Goal: Task Accomplishment & Management: Use online tool/utility

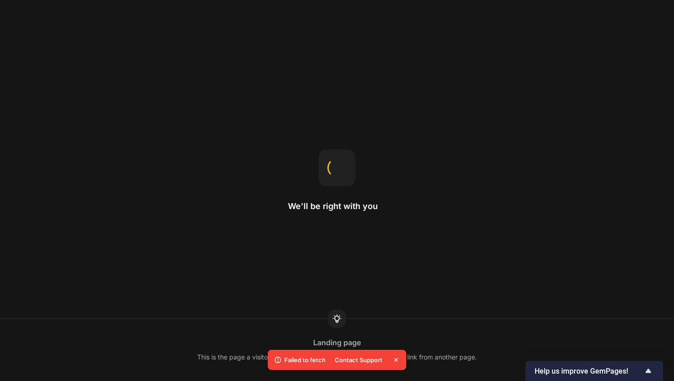
click at [394, 364] on icon at bounding box center [396, 359] width 9 height 9
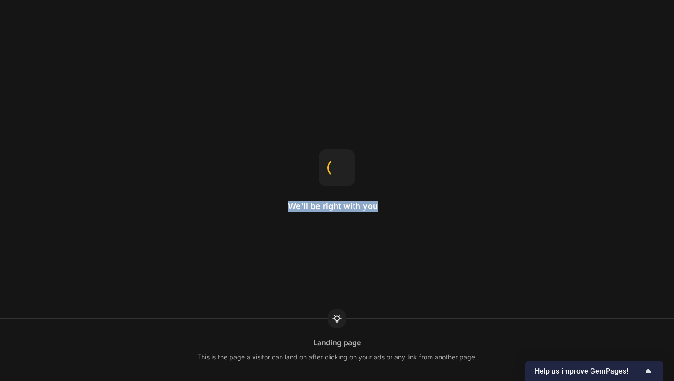
drag, startPoint x: 385, startPoint y: 243, endPoint x: 389, endPoint y: 181, distance: 61.6
click at [389, 181] on div "We'll be right with you Landing page This is the page a visitor can land on aft…" at bounding box center [337, 190] width 674 height 381
click at [389, 181] on div "We'll be right with you Home page The homepage is the first page you see when v…" at bounding box center [337, 190] width 674 height 381
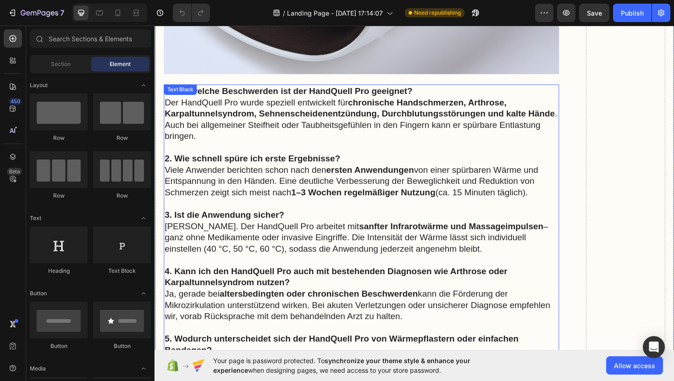
scroll to position [7546, 0]
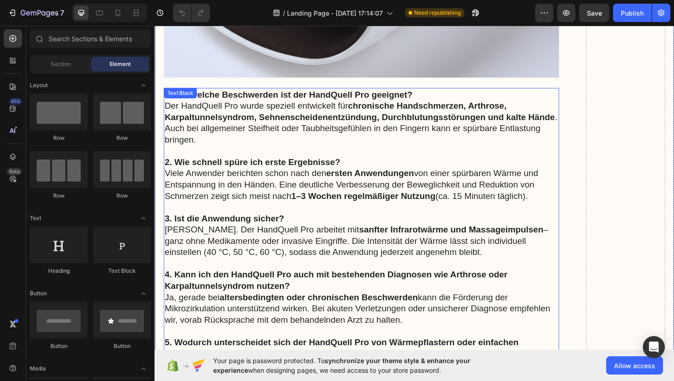
click at [189, 109] on strong "chronische Handschmerzen, Arthrose, Karpaltunnelsyndrom, Sehnenscheidenentzündu…" at bounding box center [371, 116] width 413 height 22
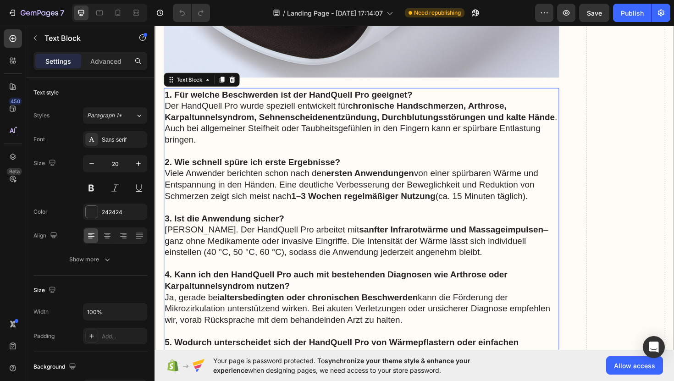
click at [165, 94] on strong "1. Für welche Beschwerden ist der HandQuell Pro geeignet?" at bounding box center [296, 99] width 262 height 10
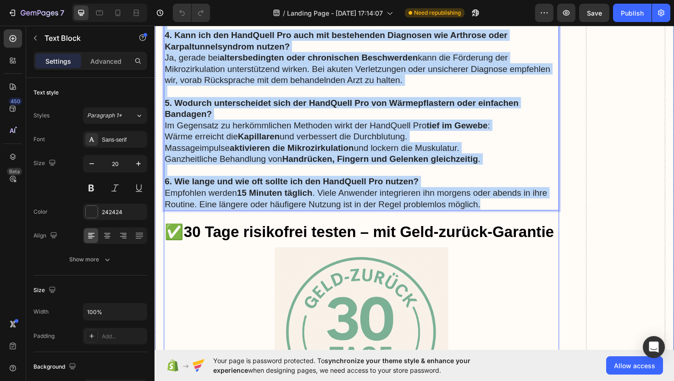
scroll to position [7864, 0]
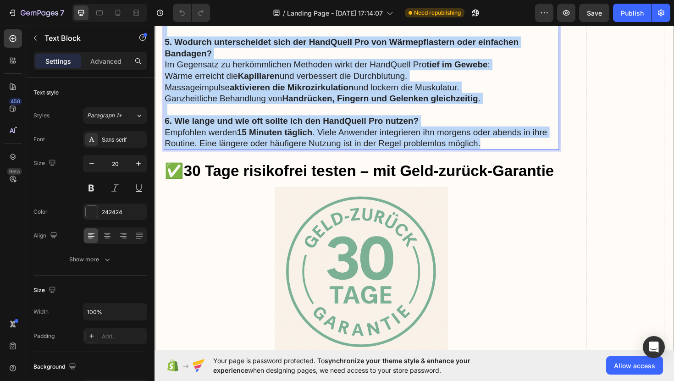
drag, startPoint x: 165, startPoint y: 86, endPoint x: 508, endPoint y: 143, distance: 347.7
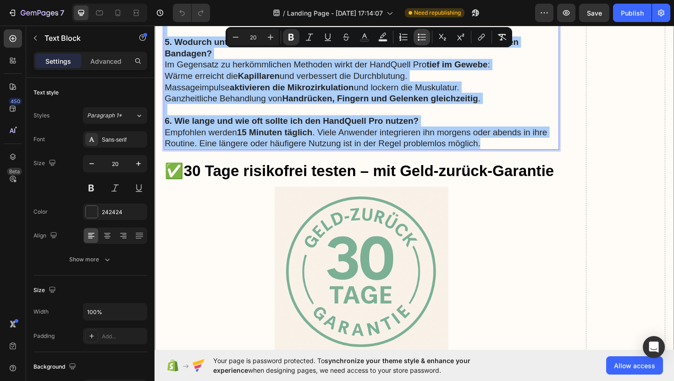
click at [421, 39] on icon "Editor contextual toolbar" at bounding box center [421, 37] width 9 height 9
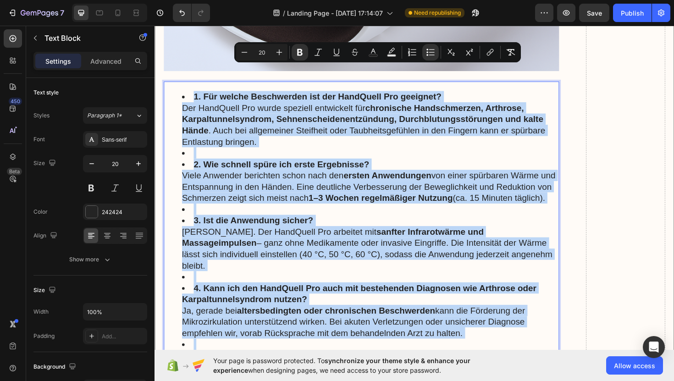
scroll to position [7552, 0]
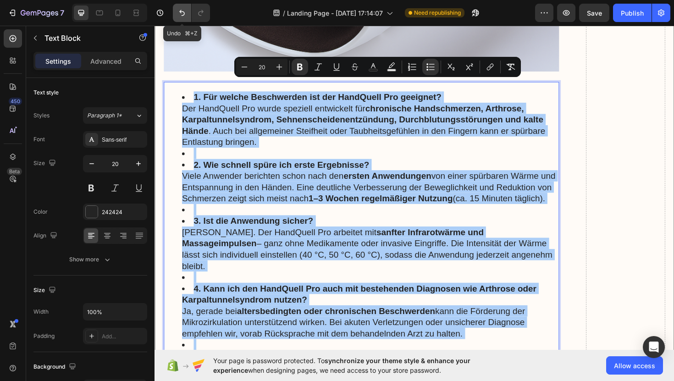
click at [180, 17] on icon "Undo/Redo" at bounding box center [181, 12] width 9 height 9
type input "16"
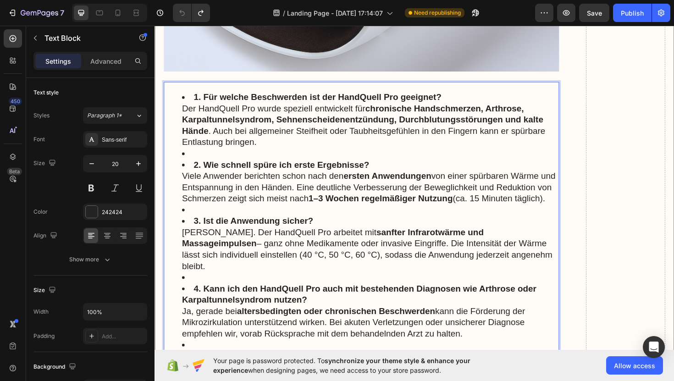
click at [187, 95] on li "1. Für welche Beschwerden ist der HandQuell Pro geeignet? Der HandQuell Pro wur…" at bounding box center [382, 125] width 399 height 60
click at [184, 95] on li "1. Für welche Beschwerden ist der HandQuell Pro geeignet? Der HandQuell Pro wur…" at bounding box center [382, 125] width 399 height 60
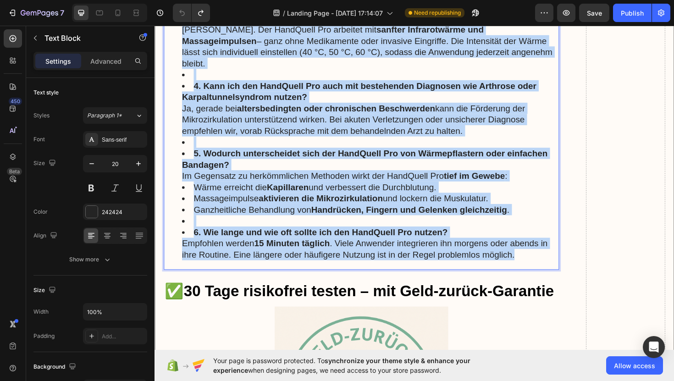
scroll to position [7815, 0]
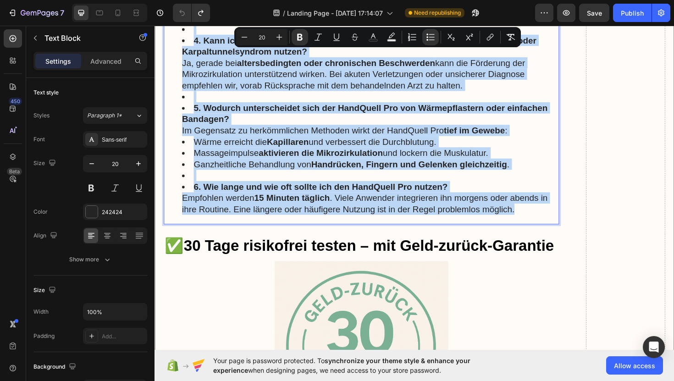
drag, startPoint x: 184, startPoint y: 85, endPoint x: 541, endPoint y: 210, distance: 377.8
click at [541, 210] on ul "1. Für welche Beschwerden ist der HandQuell Pro geeignet? Der HandQuell Pro wur…" at bounding box center [373, 30] width 417 height 394
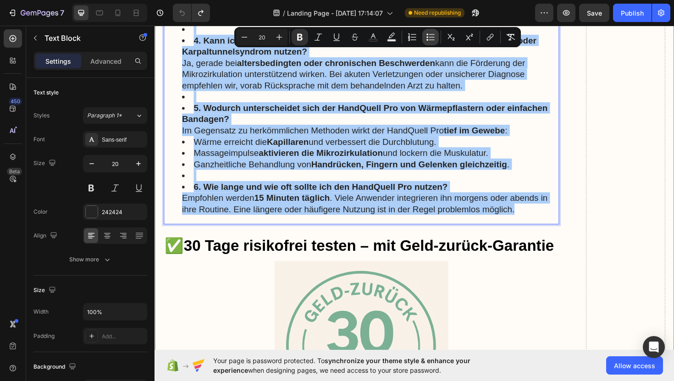
click at [428, 36] on icon "Editor contextual toolbar" at bounding box center [428, 37] width 2 height 2
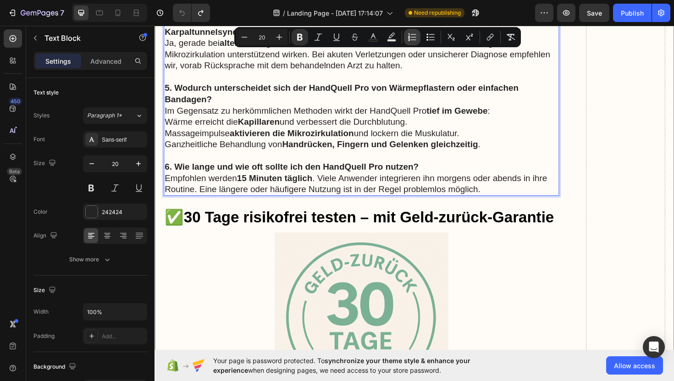
click at [409, 37] on icon "Editor contextual toolbar" at bounding box center [409, 37] width 2 height 2
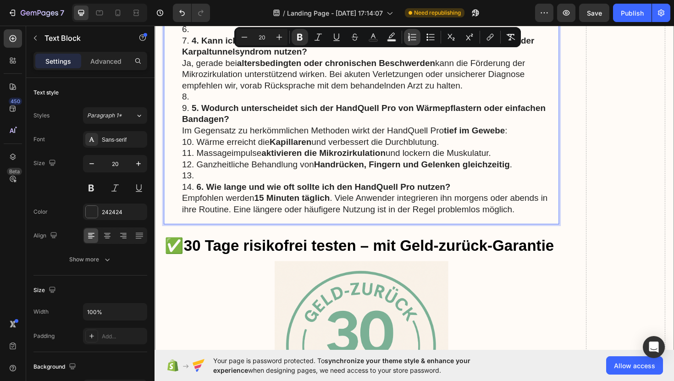
click at [413, 37] on icon "Editor contextual toolbar" at bounding box center [412, 37] width 9 height 9
type input "20"
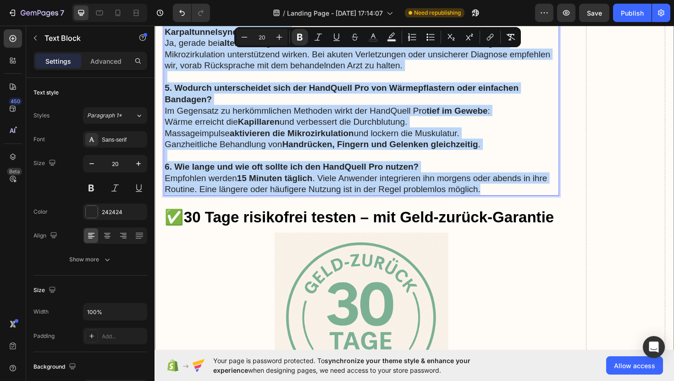
click at [579, 86] on p "5. Wodurch unterscheidet sich der HandQuell Pro von Wärmepflastern oder einfach…" at bounding box center [373, 104] width 417 height 36
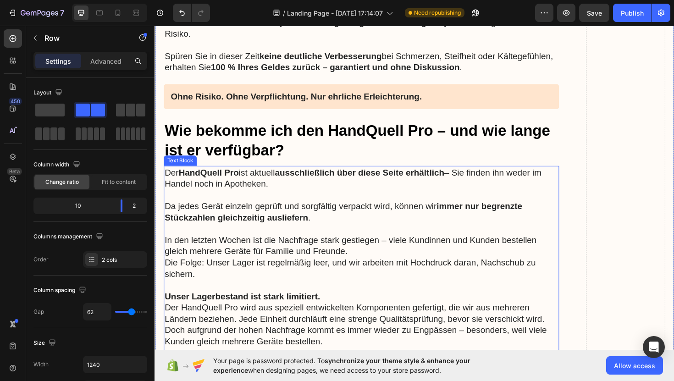
scroll to position [8246, 0]
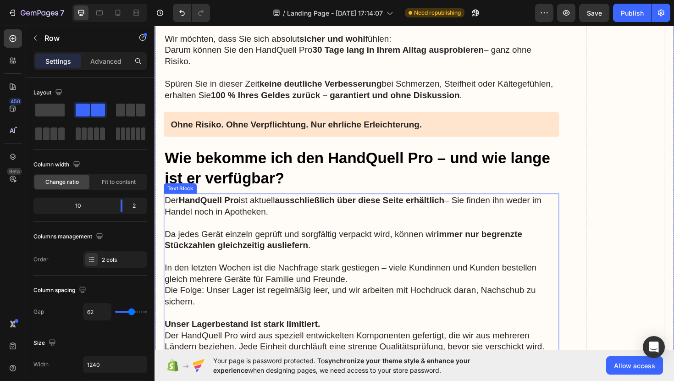
click at [251, 155] on h3 "Wie bekomme ich den HandQuell Pro – und wie lange ist er verfügbar?" at bounding box center [373, 177] width 419 height 44
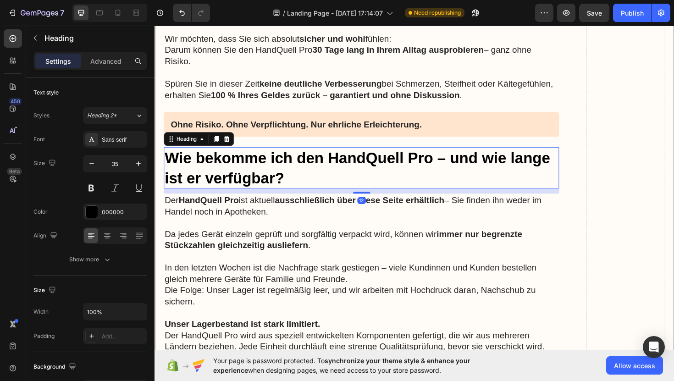
click at [310, 169] on h3 "Wie bekomme ich den HandQuell Pro – und wie lange ist er verfügbar?" at bounding box center [373, 177] width 419 height 44
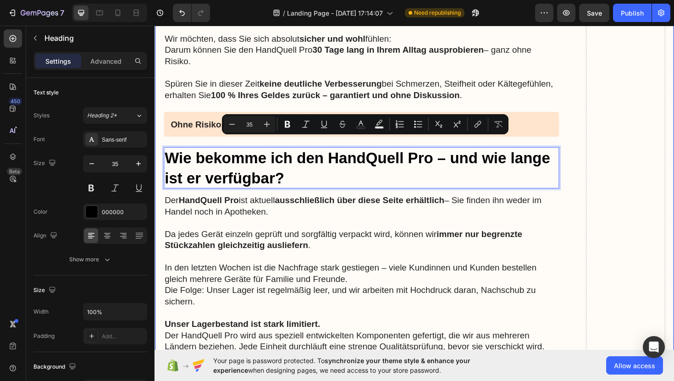
drag, startPoint x: 304, startPoint y: 177, endPoint x: 158, endPoint y: 154, distance: 147.1
copy p "Wie bekomme ich den HandQuell Pro – und wie lange ist er verfügbar?"
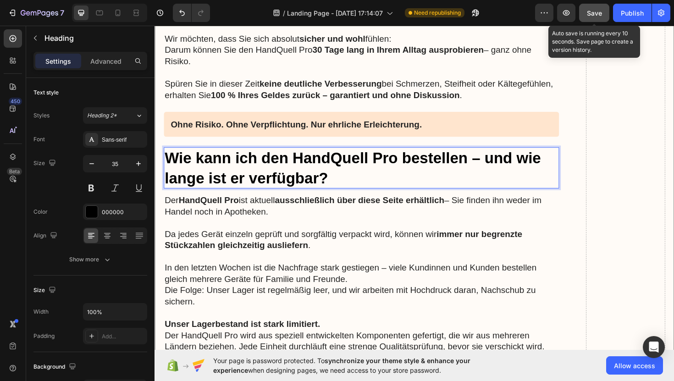
click at [587, 13] on span "Save" at bounding box center [594, 13] width 15 height 8
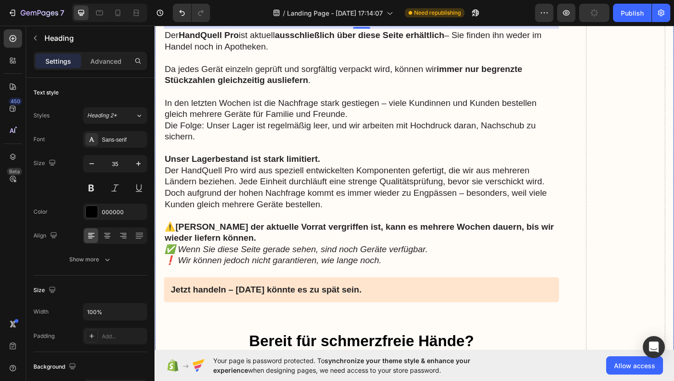
scroll to position [8448, 0]
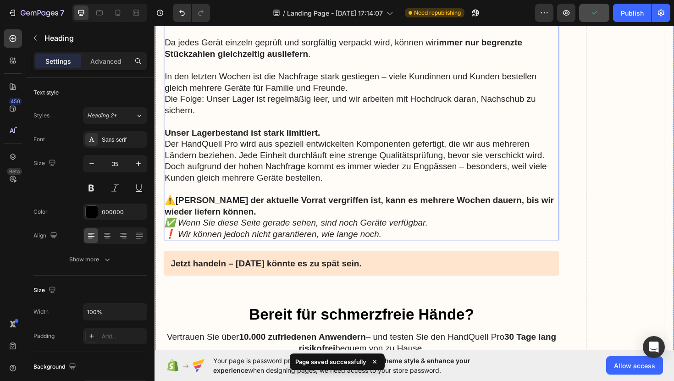
click at [361, 215] on p "⚠️ [PERSON_NAME] der aktuelle Vorrat vergriffen ist, kann es mehrere Wochen dau…" at bounding box center [373, 217] width 417 height 24
click at [406, 230] on p "✅ Wenn Sie diese Seite gerade sehen, sind noch Geräte verfügbar. ❗ Wir können j…" at bounding box center [373, 240] width 417 height 24
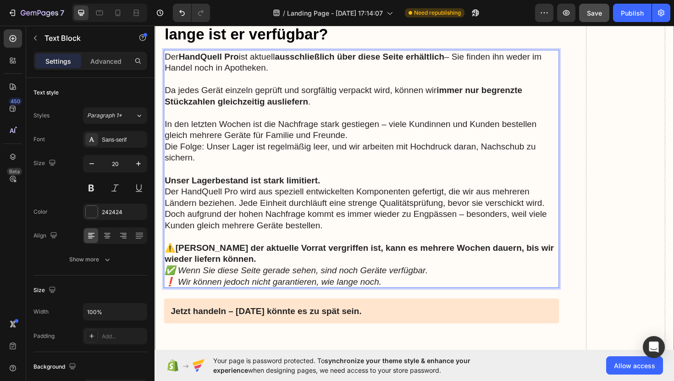
scroll to position [8409, 0]
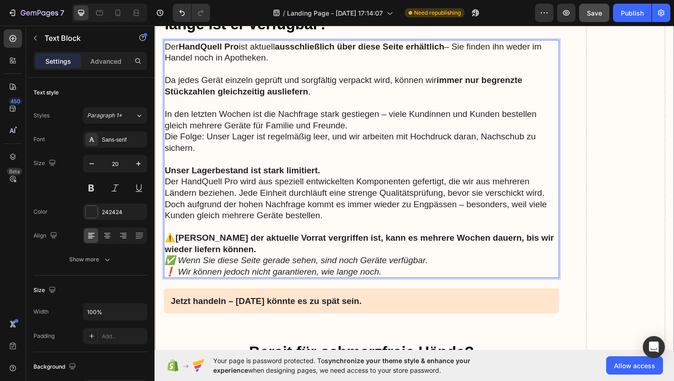
click at [394, 278] on p "✅ Wenn Sie diese Seite gerade sehen, sind noch Geräte verfügbar. ❗ Wir können j…" at bounding box center [373, 280] width 417 height 24
click at [394, 279] on p "✅ Wenn Sie diese Seite gerade sehen, sind noch Geräte verfügbar. ❗ Wir können j…" at bounding box center [373, 280] width 417 height 24
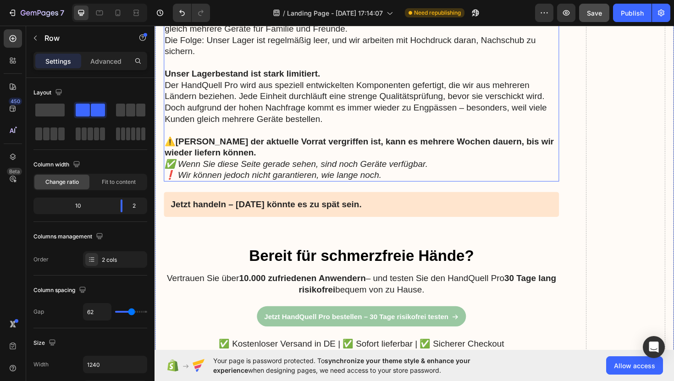
scroll to position [8515, 0]
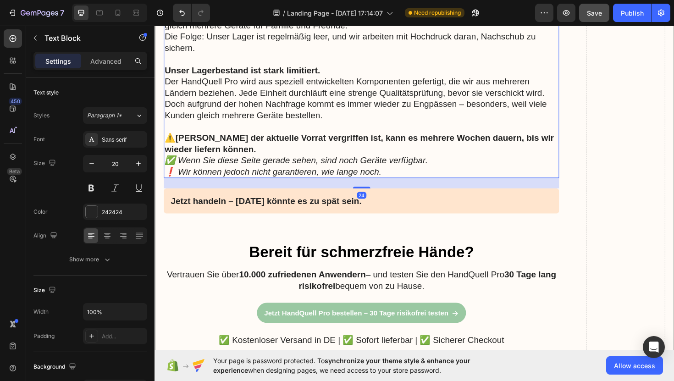
click at [343, 163] on icon "✅ Wenn Sie diese Seite gerade sehen, sind noch Geräte verfügbar." at bounding box center [304, 168] width 279 height 10
click at [372, 195] on div at bounding box center [374, 196] width 18 height 3
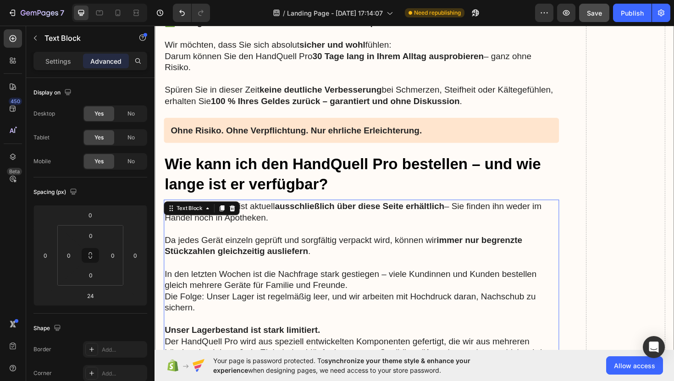
scroll to position [8238, 0]
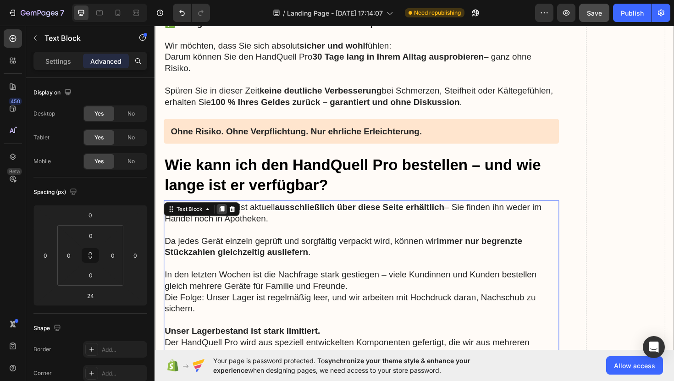
click at [223, 217] on icon at bounding box center [225, 220] width 5 height 6
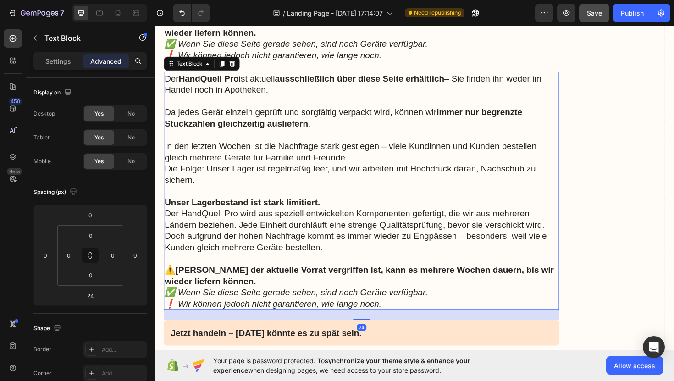
scroll to position [8644, 0]
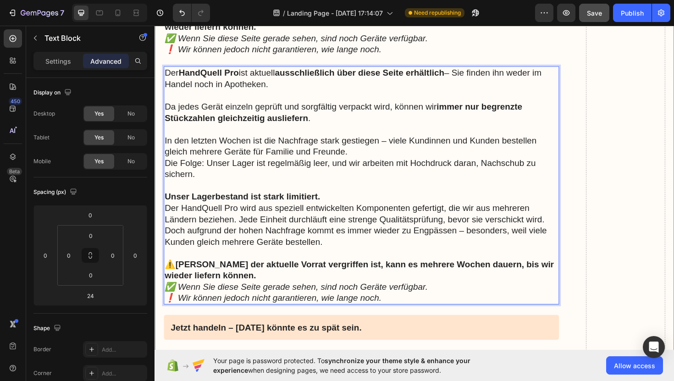
click at [395, 299] on p "✅ Wenn Sie diese Seite gerade sehen, sind noch Geräte verfügbar. ❗ Wir können j…" at bounding box center [373, 308] width 417 height 24
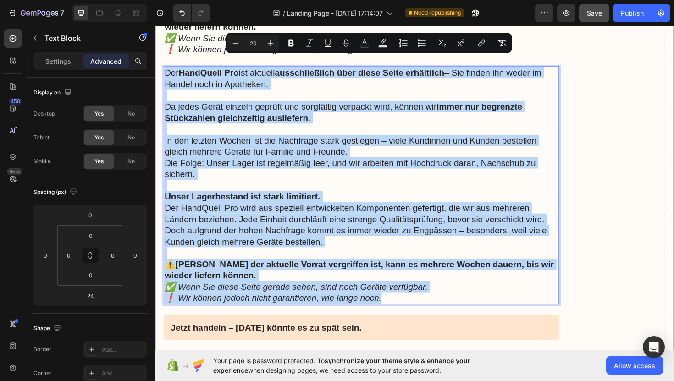
drag, startPoint x: 395, startPoint y: 299, endPoint x: 164, endPoint y: 63, distance: 330.8
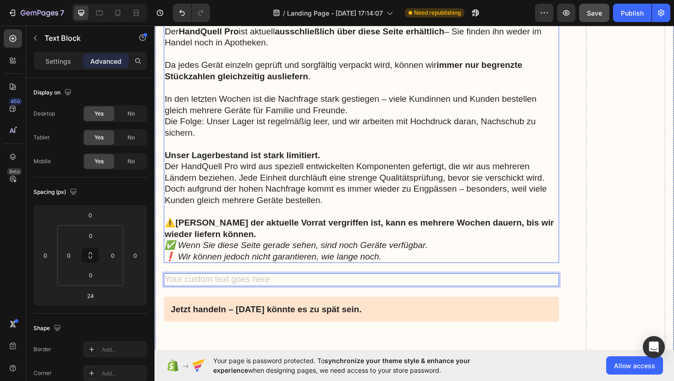
scroll to position [8430, 0]
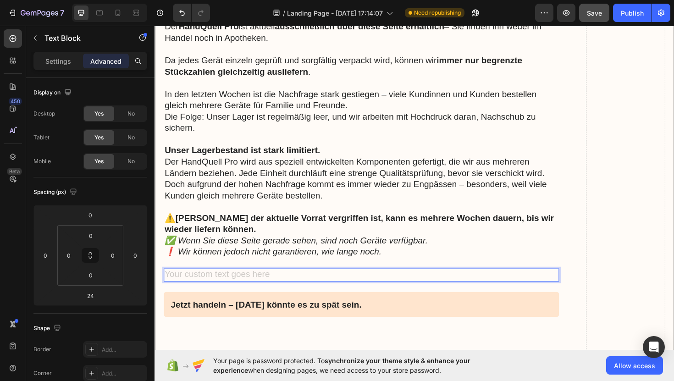
click at [216, 283] on div "Rich Text Editor. Editing area: main" at bounding box center [373, 290] width 419 height 14
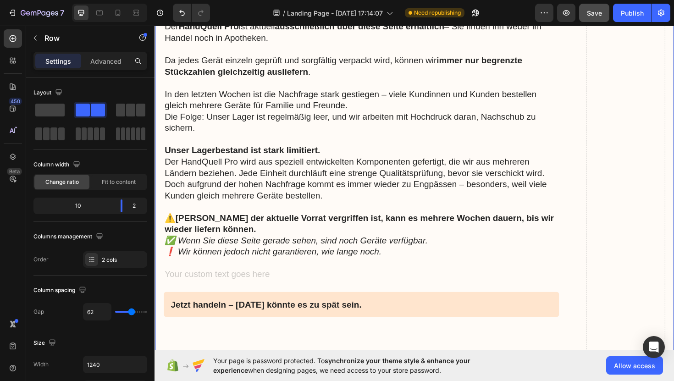
click at [181, 283] on div "Rich Text Editor. Editing area: main" at bounding box center [373, 290] width 419 height 14
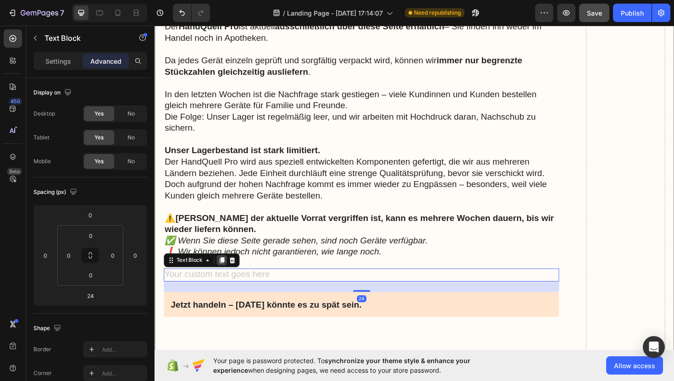
click at [228, 271] on icon at bounding box center [225, 274] width 5 height 6
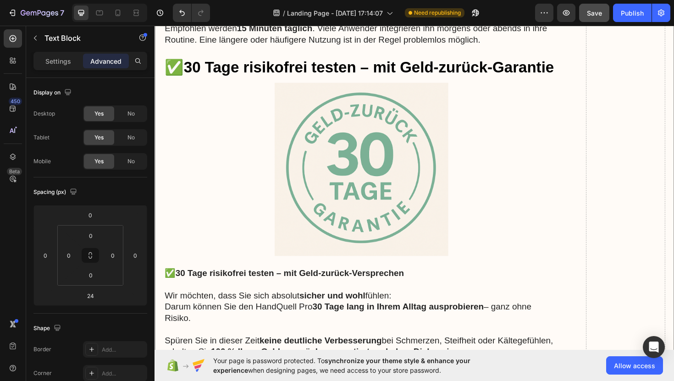
scroll to position [7986, 0]
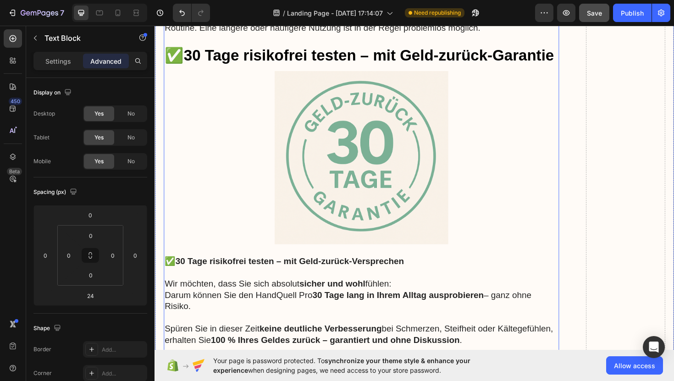
click at [326, 199] on img at bounding box center [373, 165] width 419 height 183
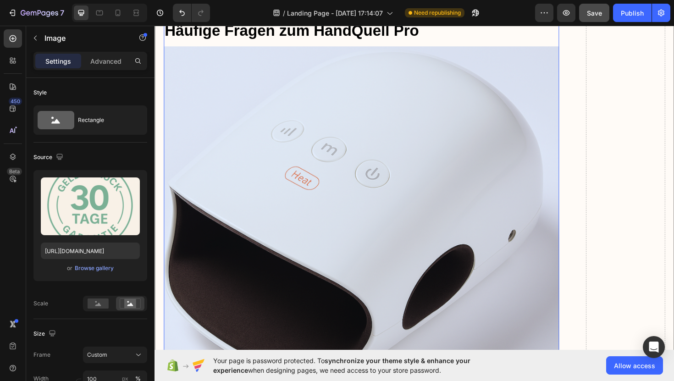
scroll to position [7201, 0]
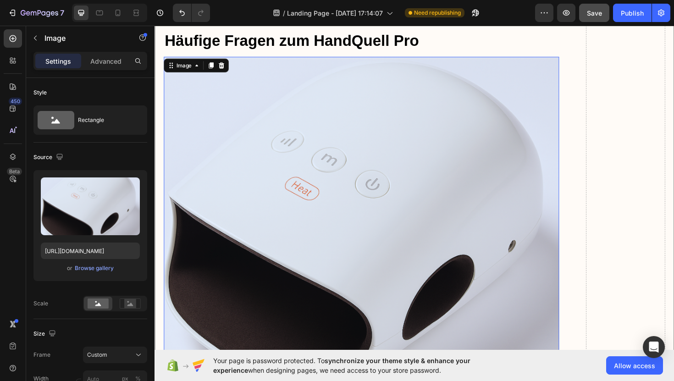
click at [326, 199] on img at bounding box center [373, 242] width 419 height 367
click at [211, 64] on icon at bounding box center [214, 67] width 7 height 7
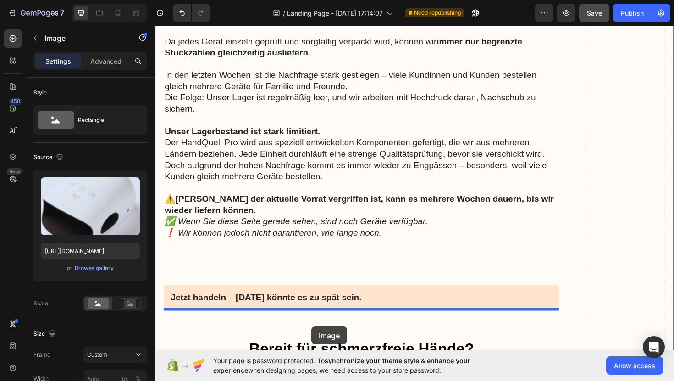
scroll to position [8844, 0]
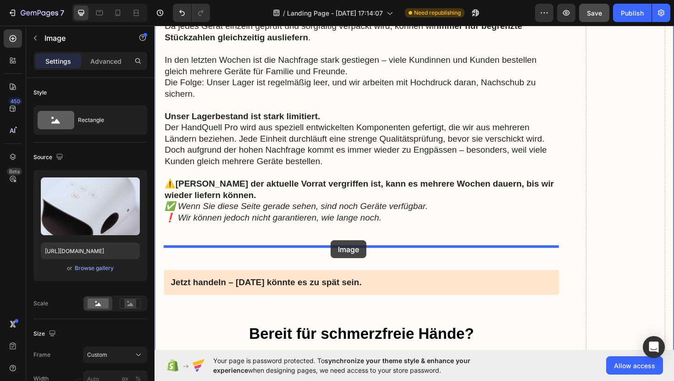
drag, startPoint x: 271, startPoint y: 161, endPoint x: 341, endPoint y: 253, distance: 115.5
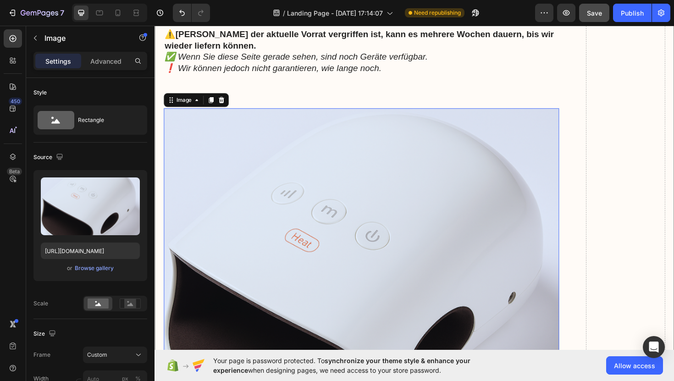
scroll to position [8626, 0]
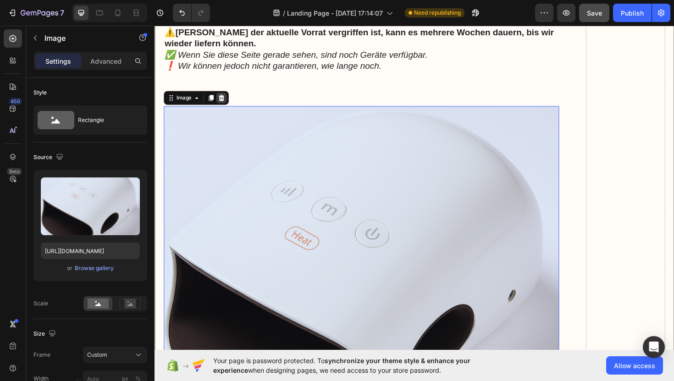
click at [226, 99] on icon at bounding box center [225, 102] width 6 height 6
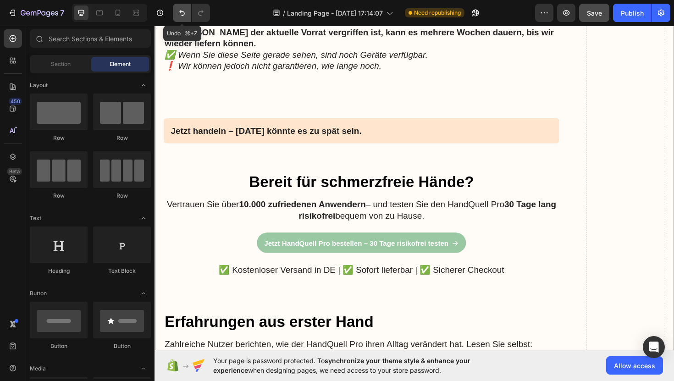
click at [180, 12] on icon "Undo/Redo" at bounding box center [181, 12] width 9 height 9
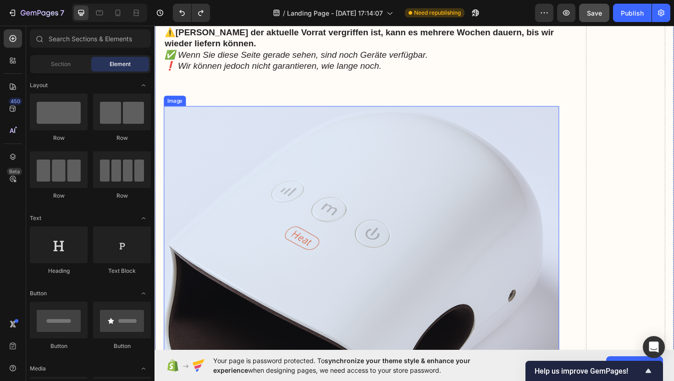
click at [223, 180] on img at bounding box center [373, 294] width 419 height 367
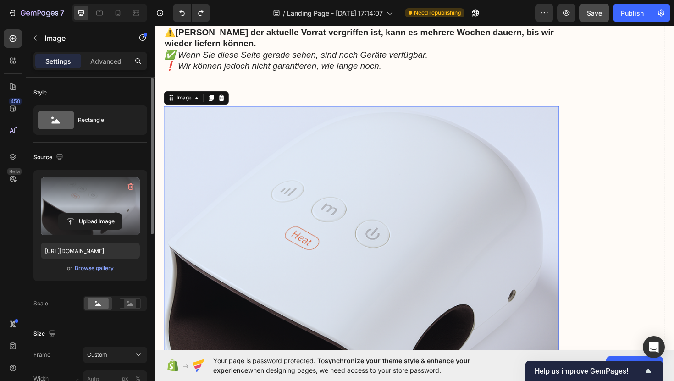
click at [104, 202] on label at bounding box center [90, 206] width 99 height 58
click at [104, 214] on input "file" at bounding box center [90, 222] width 63 height 16
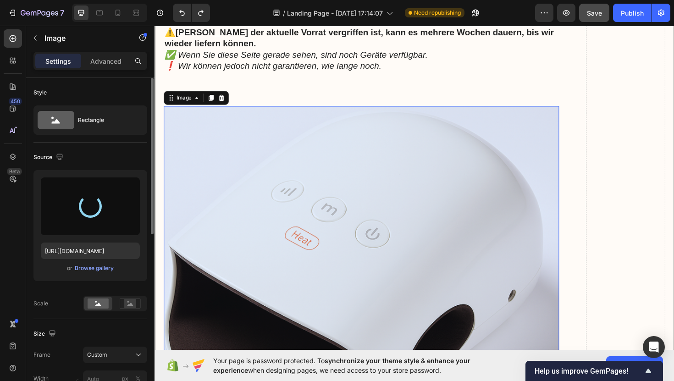
type input "[URL][DOMAIN_NAME]"
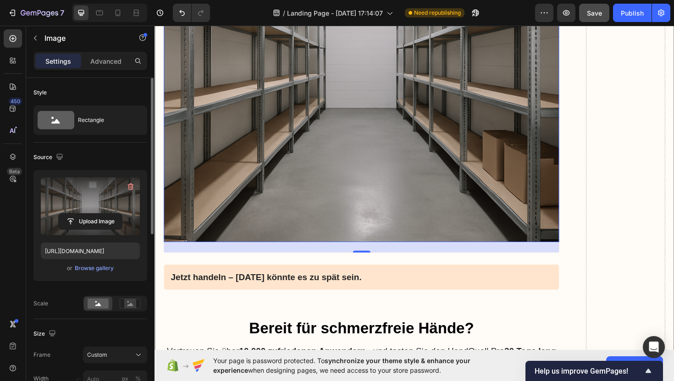
scroll to position [8847, 0]
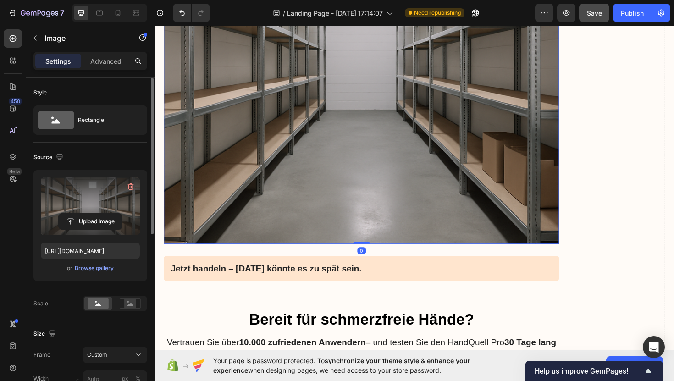
drag, startPoint x: 378, startPoint y: 254, endPoint x: 382, endPoint y: 211, distance: 42.8
click at [382, 211] on div "Image 0" at bounding box center [373, 73] width 419 height 367
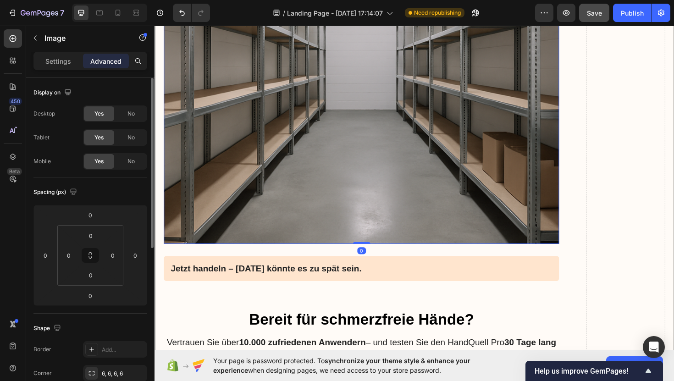
click at [224, 180] on img at bounding box center [373, 73] width 419 height 367
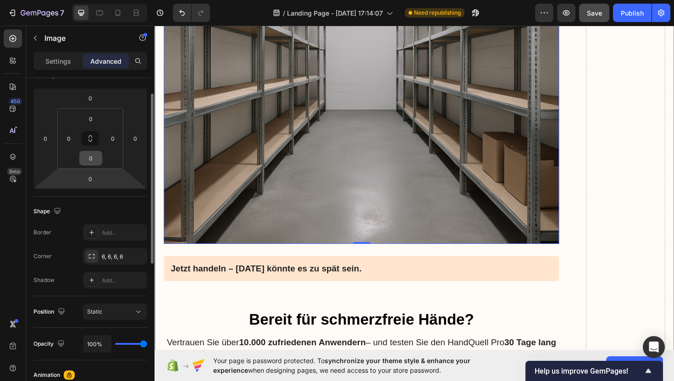
scroll to position [0, 0]
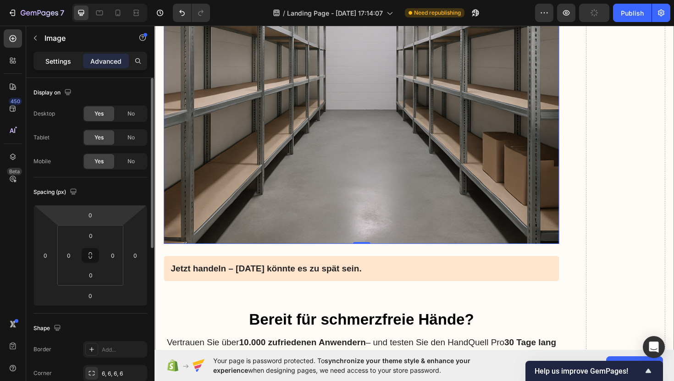
click at [66, 64] on p "Settings" at bounding box center [58, 61] width 26 height 10
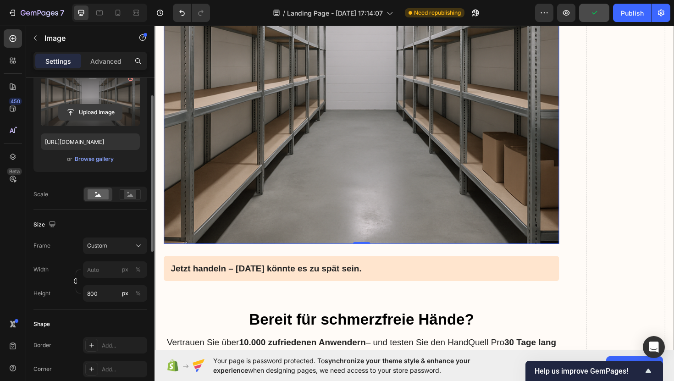
scroll to position [112, 0]
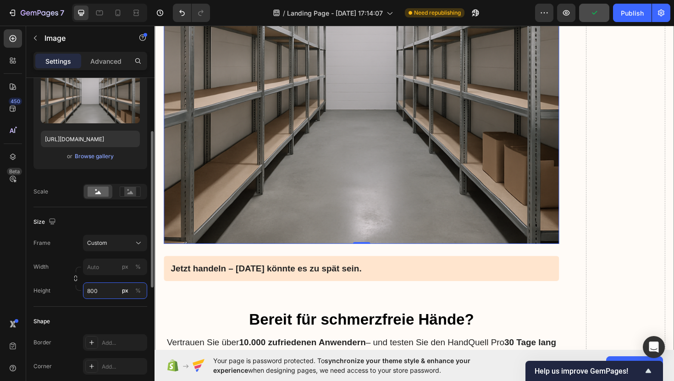
click at [111, 286] on input "800" at bounding box center [115, 291] width 64 height 17
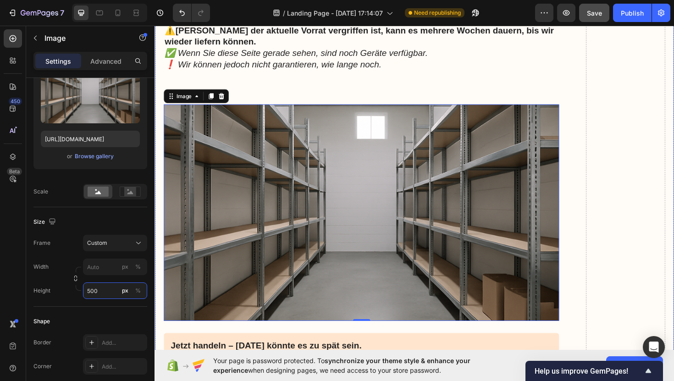
scroll to position [8630, 0]
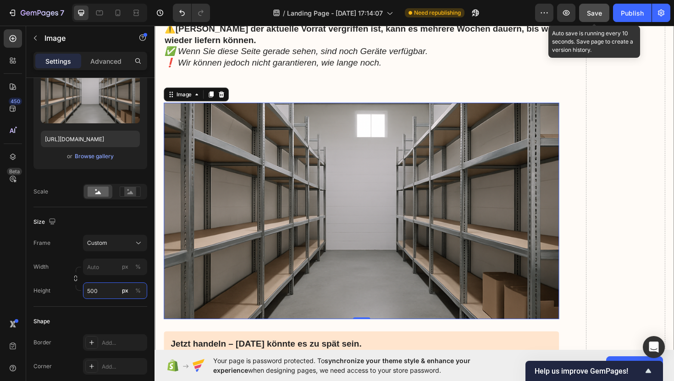
type input "500"
click at [594, 13] on span "Save" at bounding box center [594, 13] width 15 height 8
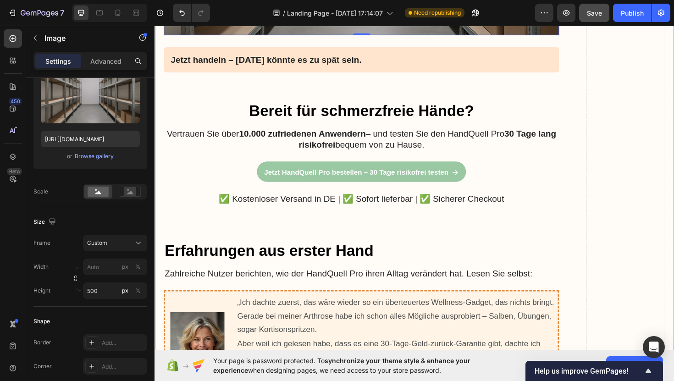
scroll to position [8926, 0]
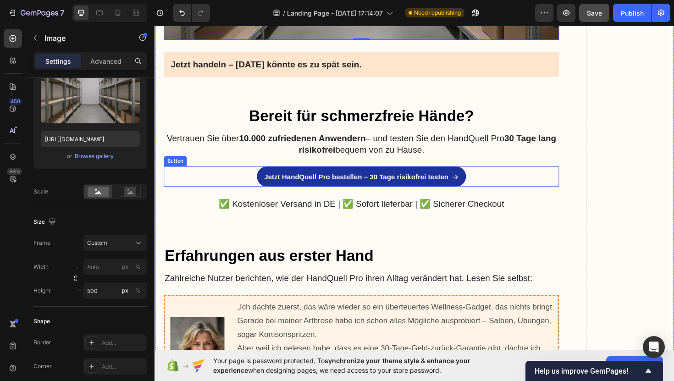
click at [318, 175] on link "Jetzt HandQuell Pro bestellen – 30 Tage risikofrei testen" at bounding box center [374, 186] width 222 height 22
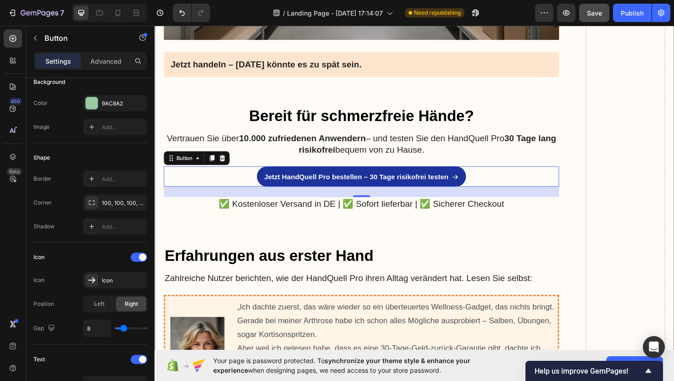
scroll to position [0, 0]
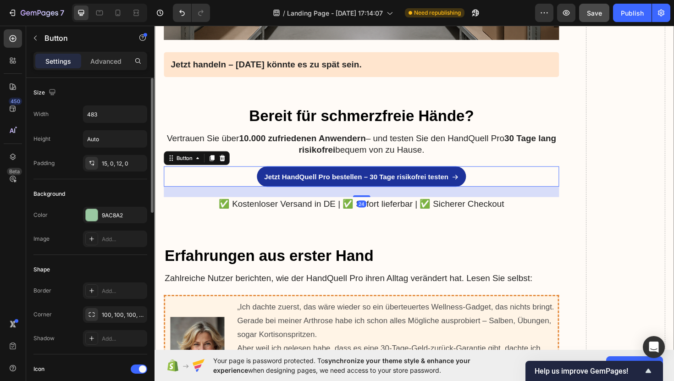
click at [318, 175] on link "Jetzt HandQuell Pro bestellen – 30 Tage risikofrei testen" at bounding box center [374, 186] width 222 height 22
click at [320, 182] on p "Jetzt HandQuell Pro bestellen – 30 Tage risikofrei testen" at bounding box center [368, 187] width 195 height 10
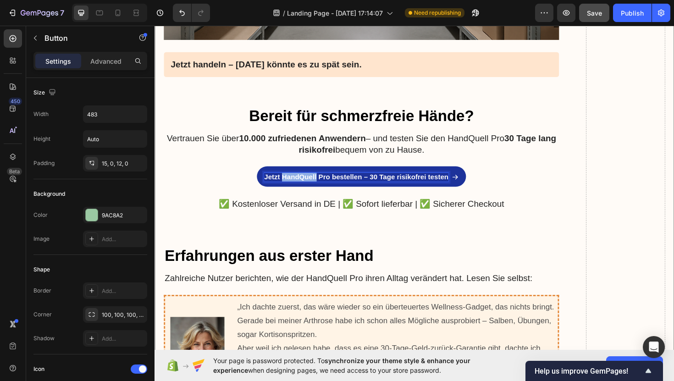
click at [320, 182] on p "Jetzt HandQuell Pro bestellen – 30 Tage risikofrei testen" at bounding box center [368, 187] width 195 height 10
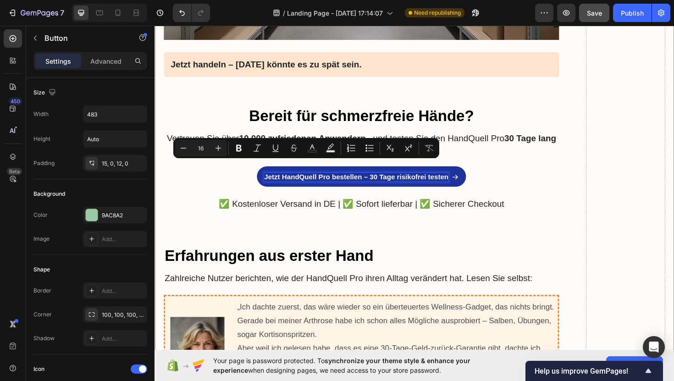
click at [465, 182] on p "Jetzt HandQuell Pro bestellen – 30 Tage risikofrei testen" at bounding box center [368, 187] width 195 height 10
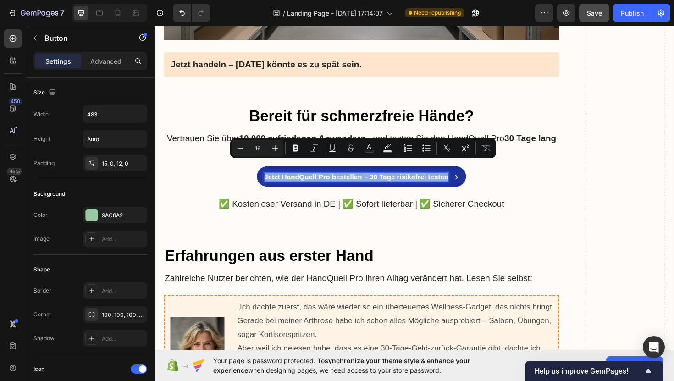
drag, startPoint x: 465, startPoint y: 175, endPoint x: 267, endPoint y: 173, distance: 197.2
click at [267, 175] on link "Jetzt HandQuell Pro bestellen – 30 Tage risikofrei testen" at bounding box center [374, 186] width 222 height 22
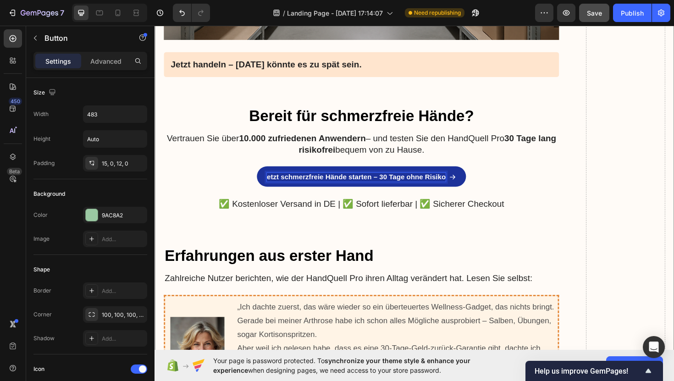
click at [276, 182] on p "etzt schmerzfreie Hände starten – 30 Tage ohne Risiko" at bounding box center [367, 187] width 189 height 10
click at [274, 182] on p "etzt schmerzfreie Hände starten – 30 Tage ohne Risiko" at bounding box center [367, 187] width 189 height 10
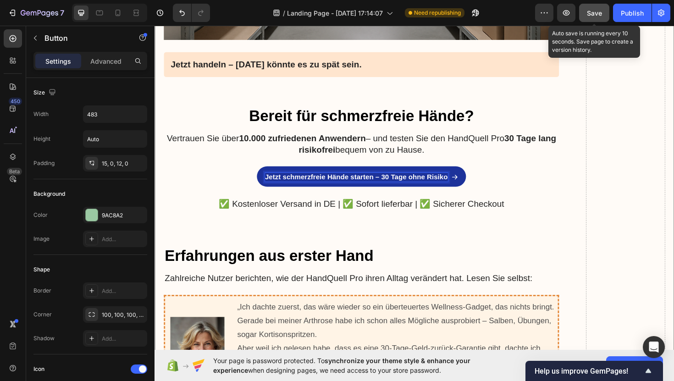
click at [588, 18] on button "Save" at bounding box center [594, 13] width 30 height 18
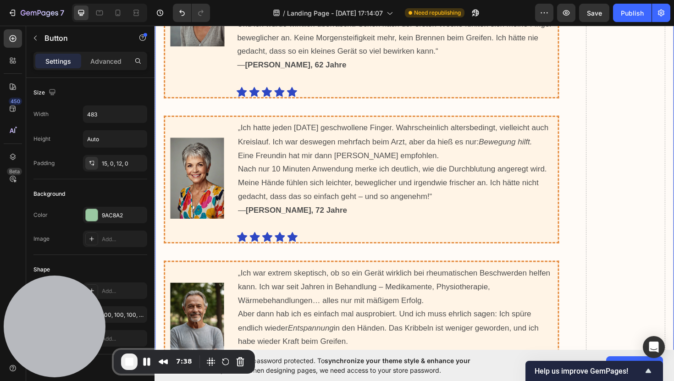
scroll to position [9299, 0]
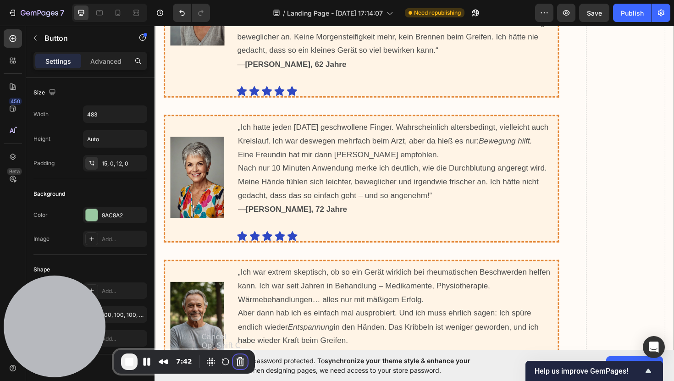
click at [239, 364] on button "Cancel Recording" at bounding box center [240, 362] width 15 height 15
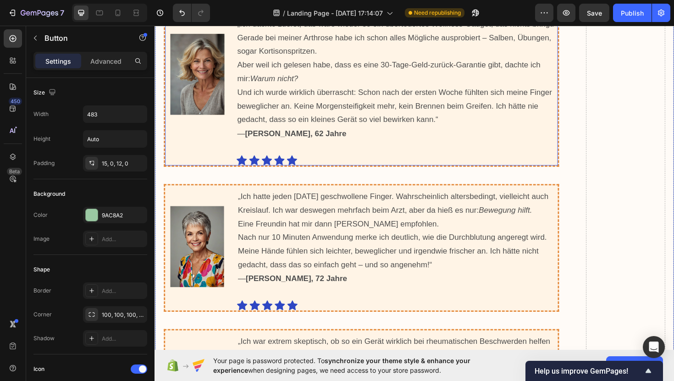
scroll to position [9227, 0]
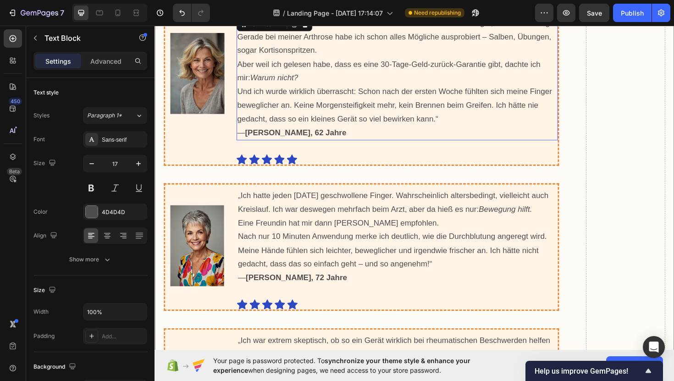
click at [311, 134] on strong "[PERSON_NAME], 62 Jahre" at bounding box center [303, 138] width 107 height 9
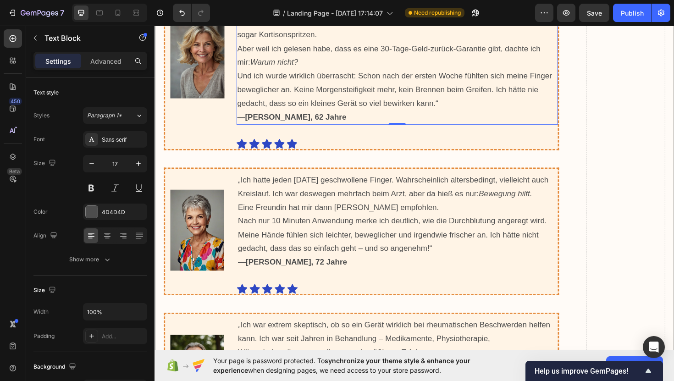
scroll to position [9242, 0]
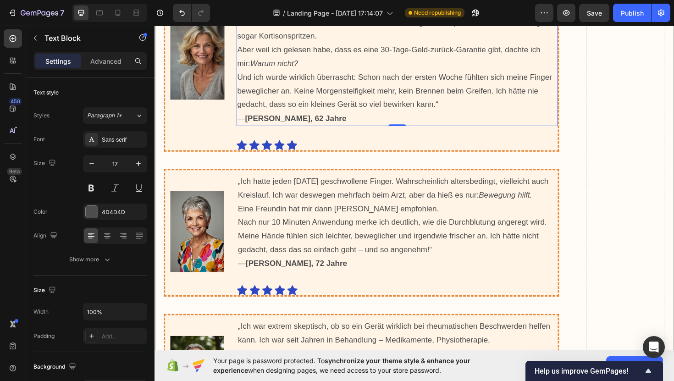
click at [308, 119] on strong "[PERSON_NAME], 62 Jahre" at bounding box center [303, 123] width 107 height 9
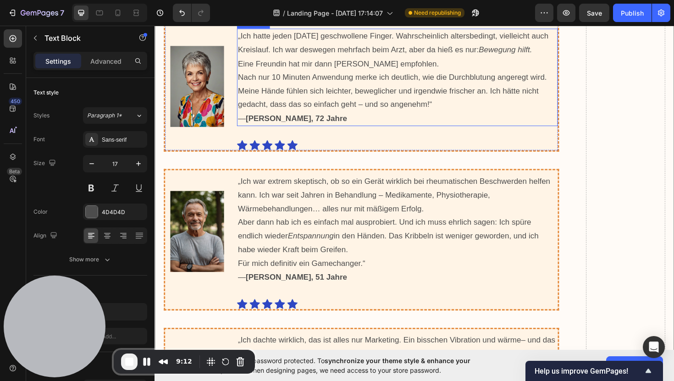
scroll to position [9396, 0]
click at [133, 364] on span "End Recording" at bounding box center [129, 361] width 11 height 11
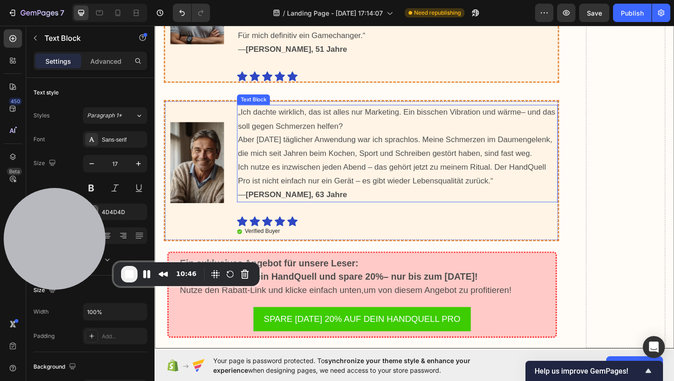
scroll to position [9637, 0]
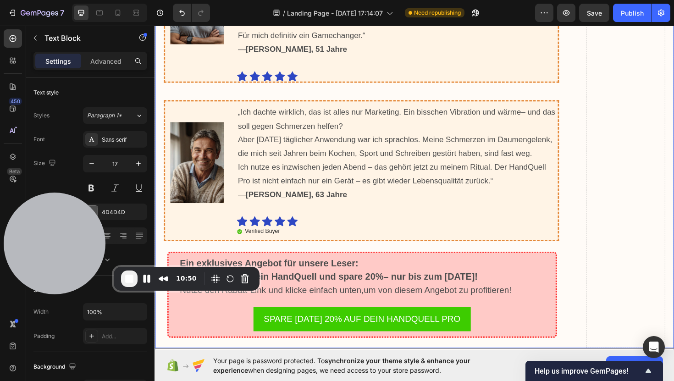
drag, startPoint x: 345, startPoint y: 305, endPoint x: 166, endPoint y: 322, distance: 179.2
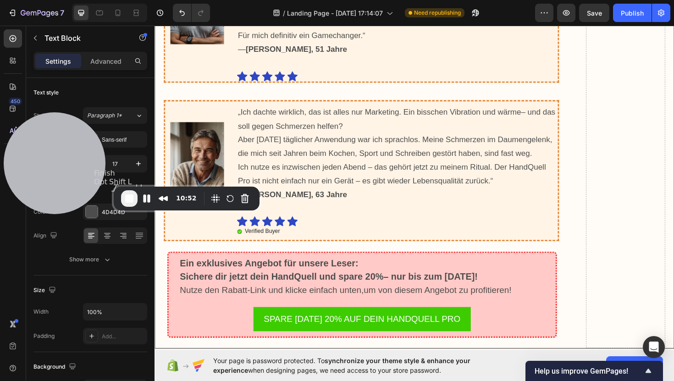
click at [127, 205] on button "End Recording" at bounding box center [129, 198] width 17 height 17
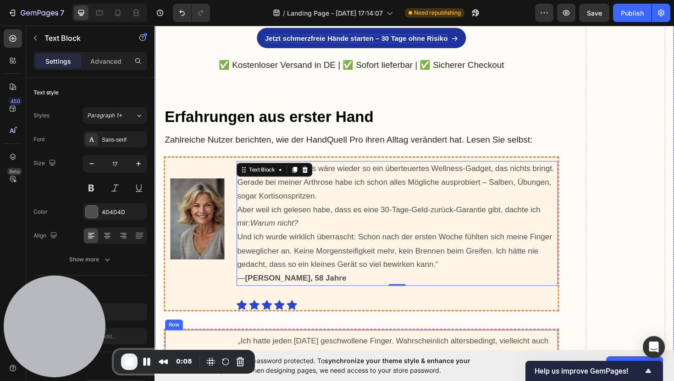
scroll to position [9072, 0]
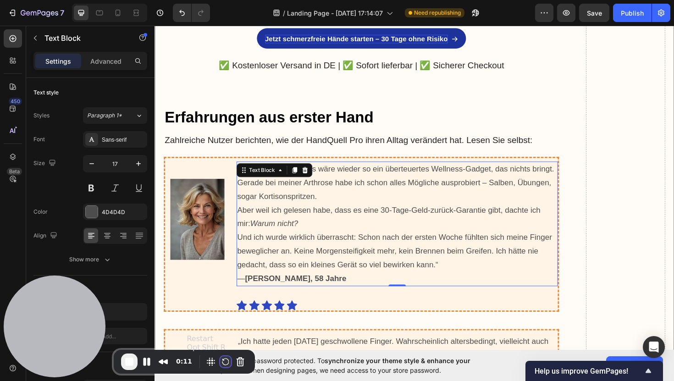
click at [225, 363] on button "Restart Recording" at bounding box center [225, 361] width 11 height 11
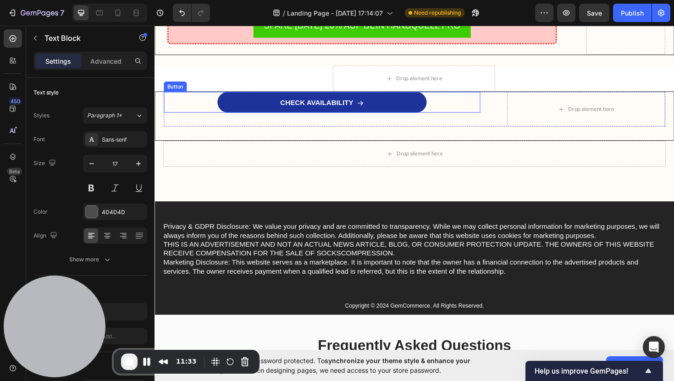
scroll to position [9949, 0]
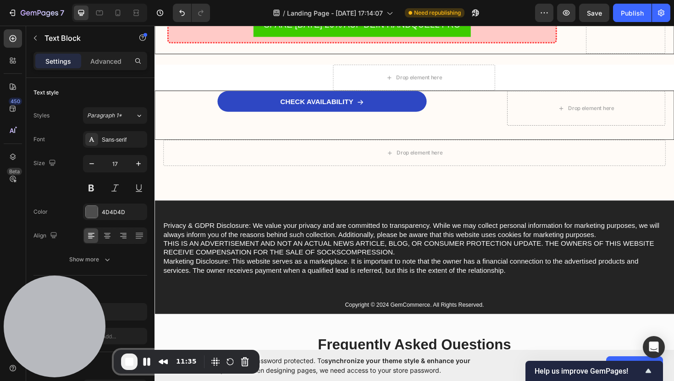
click at [129, 361] on span "End Recording" at bounding box center [129, 361] width 11 height 11
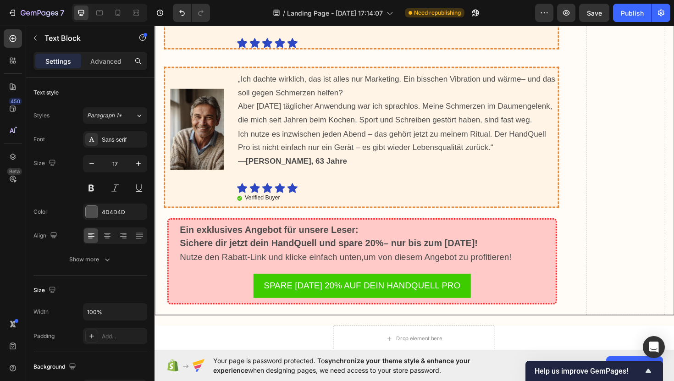
scroll to position [9641, 0]
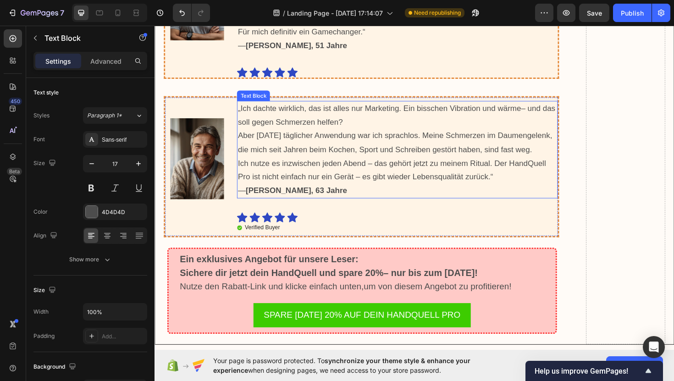
click at [333, 177] on span "Ich nutze es inzwischen jeden Abend – das gehört jetzt zu meinem Ritual. Der Ha…" at bounding box center [406, 179] width 326 height 24
click at [528, 178] on p "„Ich dachte wirklich, das ist alles nur Marketing. Ein bisschen Vibration und w…" at bounding box center [412, 156] width 338 height 101
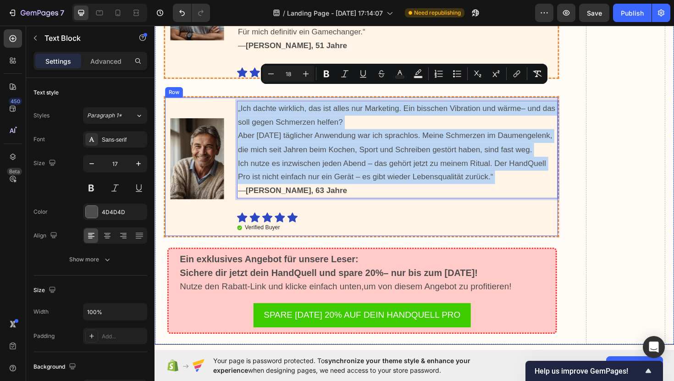
drag, startPoint x: 528, startPoint y: 178, endPoint x: 239, endPoint y: 97, distance: 300.1
click at [239, 100] on div "Image „Ich dachte wirklich, das ist alles nur Marketing. Ein bisschen Vibration…" at bounding box center [373, 175] width 419 height 150
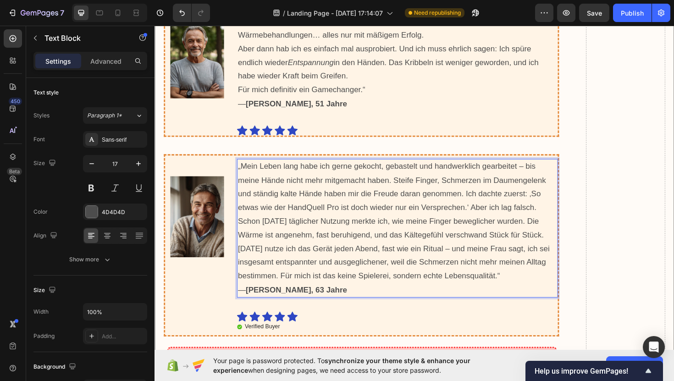
scroll to position [9579, 0]
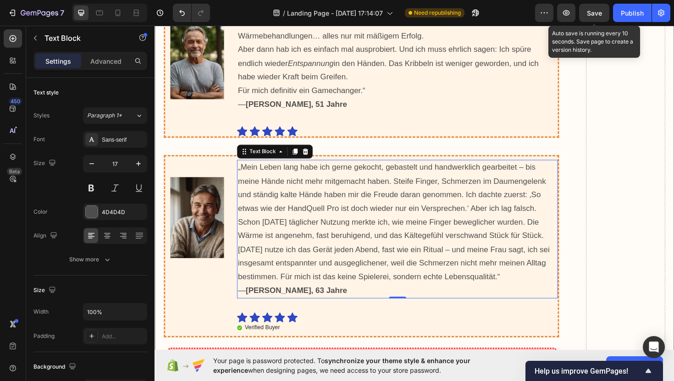
click at [596, 13] on span "Save" at bounding box center [594, 13] width 15 height 8
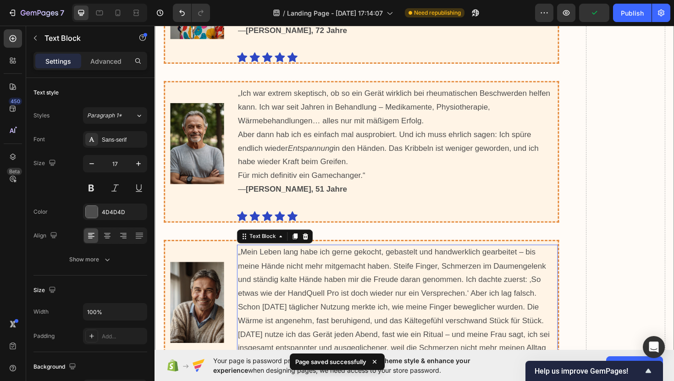
scroll to position [9501, 0]
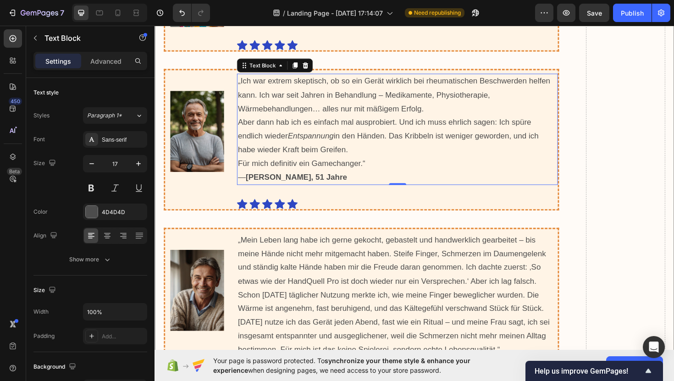
click at [378, 159] on p "„Ich war extrem skeptisch, ob so ein Gerät wirklich bei rheumatischen Beschwerd…" at bounding box center [412, 136] width 338 height 116
click at [380, 153] on p "„Ich war extrem skeptisch, ob so ein Gerät wirklich bei rheumatischen Beschwerd…" at bounding box center [412, 136] width 338 height 116
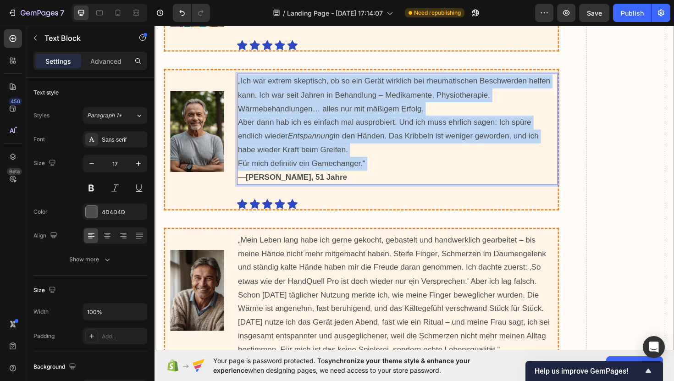
drag, startPoint x: 380, startPoint y: 153, endPoint x: 243, endPoint y: 67, distance: 161.4
click at [243, 78] on p "„Ich war extrem skeptisch, ob so ein Gerät wirklich bei rheumatischen Beschwerd…" at bounding box center [412, 136] width 338 height 116
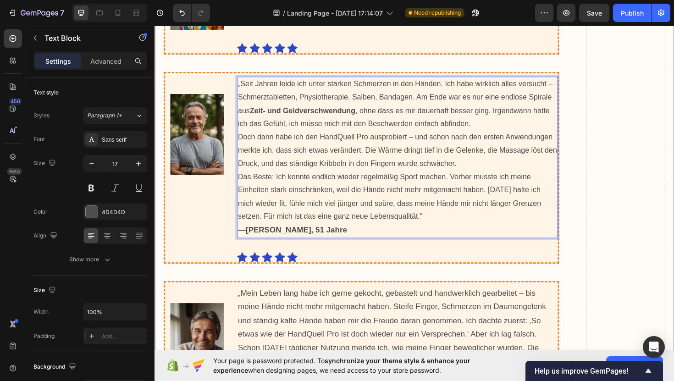
scroll to position [9498, 0]
click at [370, 100] on p "„Seit Jahren leide ich unter starken Schmerzen in den Händen. Ich habe wirklich…" at bounding box center [412, 109] width 338 height 56
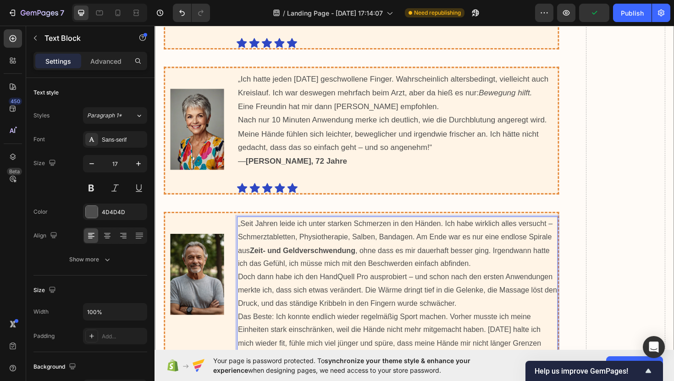
scroll to position [9350, 0]
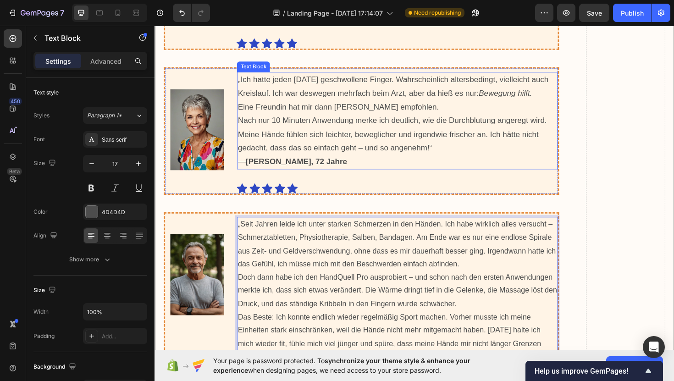
click at [330, 133] on p "„Ich hatte jeden [DATE] geschwollene Finger. Wahrscheinlich altersbedingt, viel…" at bounding box center [412, 126] width 338 height 101
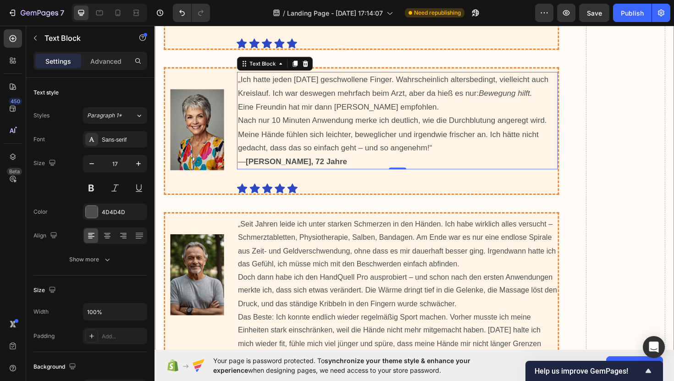
click at [448, 139] on span "Nach nur 10 Minuten Anwendung merke ich deutlich, wie die Durchblutung angeregt…" at bounding box center [406, 141] width 327 height 38
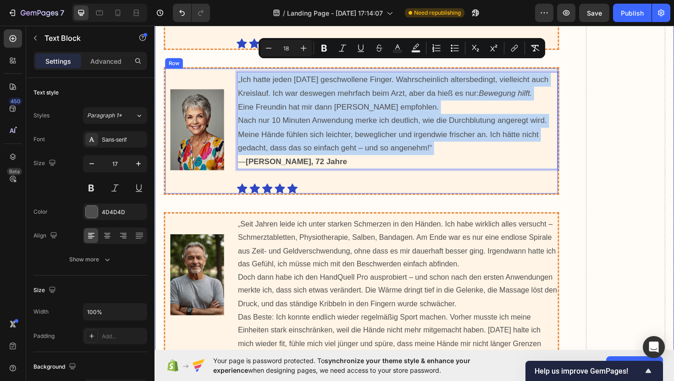
drag, startPoint x: 448, startPoint y: 139, endPoint x: 241, endPoint y: 69, distance: 218.3
click at [241, 70] on div "Image „Ich hatte jeden [DATE] geschwollene Finger. Wahrscheinlich altersbedingt…" at bounding box center [373, 137] width 419 height 135
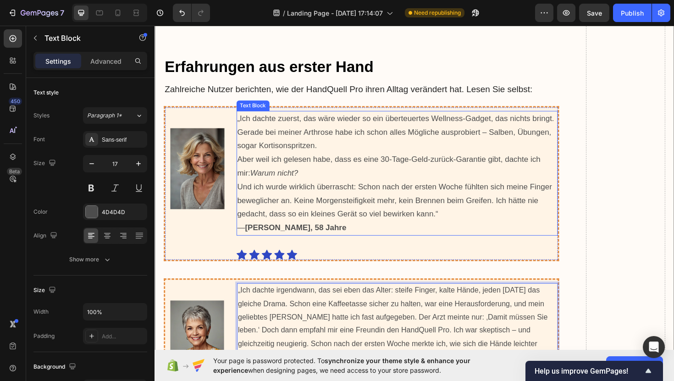
scroll to position [9125, 0]
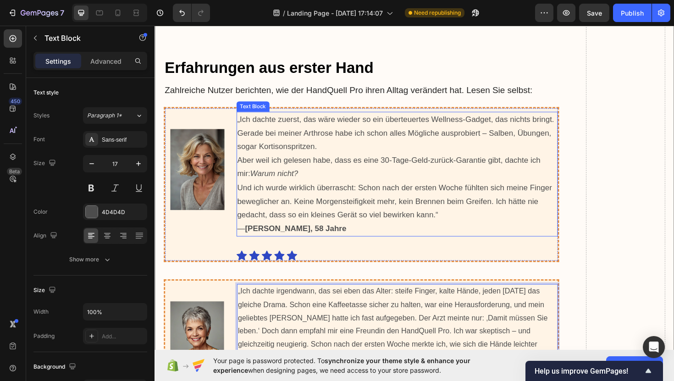
click at [422, 177] on p "„Ich dachte zuerst, das wäre wieder so ein überteuertes Wellness-Gadget, das ni…" at bounding box center [411, 183] width 339 height 130
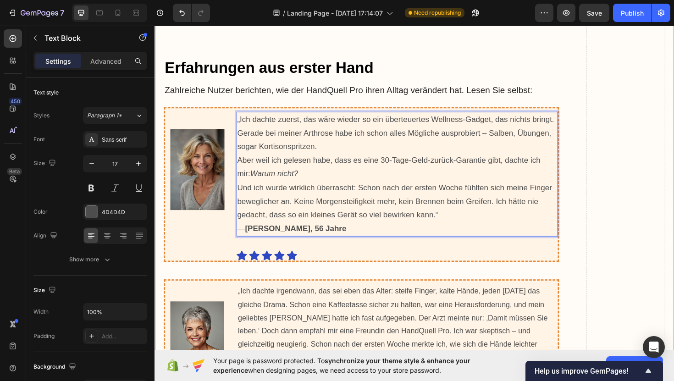
click at [454, 210] on span "Und ich wurde wirklich überrascht: Schon nach der ersten Woche fühlten sich mei…" at bounding box center [408, 212] width 333 height 38
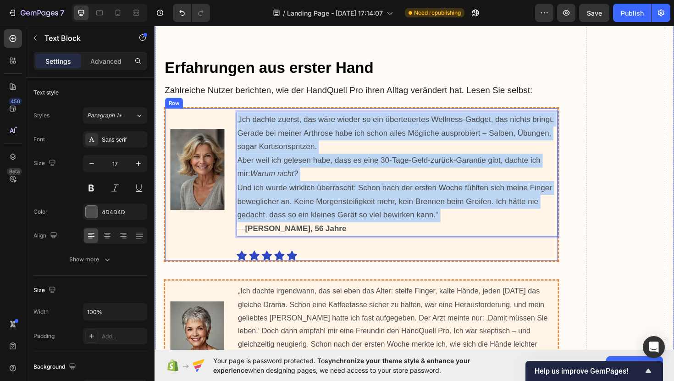
drag, startPoint x: 454, startPoint y: 210, endPoint x: 238, endPoint y: 109, distance: 238.4
click at [238, 112] on div "Image „Ich dachte zuerst, das wäre wieder so ein überteuertes Wellness-Gadget, …" at bounding box center [373, 194] width 419 height 164
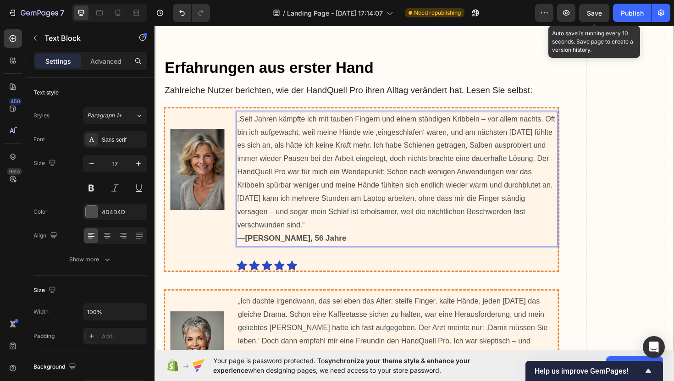
click at [596, 12] on span "Save" at bounding box center [594, 13] width 15 height 8
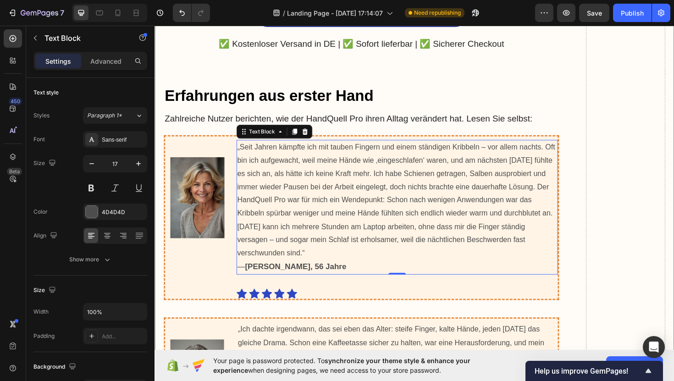
scroll to position [9091, 0]
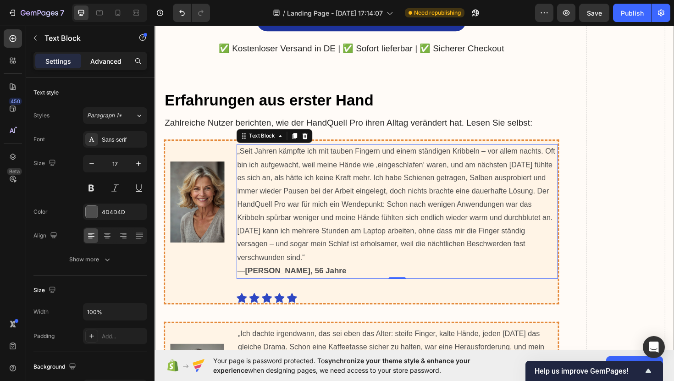
click at [116, 62] on p "Advanced" at bounding box center [105, 61] width 31 height 10
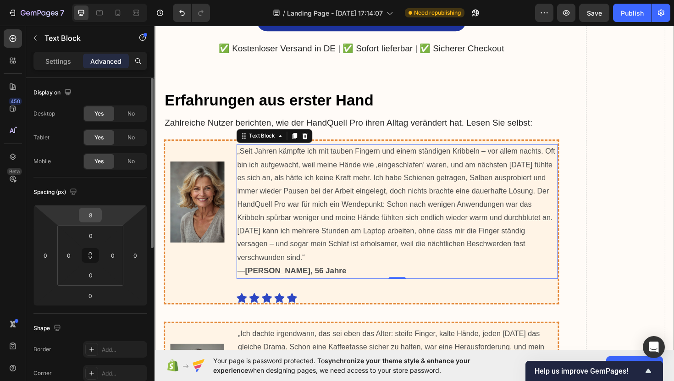
click at [98, 214] on input "8" at bounding box center [90, 215] width 18 height 14
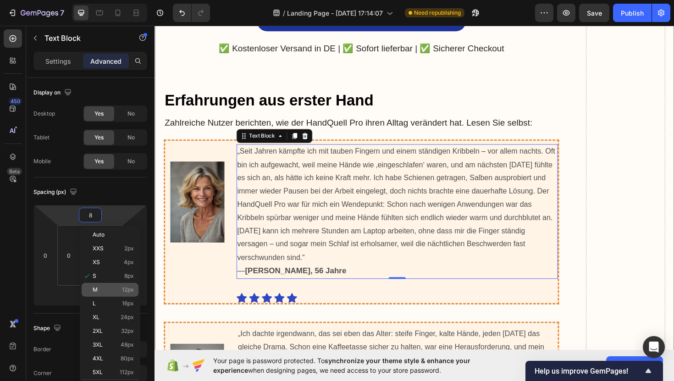
click at [115, 286] on div "M 12px" at bounding box center [110, 290] width 57 height 14
type input "12"
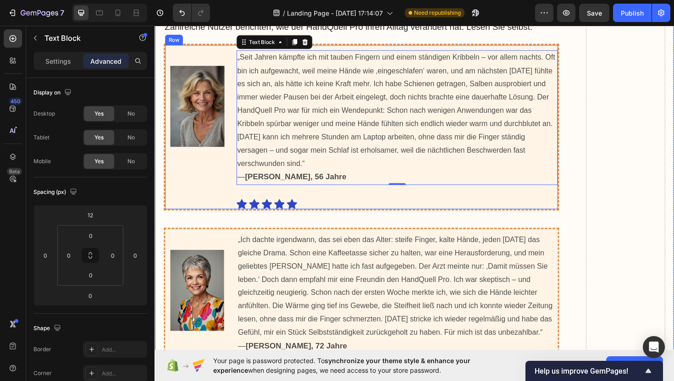
scroll to position [9192, 0]
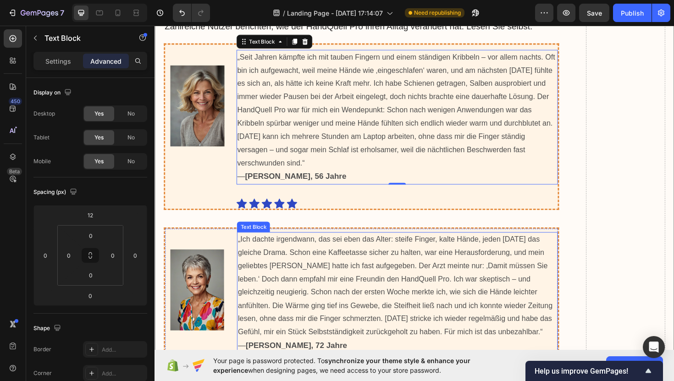
click at [279, 276] on p "„Ich dachte irgendwann, das sei eben das Alter: steife Finger, kalte Hände, jed…" at bounding box center [412, 308] width 338 height 127
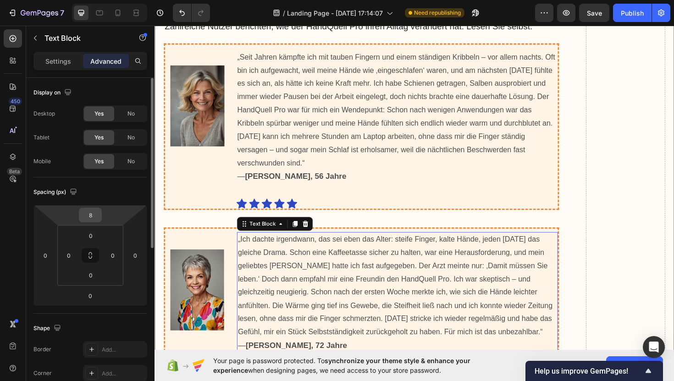
click at [100, 214] on div "8" at bounding box center [90, 215] width 23 height 15
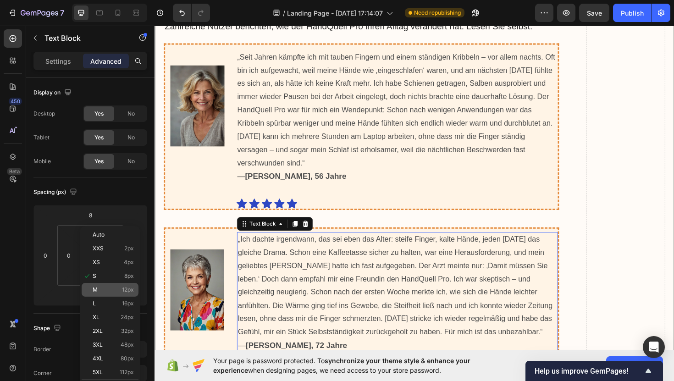
click at [112, 289] on p "M 12px" at bounding box center [113, 290] width 41 height 6
type input "12"
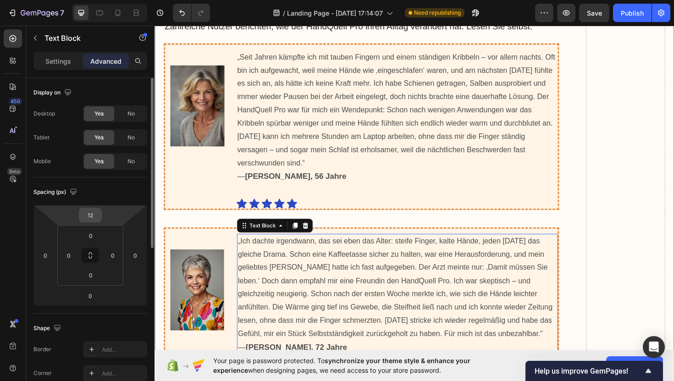
click at [100, 220] on div "12" at bounding box center [90, 215] width 23 height 15
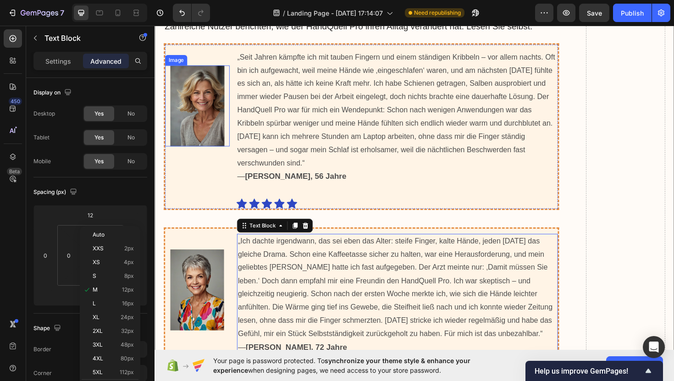
click at [221, 106] on img at bounding box center [199, 111] width 57 height 86
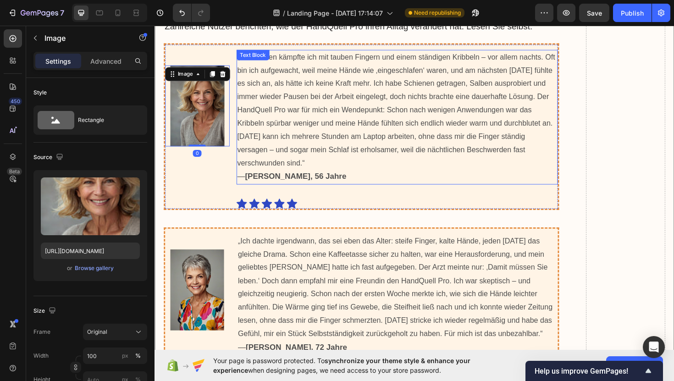
click at [311, 98] on p "„Seit Jahren kämpfte ich mit tauben Fingern und einem ständigen Kribbeln – vor …" at bounding box center [411, 122] width 339 height 141
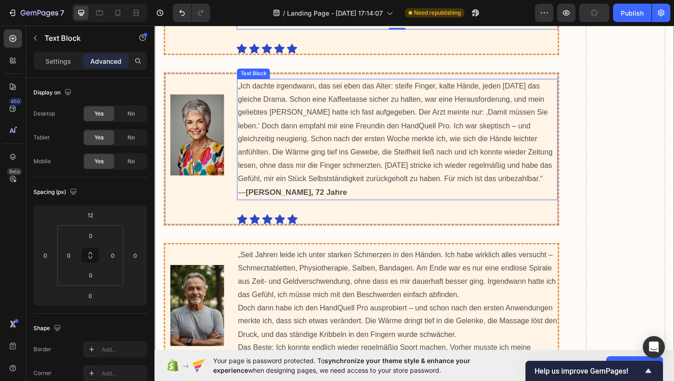
scroll to position [9382, 0]
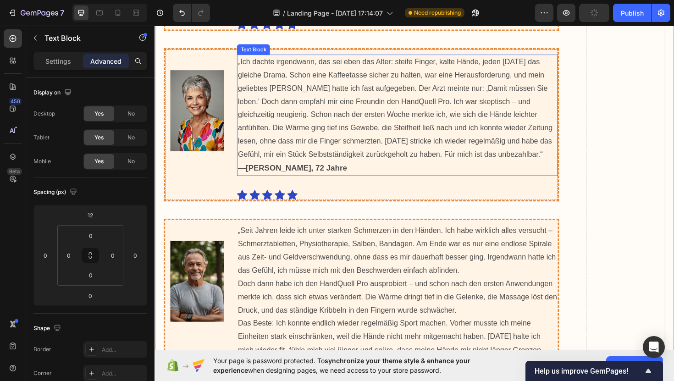
click at [260, 300] on p "Doch dann habe ich den HandQuell Pro ausprobiert – und schon nach den ersten An…" at bounding box center [412, 314] width 338 height 42
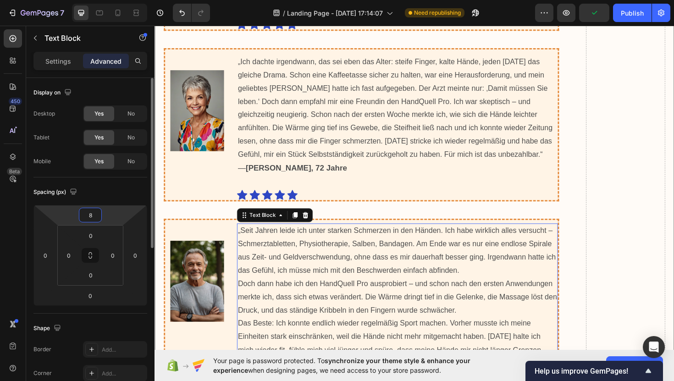
click at [94, 216] on input "8" at bounding box center [90, 215] width 18 height 14
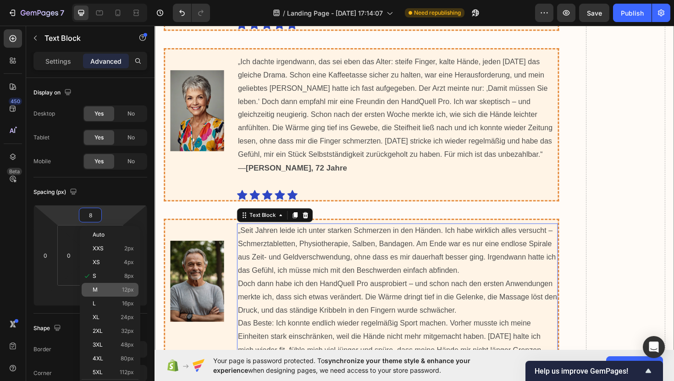
click at [114, 288] on p "M 12px" at bounding box center [113, 290] width 41 height 6
type input "12"
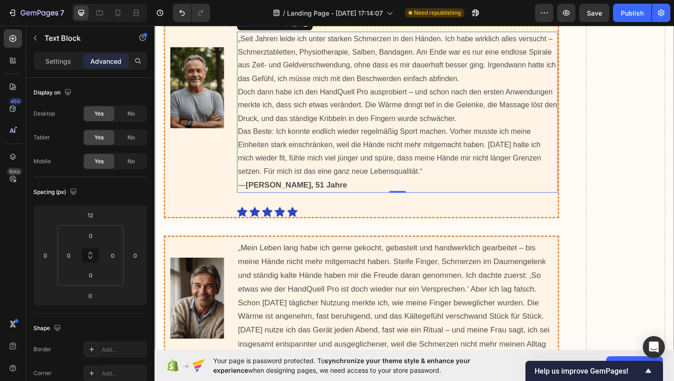
click at [269, 277] on span "„Mein Leben lang habe ich gerne gekocht, gebastelt und handwerklich gearbeitet …" at bounding box center [408, 318] width 330 height 125
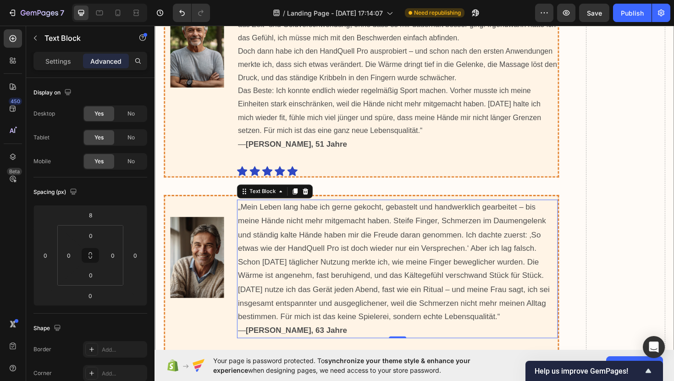
scroll to position [9639, 0]
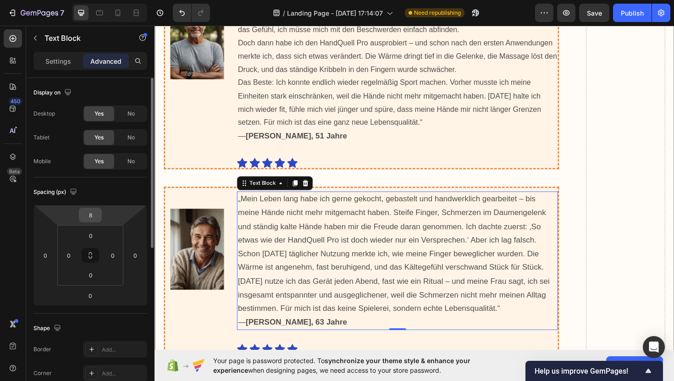
click at [97, 219] on input "8" at bounding box center [90, 215] width 18 height 14
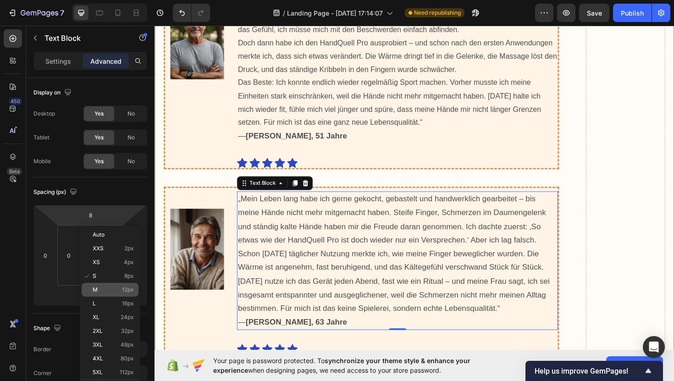
click at [115, 288] on p "M 12px" at bounding box center [113, 290] width 41 height 6
type input "12"
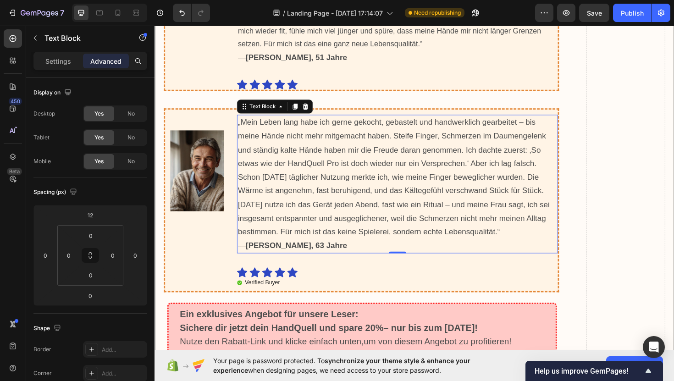
scroll to position [9750, 0]
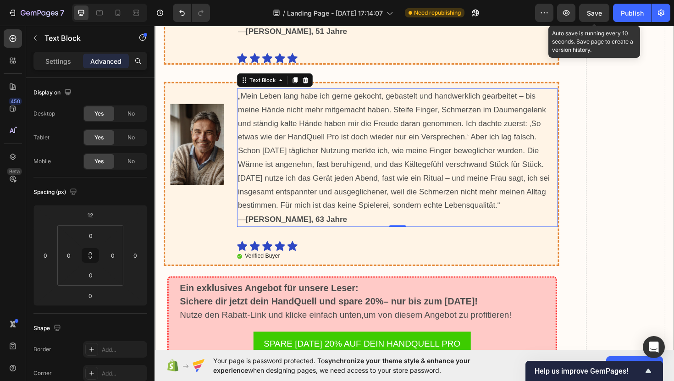
click at [592, 9] on span "Save" at bounding box center [594, 13] width 15 height 8
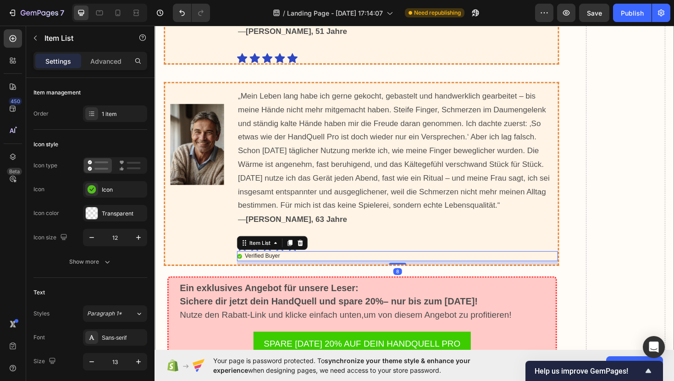
click at [265, 266] on p "Verified Buyer" at bounding box center [268, 270] width 37 height 8
click at [284, 266] on p "Verified Buyer" at bounding box center [268, 270] width 37 height 8
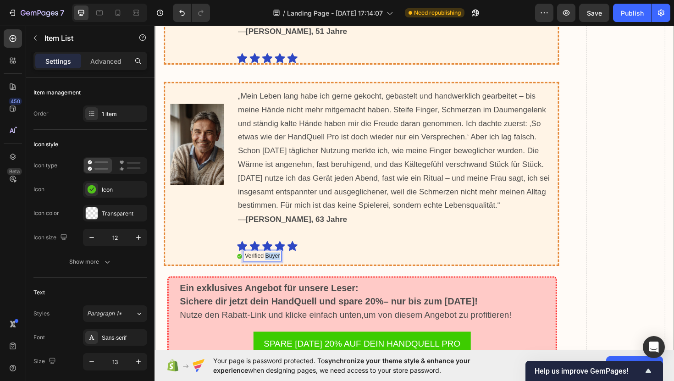
click at [284, 266] on p "Verified Buyer" at bounding box center [268, 270] width 37 height 8
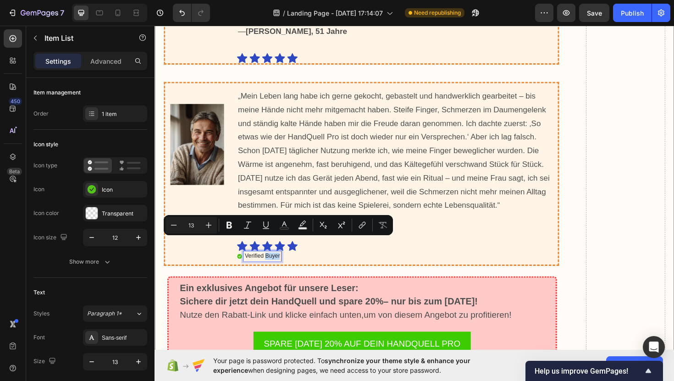
click at [284, 266] on p "Verified Buyer" at bounding box center [268, 270] width 37 height 8
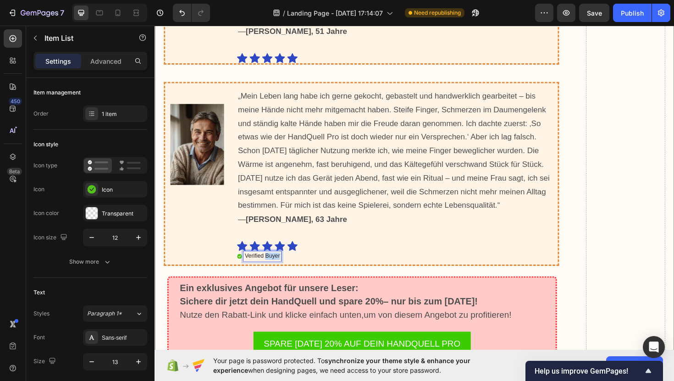
click at [284, 266] on p "Verified Buyer" at bounding box center [268, 270] width 37 height 8
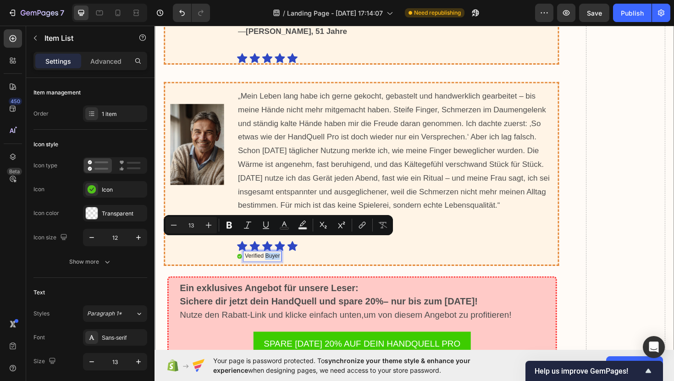
click at [284, 266] on p "Verified Buyer" at bounding box center [268, 270] width 37 height 8
drag, startPoint x: 284, startPoint y: 253, endPoint x: 251, endPoint y: 256, distance: 33.6
click at [251, 266] on p "Verified Buyer" at bounding box center [268, 270] width 37 height 8
copy p "Verified Buyer"
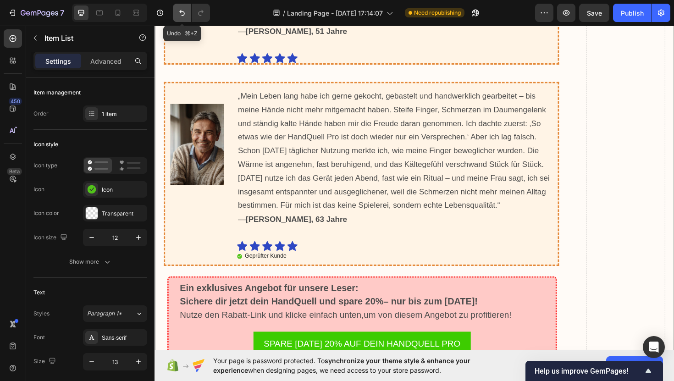
click at [180, 14] on icon "Undo/Redo" at bounding box center [181, 12] width 9 height 9
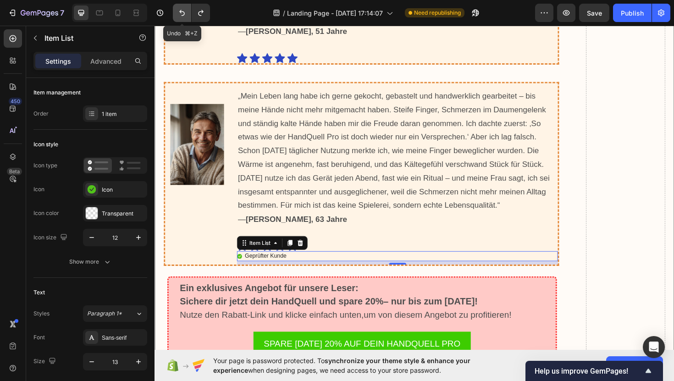
click at [180, 14] on icon "Undo/Redo" at bounding box center [181, 12] width 9 height 9
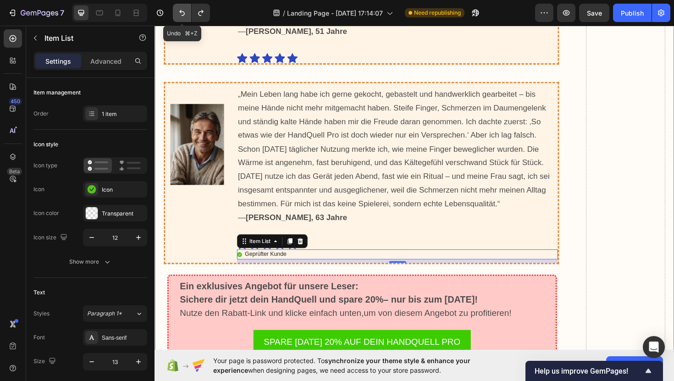
click at [180, 14] on icon "Undo/Redo" at bounding box center [181, 12] width 9 height 9
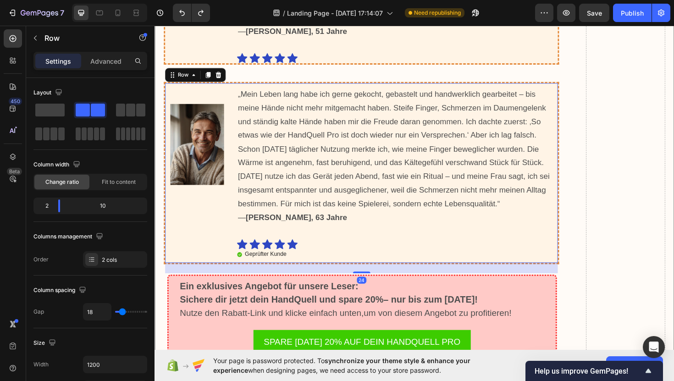
click at [202, 213] on div "Image" at bounding box center [200, 182] width 68 height 190
click at [182, 11] on icon "Undo/Redo" at bounding box center [181, 12] width 9 height 9
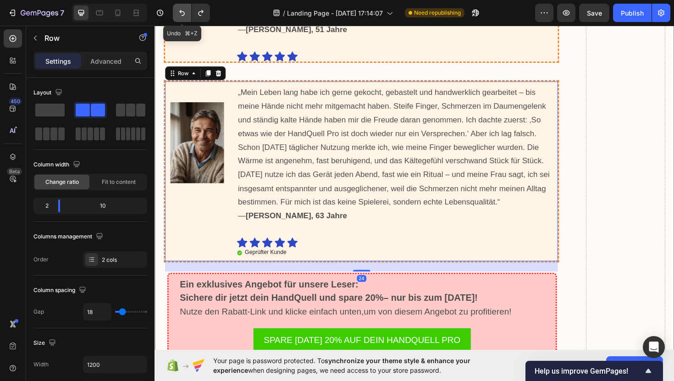
click at [182, 11] on icon "Undo/Redo" at bounding box center [181, 12] width 9 height 9
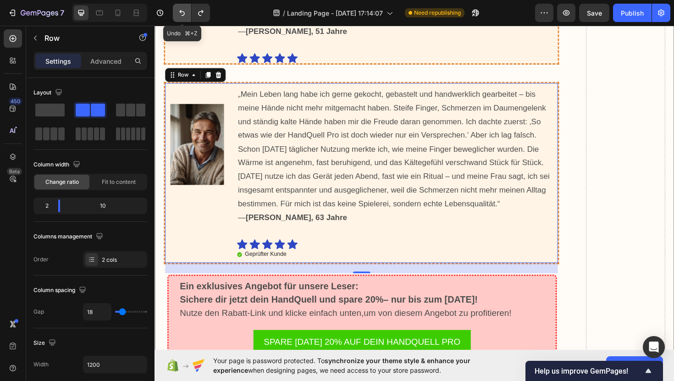
click at [182, 11] on icon "Undo/Redo" at bounding box center [181, 12] width 9 height 9
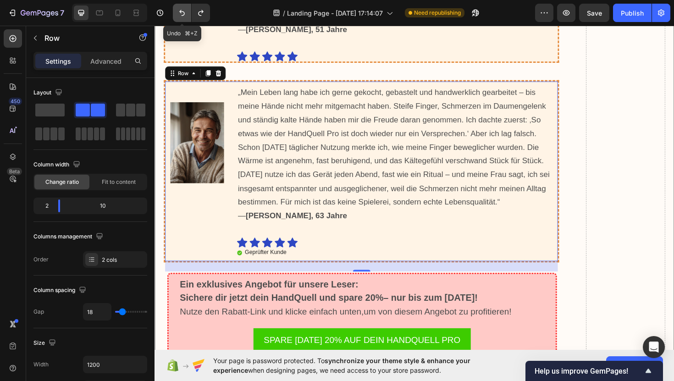
click at [182, 11] on icon "Undo/Redo" at bounding box center [181, 12] width 9 height 9
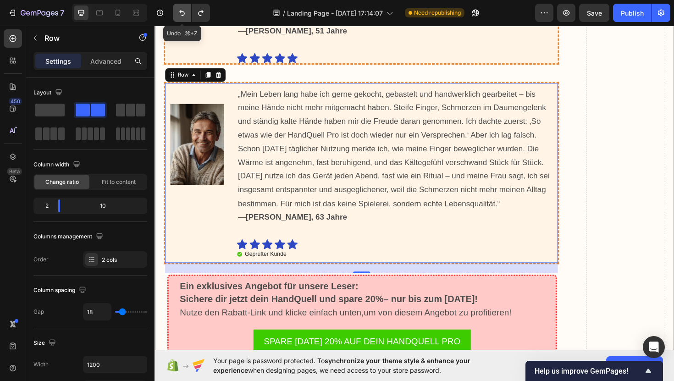
click at [182, 11] on icon "Undo/Redo" at bounding box center [181, 12] width 9 height 9
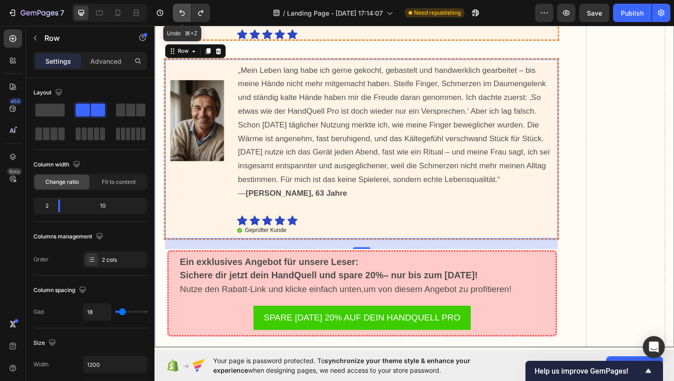
scroll to position [9707, 0]
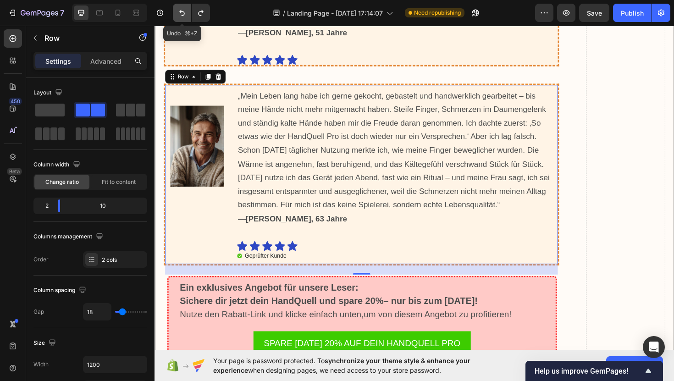
click at [182, 11] on icon "Undo/Redo" at bounding box center [181, 12] width 9 height 9
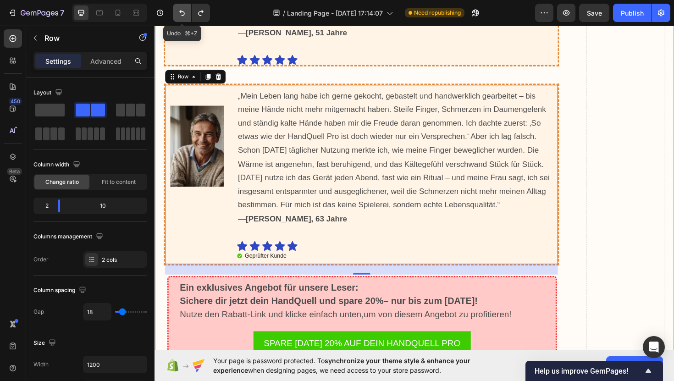
click at [182, 11] on icon "Undo/Redo" at bounding box center [181, 12] width 9 height 9
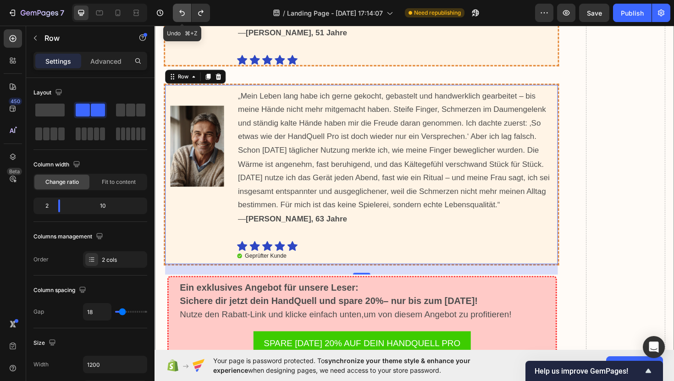
click at [182, 11] on icon "Undo/Redo" at bounding box center [181, 12] width 9 height 9
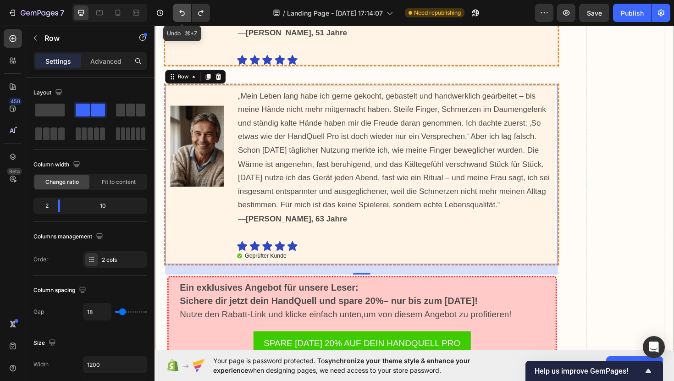
click at [182, 11] on icon "Undo/Redo" at bounding box center [181, 12] width 9 height 9
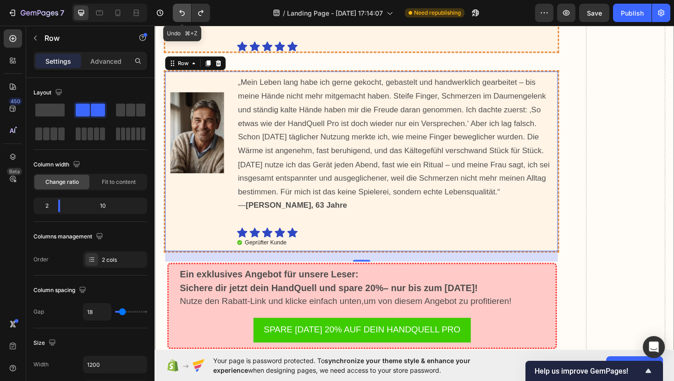
click at [182, 11] on icon "Undo/Redo" at bounding box center [181, 12] width 9 height 9
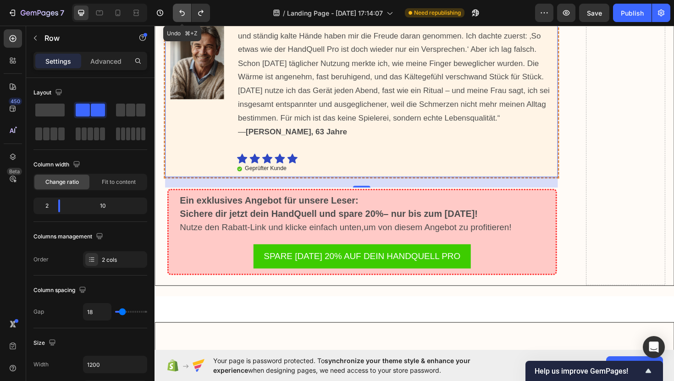
click at [182, 11] on icon "Undo/Redo" at bounding box center [181, 12] width 9 height 9
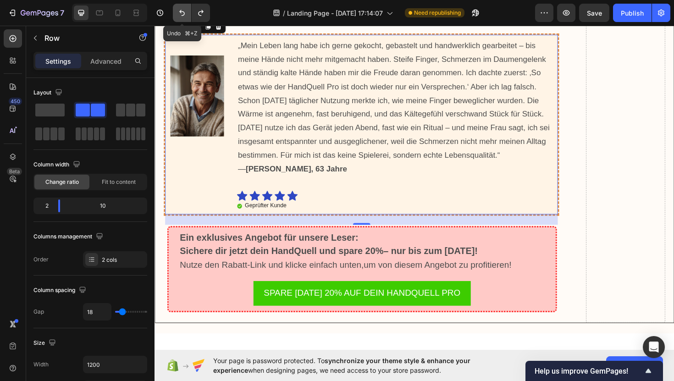
click at [182, 11] on icon "Undo/Redo" at bounding box center [181, 12] width 9 height 9
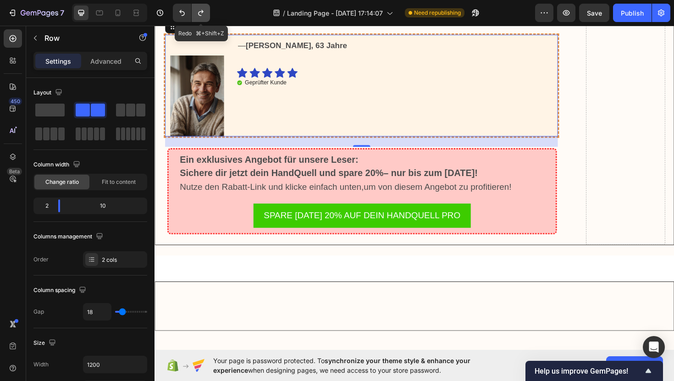
click at [197, 11] on icon "Undo/Redo" at bounding box center [200, 12] width 9 height 9
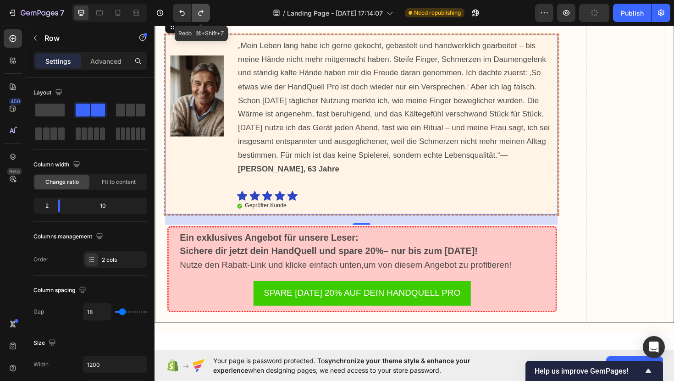
click at [197, 11] on icon "Undo/Redo" at bounding box center [200, 12] width 9 height 9
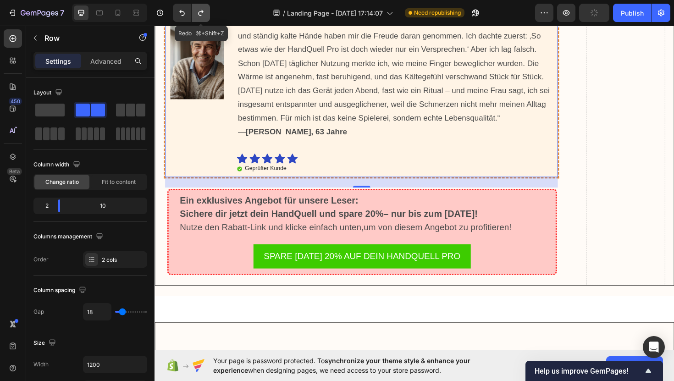
click at [197, 11] on icon "Undo/Redo" at bounding box center [200, 12] width 9 height 9
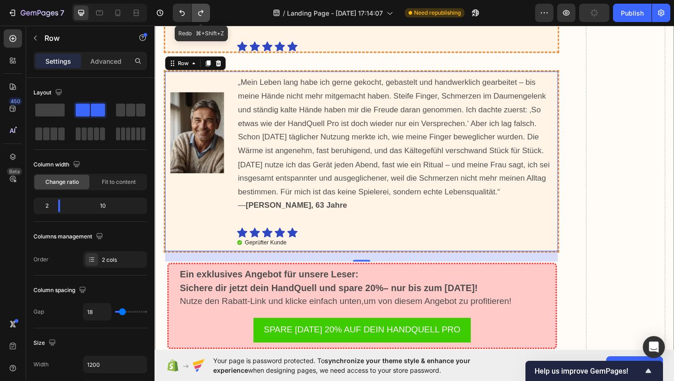
click at [197, 11] on icon "Undo/Redo" at bounding box center [200, 12] width 9 height 9
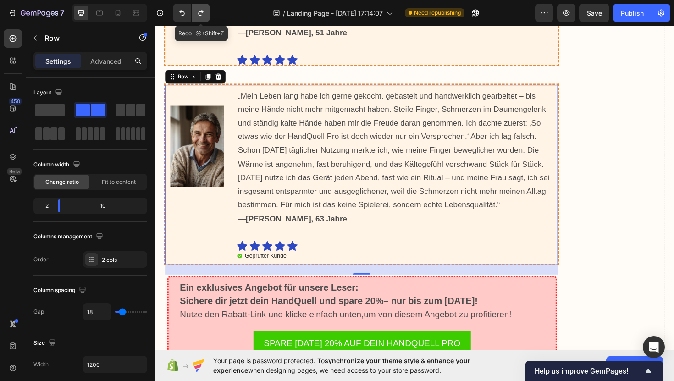
click at [197, 11] on icon "Undo/Redo" at bounding box center [200, 12] width 9 height 9
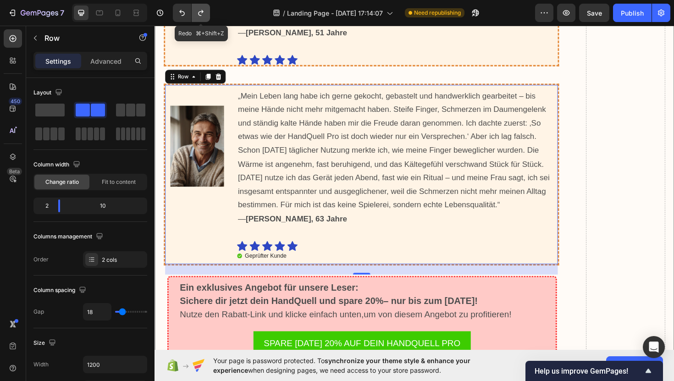
click at [197, 11] on icon "Undo/Redo" at bounding box center [200, 12] width 9 height 9
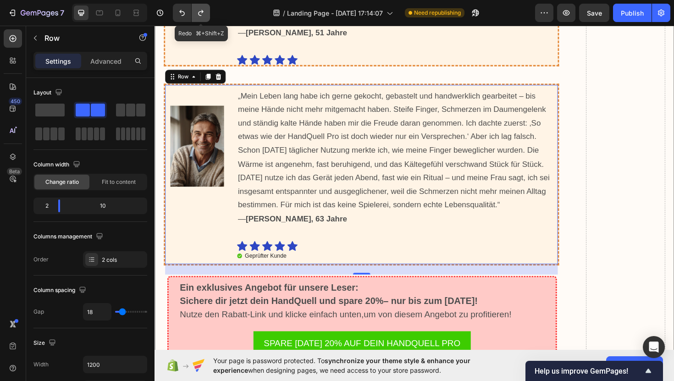
click at [197, 11] on icon "Undo/Redo" at bounding box center [200, 12] width 9 height 9
click at [203, 7] on button "Undo/Redo" at bounding box center [201, 13] width 18 height 18
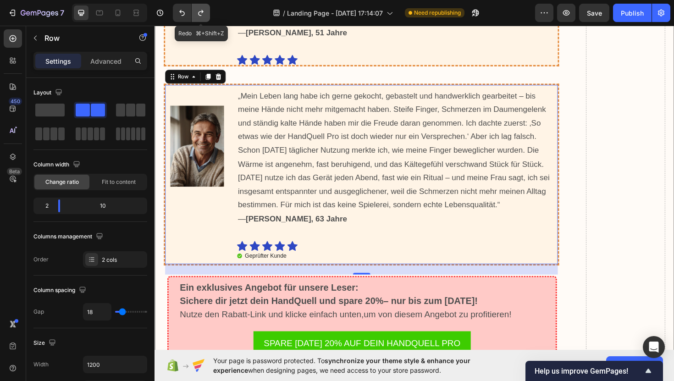
click at [203, 7] on button "Undo/Redo" at bounding box center [201, 13] width 18 height 18
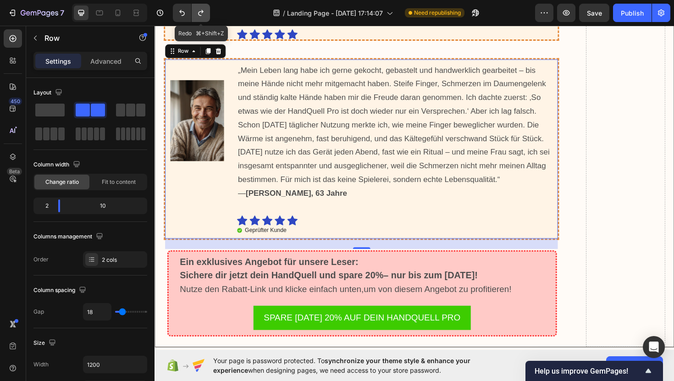
click at [203, 7] on button "Undo/Redo" at bounding box center [201, 13] width 18 height 18
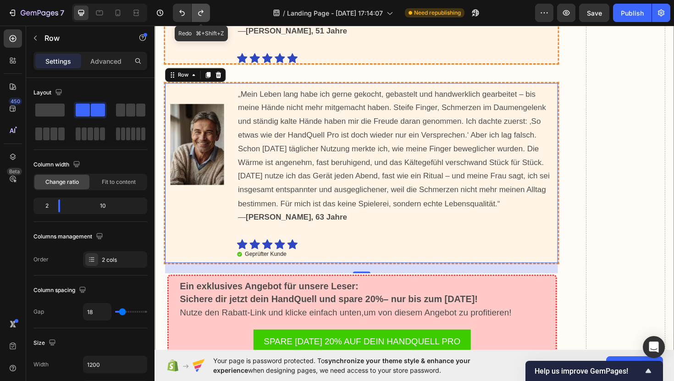
click at [203, 7] on button "Undo/Redo" at bounding box center [201, 13] width 18 height 18
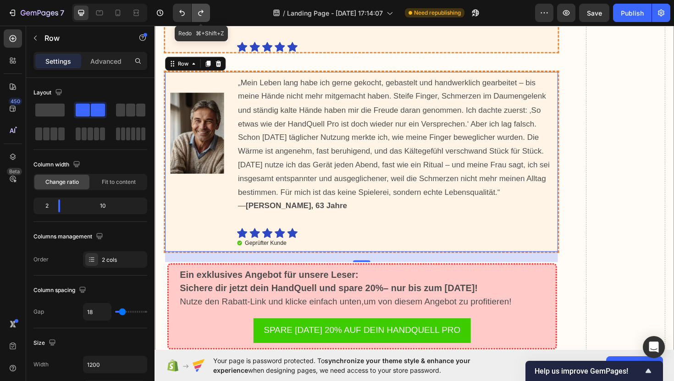
click at [203, 7] on button "Undo/Redo" at bounding box center [201, 13] width 18 height 18
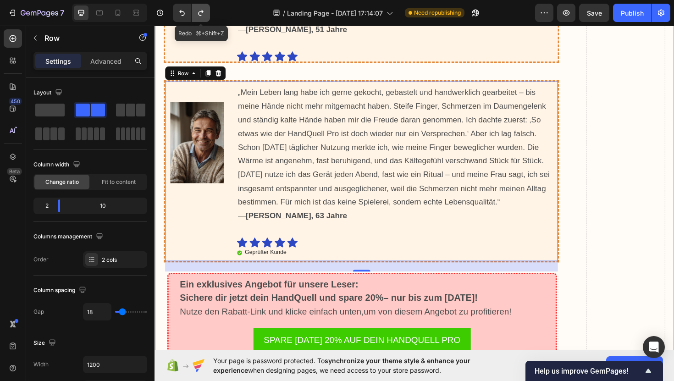
click at [203, 7] on button "Undo/Redo" at bounding box center [201, 13] width 18 height 18
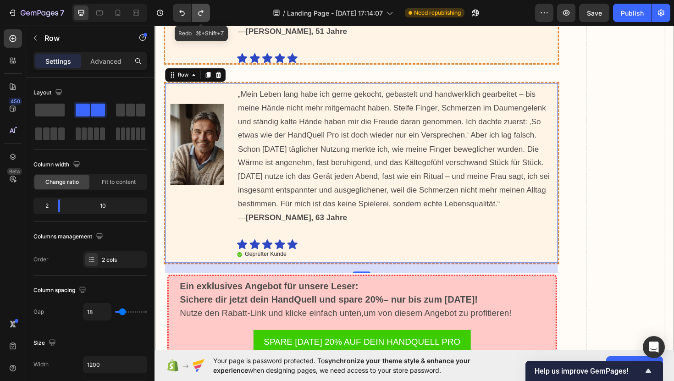
click at [203, 7] on button "Undo/Redo" at bounding box center [201, 13] width 18 height 18
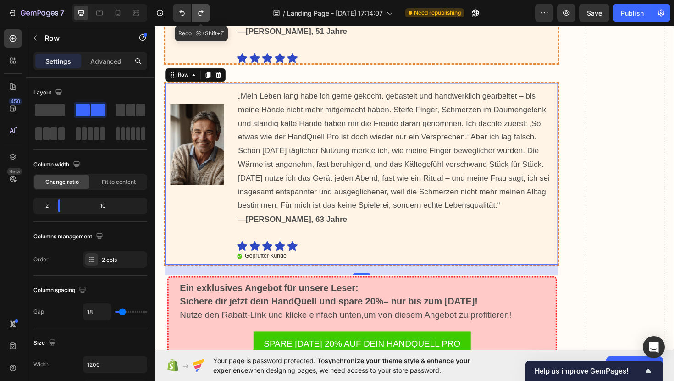
click at [203, 7] on button "Undo/Redo" at bounding box center [201, 13] width 18 height 18
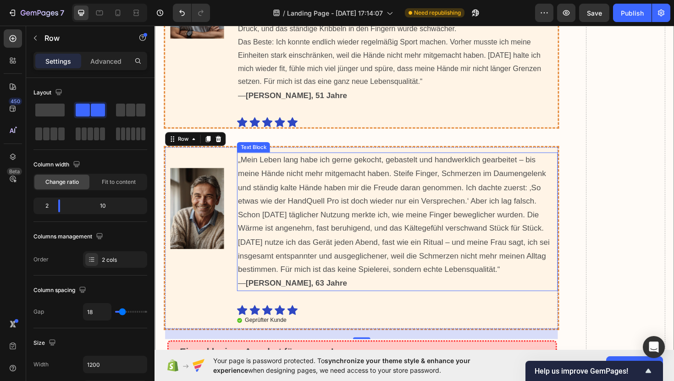
scroll to position [9694, 0]
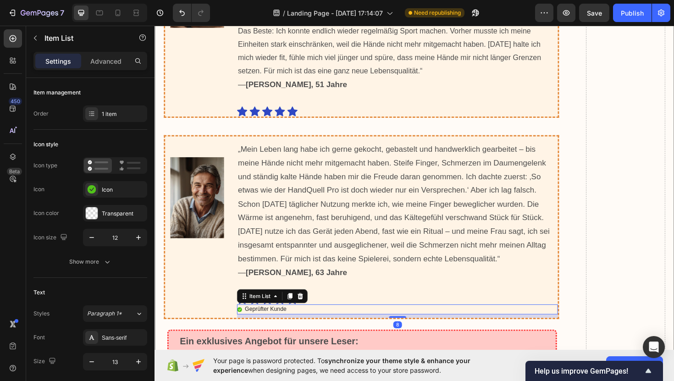
click at [261, 322] on p "Geprüfter Kunde" at bounding box center [272, 326] width 44 height 8
click at [294, 309] on icon at bounding box center [297, 312] width 7 height 7
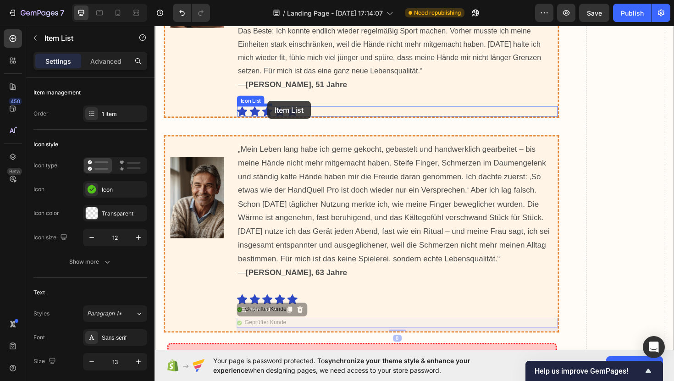
drag, startPoint x: 306, startPoint y: 322, endPoint x: 274, endPoint y: 105, distance: 219.2
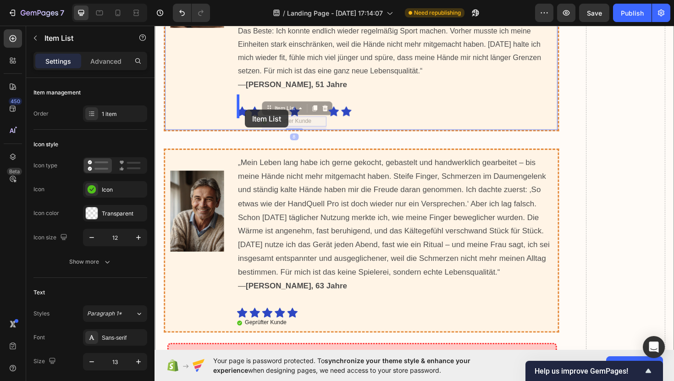
drag, startPoint x: 296, startPoint y: 116, endPoint x: 250, endPoint y: 115, distance: 45.9
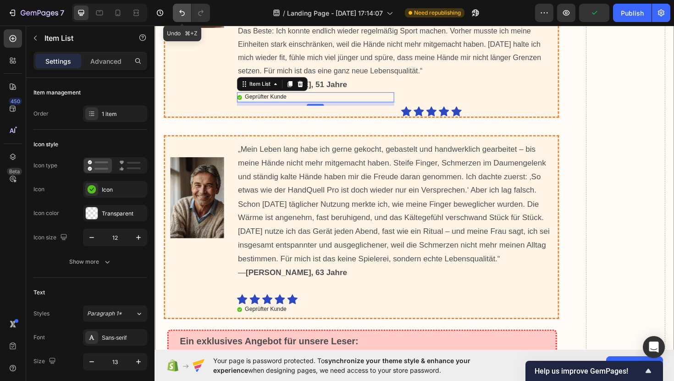
click at [185, 16] on icon "Undo/Redo" at bounding box center [181, 12] width 9 height 9
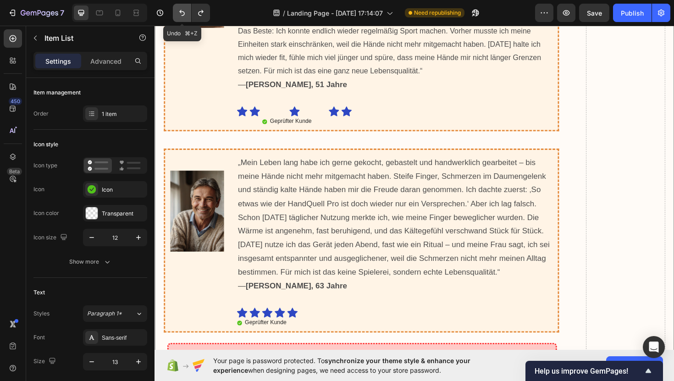
click at [185, 16] on icon "Undo/Redo" at bounding box center [181, 12] width 9 height 9
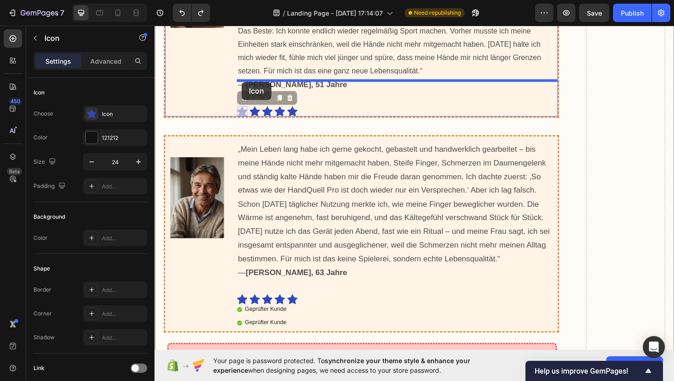
drag, startPoint x: 249, startPoint y: 106, endPoint x: 247, endPoint y: 85, distance: 21.2
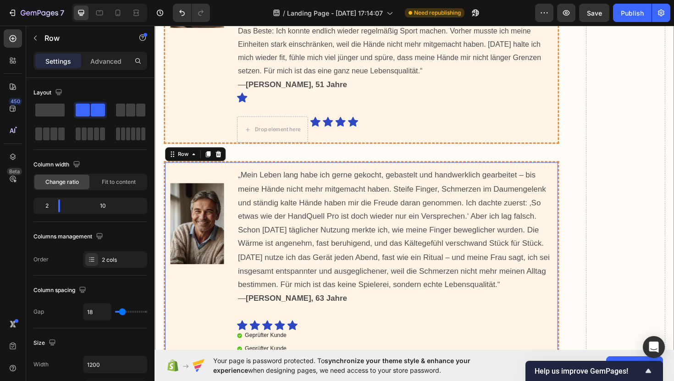
click at [232, 318] on div "Image" at bounding box center [200, 274] width 68 height 206
click at [212, 159] on icon at bounding box center [211, 162] width 5 height 6
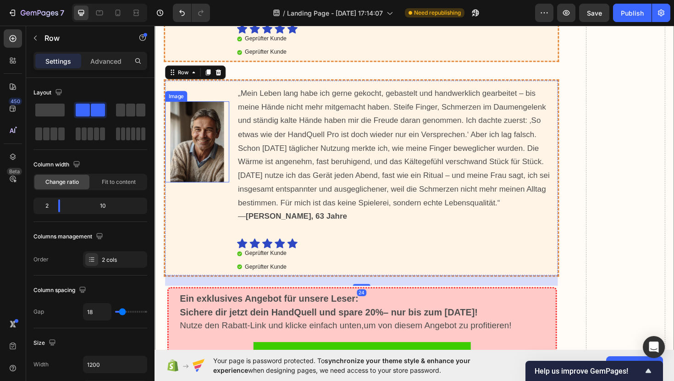
scroll to position [10019, 0]
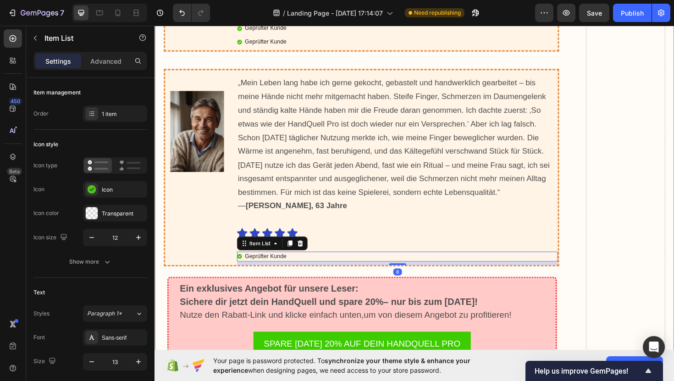
click at [267, 266] on p "Geprüfter Kunde" at bounding box center [272, 270] width 44 height 8
click at [311, 253] on icon at bounding box center [308, 256] width 7 height 7
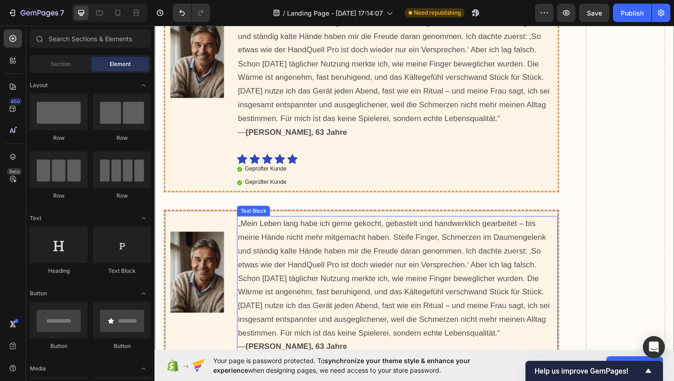
scroll to position [9919, 0]
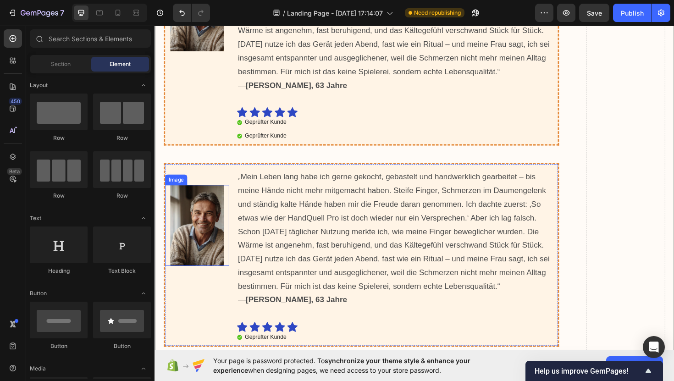
click at [217, 261] on img at bounding box center [199, 237] width 57 height 86
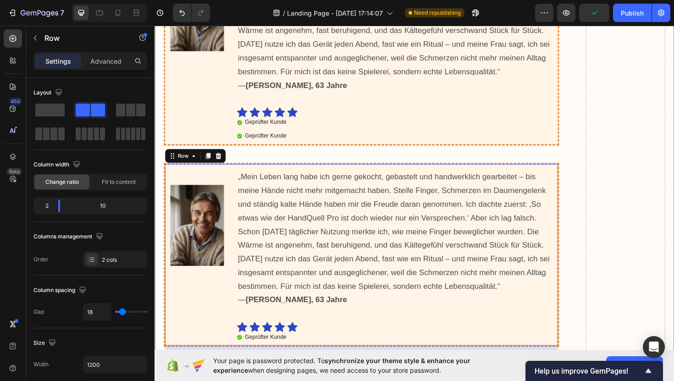
click at [224, 316] on div "Image" at bounding box center [200, 268] width 68 height 192
click at [223, 161] on icon at bounding box center [222, 164] width 6 height 6
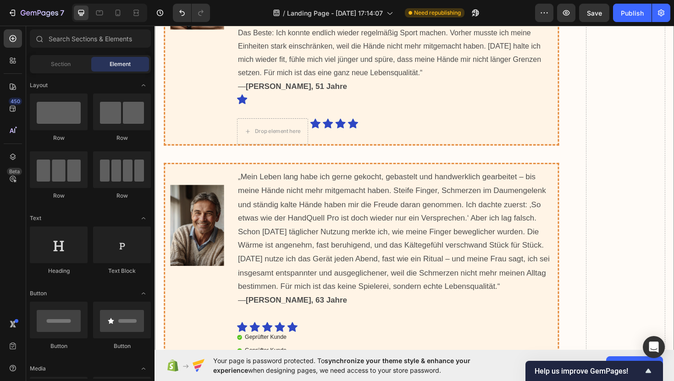
scroll to position [9694, 0]
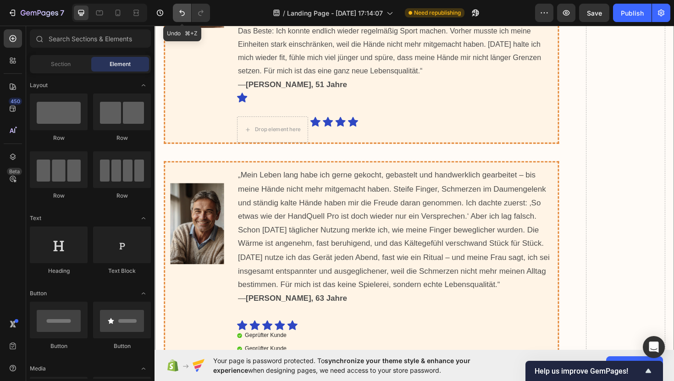
click at [179, 9] on icon "Undo/Redo" at bounding box center [181, 12] width 9 height 9
click at [183, 14] on icon "Undo/Redo" at bounding box center [181, 12] width 9 height 9
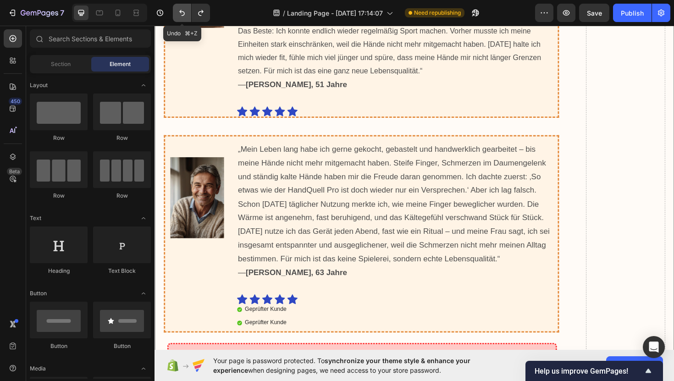
click at [183, 14] on icon "Undo/Redo" at bounding box center [181, 12] width 9 height 9
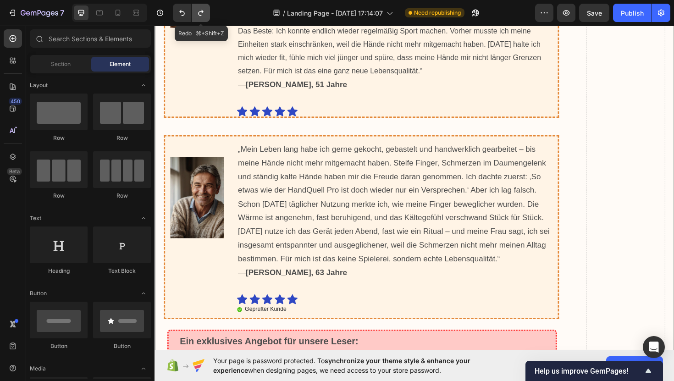
click at [197, 9] on icon "Undo/Redo" at bounding box center [200, 12] width 9 height 9
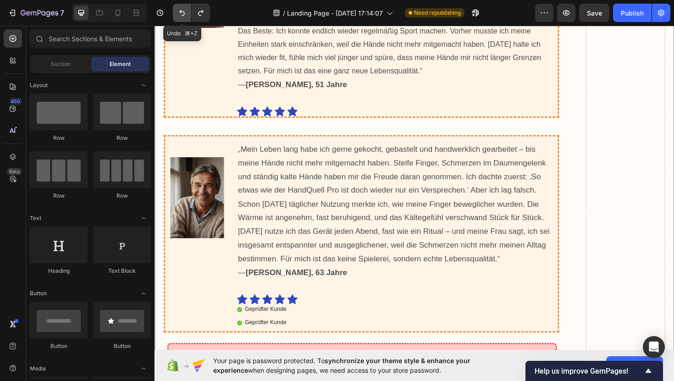
click at [183, 11] on icon "Undo/Redo" at bounding box center [182, 13] width 6 height 6
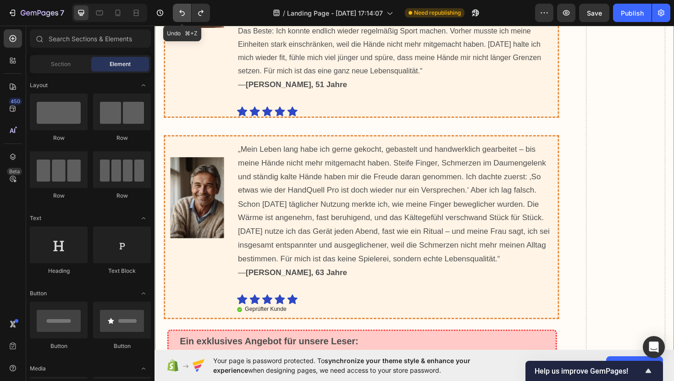
click at [183, 11] on icon "Undo/Redo" at bounding box center [182, 13] width 6 height 6
click at [205, 13] on button "Undo/Redo" at bounding box center [201, 13] width 18 height 18
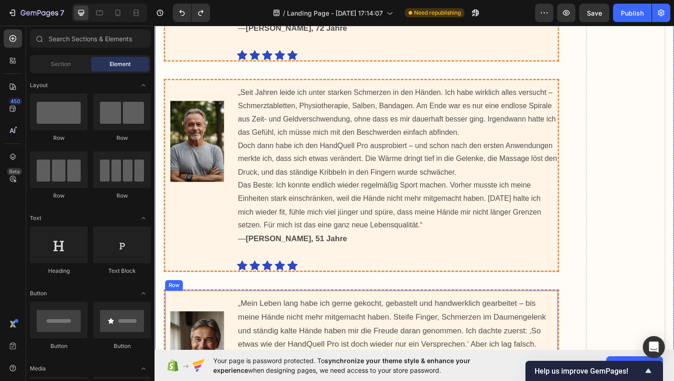
scroll to position [9530, 0]
click at [197, 348] on img at bounding box center [199, 372] width 57 height 86
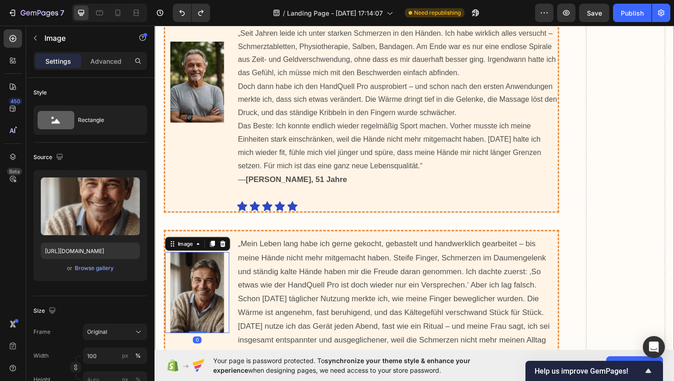
scroll to position [9596, 0]
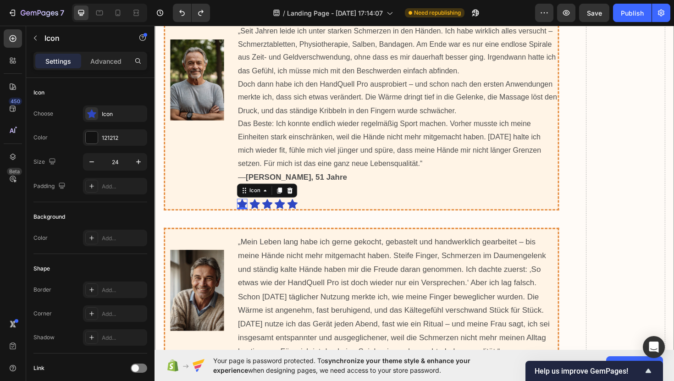
click at [248, 210] on icon at bounding box center [247, 215] width 11 height 11
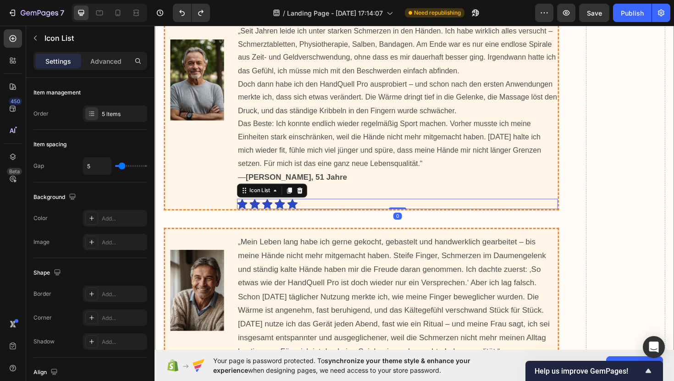
click at [313, 209] on div "Icon Icon Icon Icon Icon" at bounding box center [404, 214] width 325 height 11
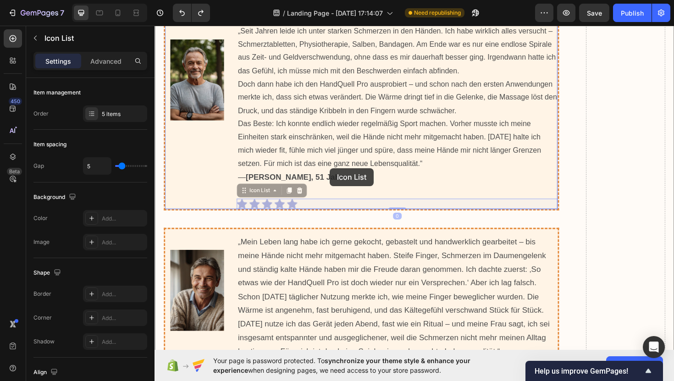
drag, startPoint x: 343, startPoint y: 202, endPoint x: 340, endPoint y: 177, distance: 25.8
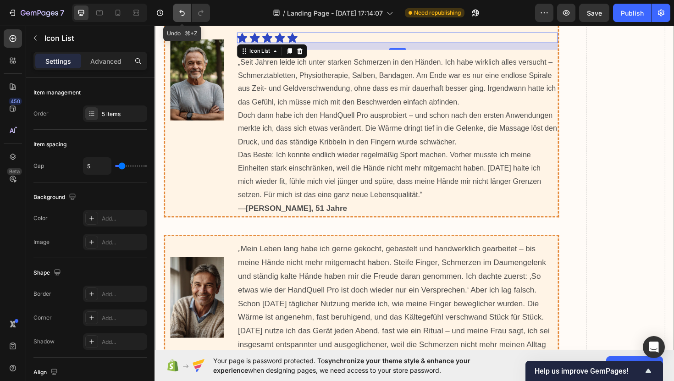
click at [186, 15] on icon "Undo/Redo" at bounding box center [181, 12] width 9 height 9
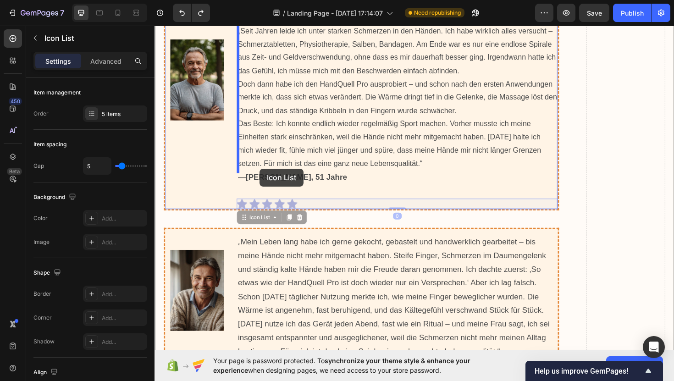
drag, startPoint x: 327, startPoint y: 200, endPoint x: 266, endPoint y: 177, distance: 65.0
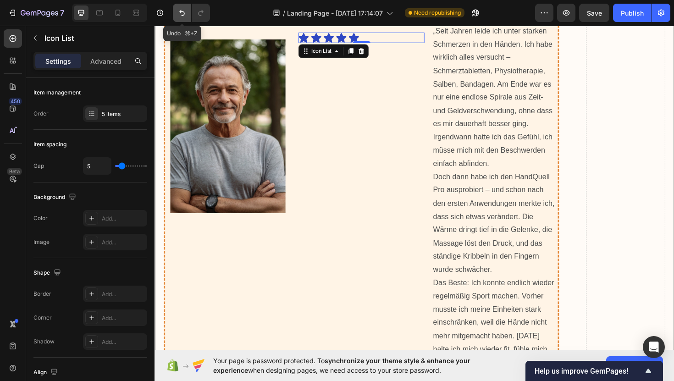
click at [186, 11] on icon "Undo/Redo" at bounding box center [181, 12] width 9 height 9
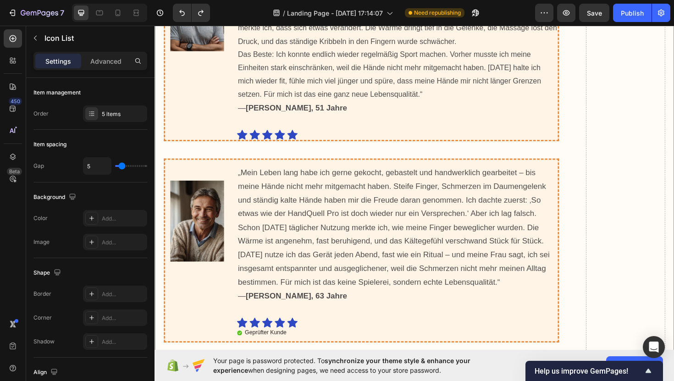
scroll to position [9681, 0]
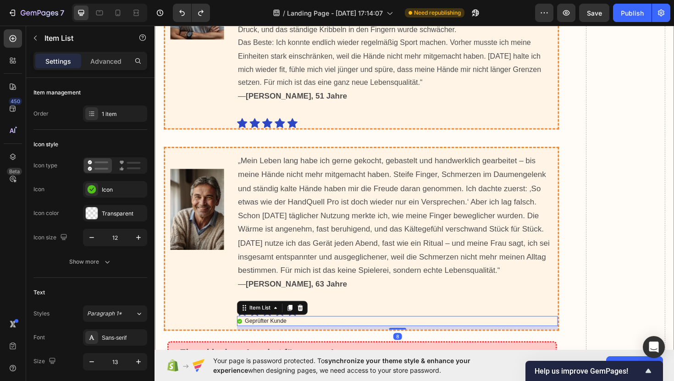
click at [276, 335] on p "Geprüfter Kunde" at bounding box center [272, 339] width 44 height 8
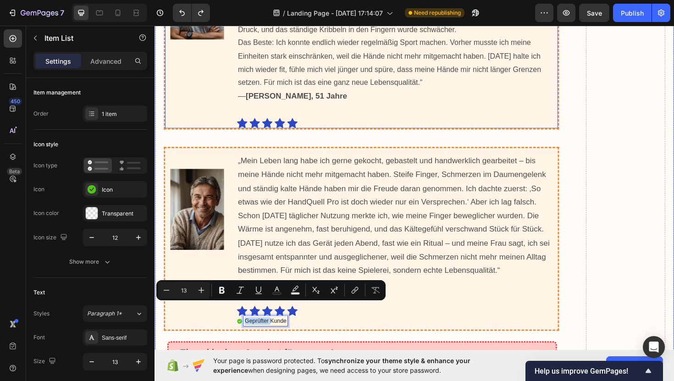
drag, startPoint x: 276, startPoint y: 324, endPoint x: 275, endPoint y: 173, distance: 150.9
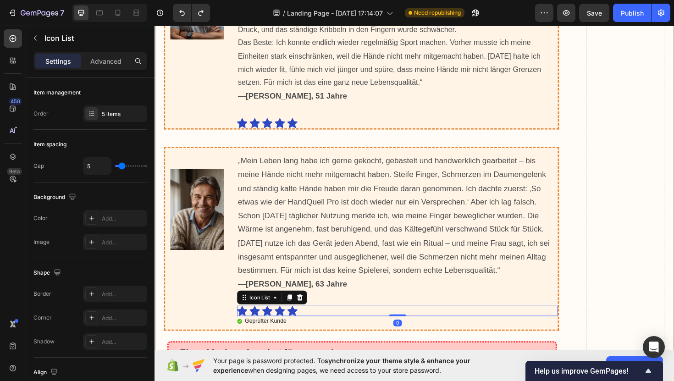
click at [314, 322] on div "Icon Icon Icon Icon Icon" at bounding box center [404, 327] width 325 height 11
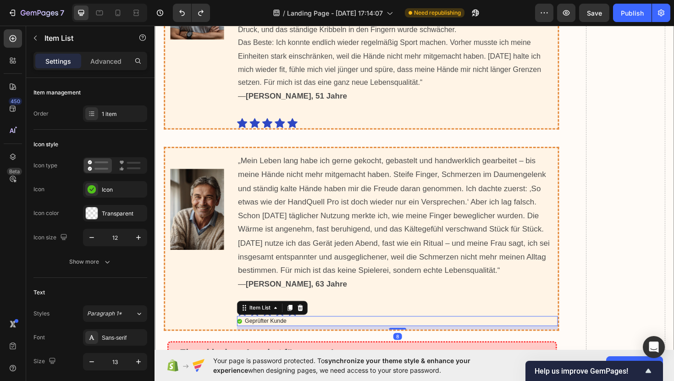
click at [294, 335] on p "Geprüfter Kunde" at bounding box center [272, 339] width 44 height 8
click at [297, 322] on icon at bounding box center [297, 325] width 5 height 6
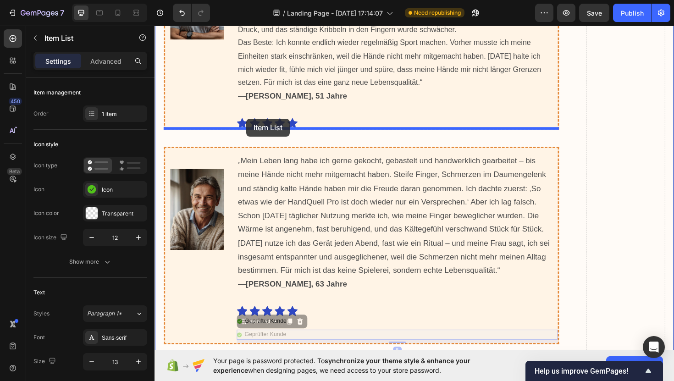
drag, startPoint x: 305, startPoint y: 338, endPoint x: 252, endPoint y: 124, distance: 220.1
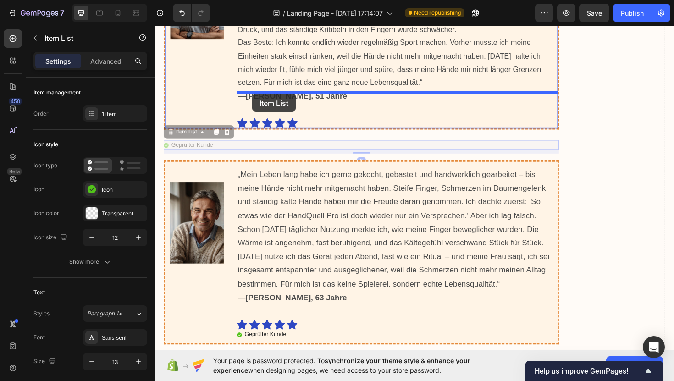
drag, startPoint x: 253, startPoint y: 139, endPoint x: 258, endPoint y: 98, distance: 41.1
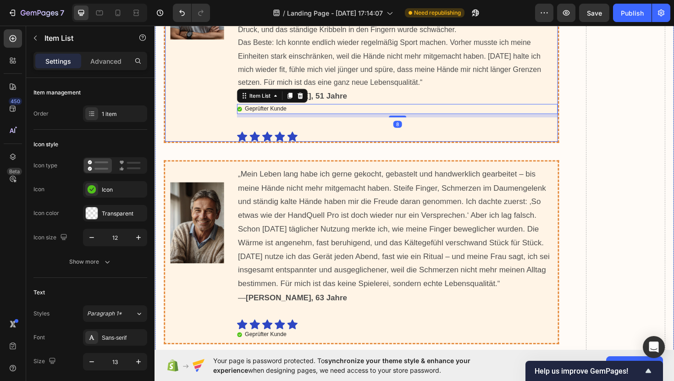
click at [309, 115] on div "„Seit Jahren leide ich unter starken Schmerzen in den Händen. Ich habe wirklich…" at bounding box center [412, 41] width 340 height 216
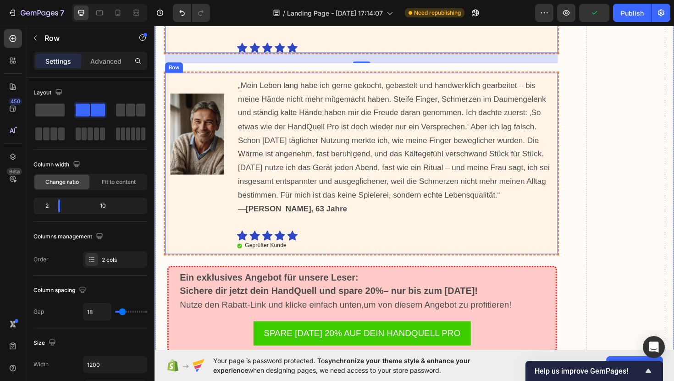
scroll to position [9778, 0]
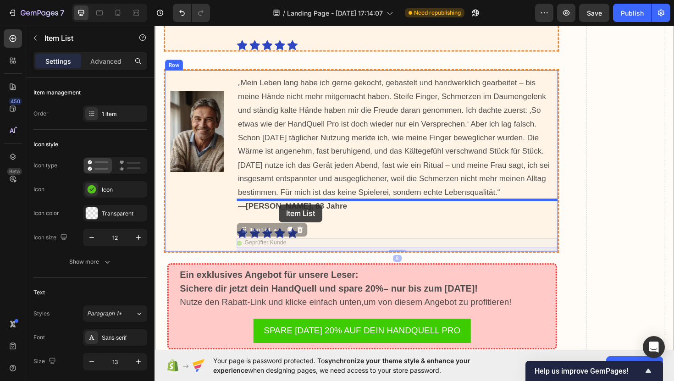
drag, startPoint x: 278, startPoint y: 244, endPoint x: 286, endPoint y: 215, distance: 29.9
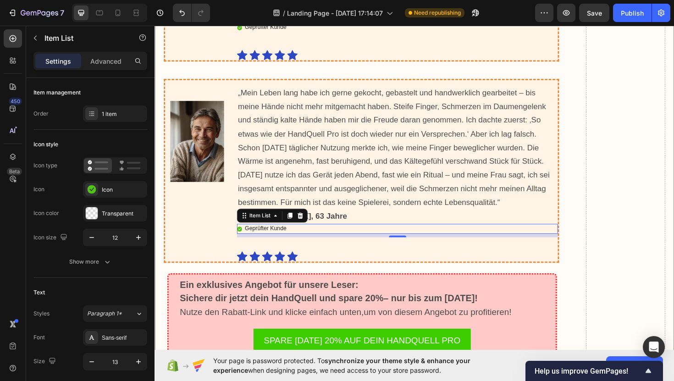
scroll to position [9762, 0]
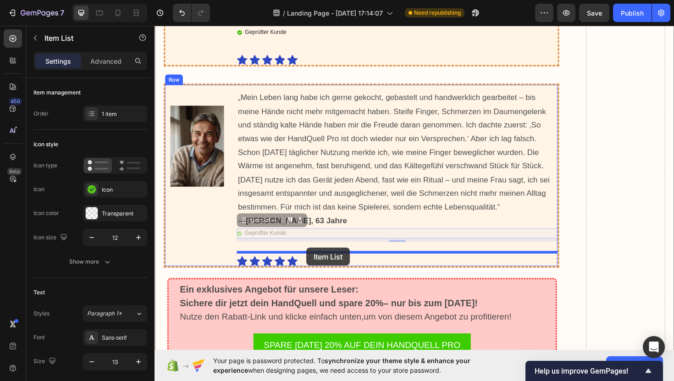
drag, startPoint x: 315, startPoint y: 229, endPoint x: 316, endPoint y: 261, distance: 31.6
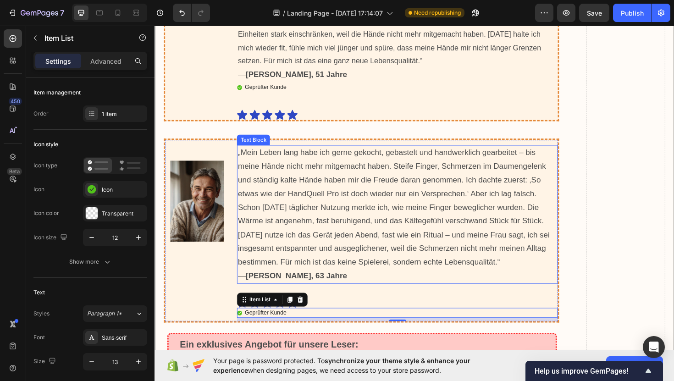
scroll to position [9694, 0]
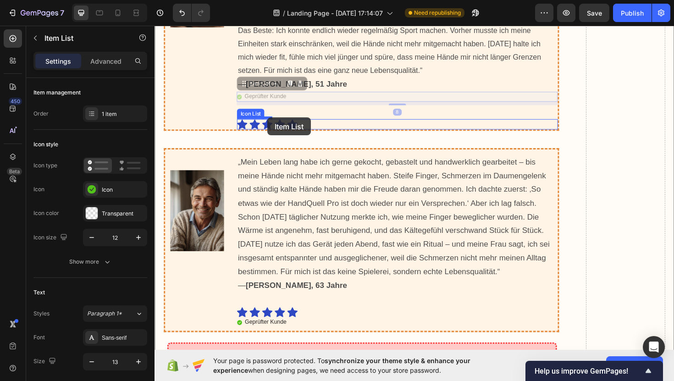
drag, startPoint x: 289, startPoint y: 91, endPoint x: 274, endPoint y: 123, distance: 34.9
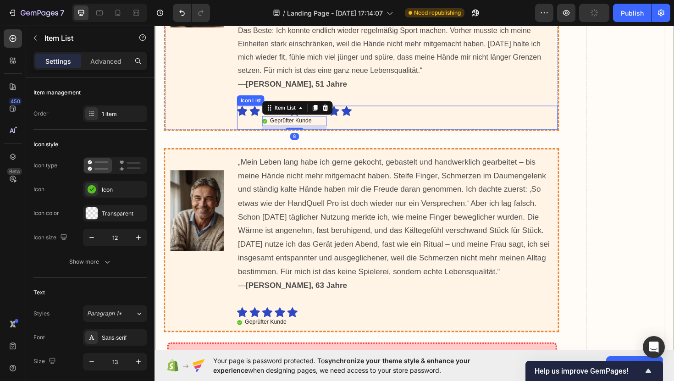
click at [375, 111] on div "Icon Icon Icon Geprüfter Kunde Item List 8 Icon Icon" at bounding box center [404, 123] width 325 height 25
click at [333, 122] on div "Geprüfter Kunde" at bounding box center [302, 127] width 68 height 11
click at [355, 113] on div "Icon Icon Icon Geprüfter Kunde Item List 8 Icon Icon" at bounding box center [404, 123] width 325 height 25
click at [322, 122] on div "Geprüfter Kunde" at bounding box center [302, 127] width 68 height 11
drag, startPoint x: 331, startPoint y: 112, endPoint x: 256, endPoint y: 112, distance: 74.3
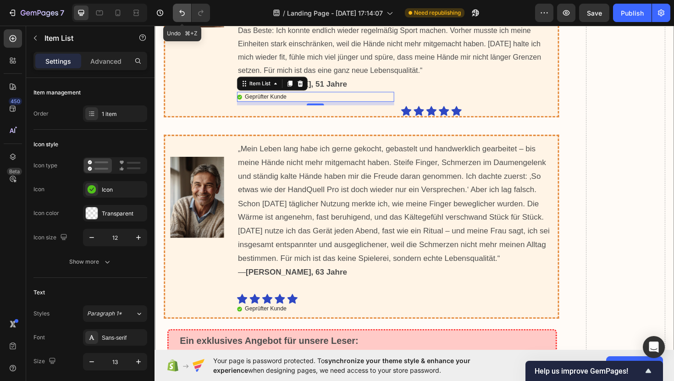
click at [183, 13] on icon "Undo/Redo" at bounding box center [181, 12] width 9 height 9
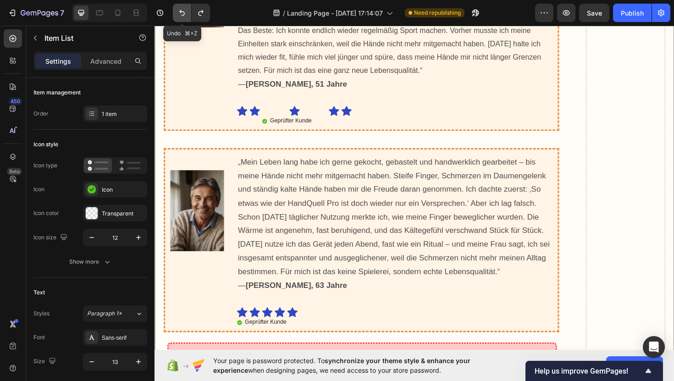
click at [183, 13] on icon "Undo/Redo" at bounding box center [181, 12] width 9 height 9
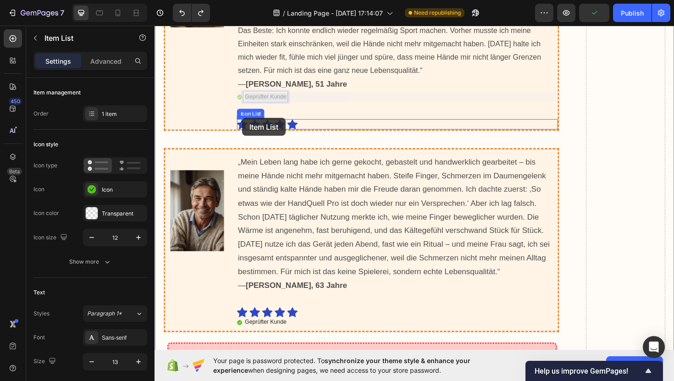
drag, startPoint x: 274, startPoint y: 89, endPoint x: 247, endPoint y: 123, distance: 44.1
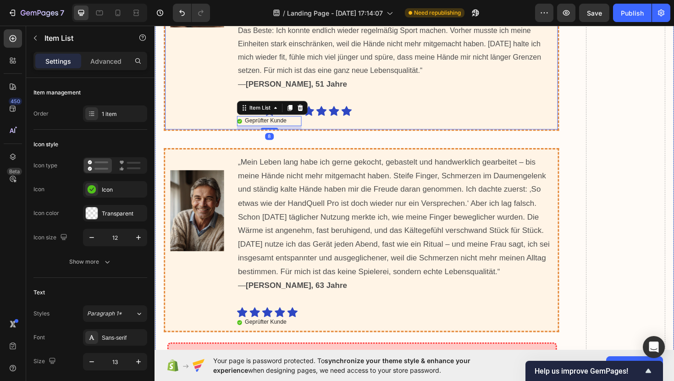
click at [414, 85] on div "„Seit Jahren leide ich unter starken Schmerzen in den Händen. Ich habe wirklich…" at bounding box center [412, 28] width 340 height 216
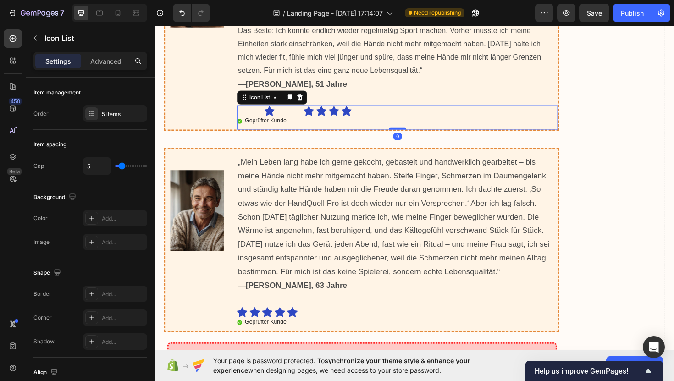
click at [324, 111] on div "Icon Geprüfter Kunde Item List Icon Icon Icon Icon" at bounding box center [404, 123] width 325 height 25
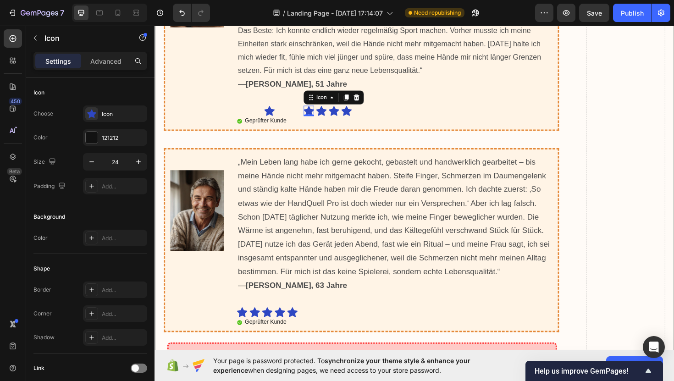
click at [317, 111] on icon at bounding box center [317, 116] width 11 height 11
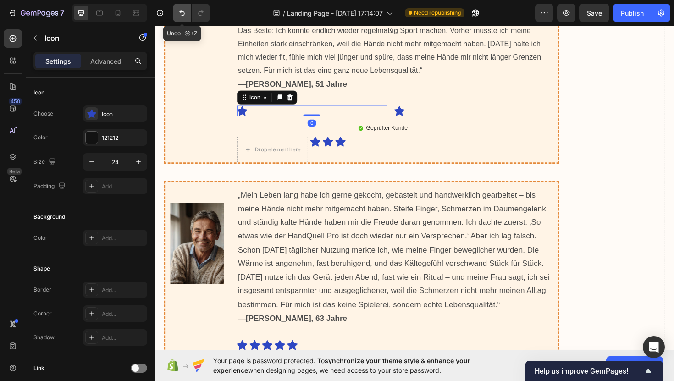
click at [182, 10] on icon "Undo/Redo" at bounding box center [181, 12] width 9 height 9
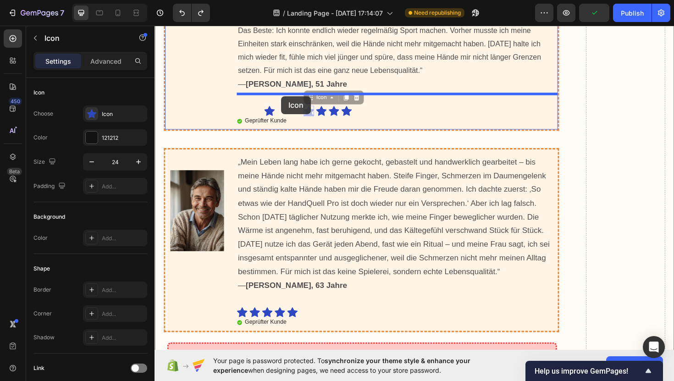
drag, startPoint x: 316, startPoint y: 102, endPoint x: 288, endPoint y: 100, distance: 28.0
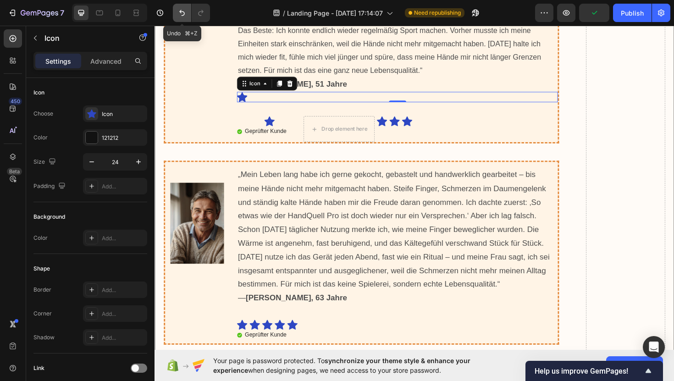
click at [186, 14] on icon "Undo/Redo" at bounding box center [181, 12] width 9 height 9
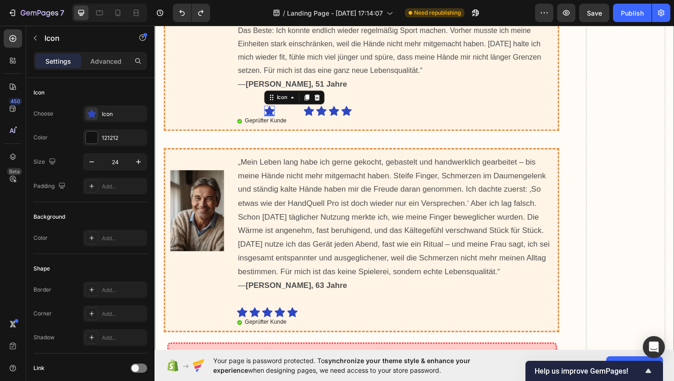
click at [279, 111] on icon at bounding box center [276, 116] width 11 height 11
click at [315, 99] on icon at bounding box center [315, 102] width 5 height 6
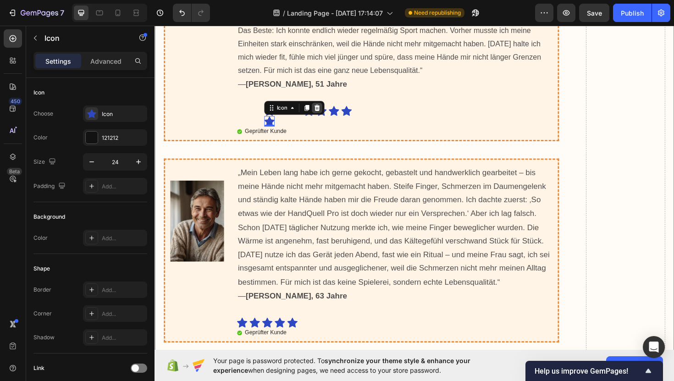
click at [327, 110] on icon at bounding box center [326, 113] width 6 height 6
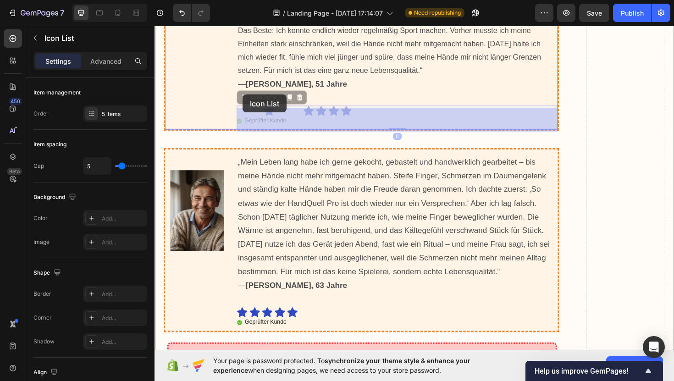
drag, startPoint x: 383, startPoint y: 101, endPoint x: 246, endPoint y: 98, distance: 137.2
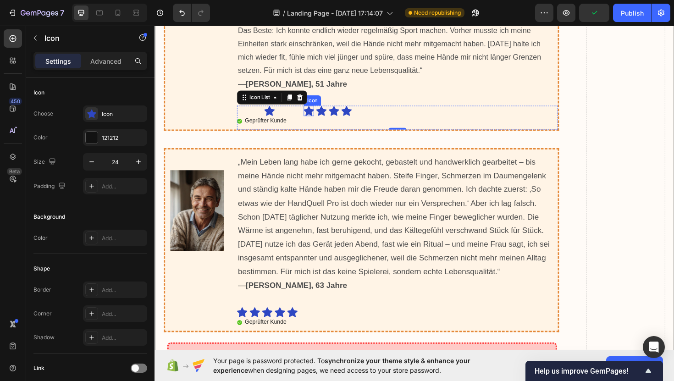
click at [317, 111] on icon at bounding box center [317, 116] width 11 height 11
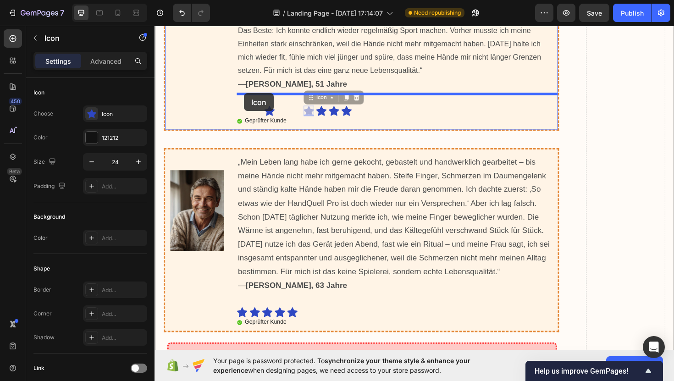
drag, startPoint x: 317, startPoint y: 102, endPoint x: 249, endPoint y: 97, distance: 68.0
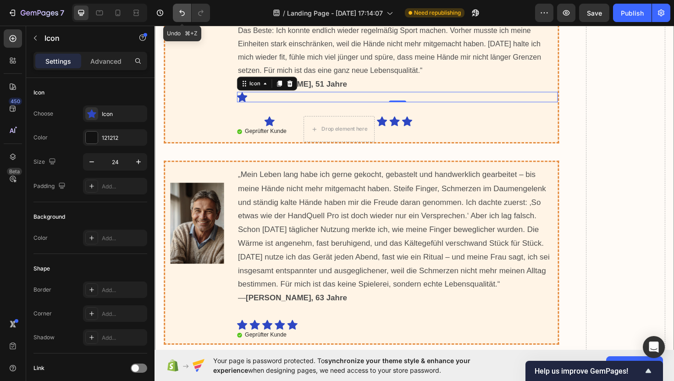
click at [187, 15] on icon "Undo/Redo" at bounding box center [181, 12] width 9 height 9
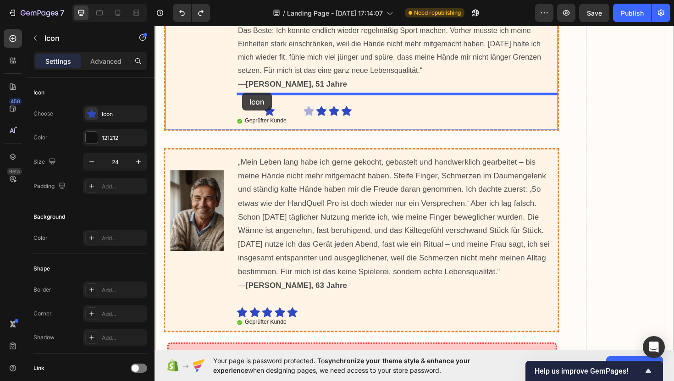
drag, startPoint x: 315, startPoint y: 102, endPoint x: 247, endPoint y: 97, distance: 67.6
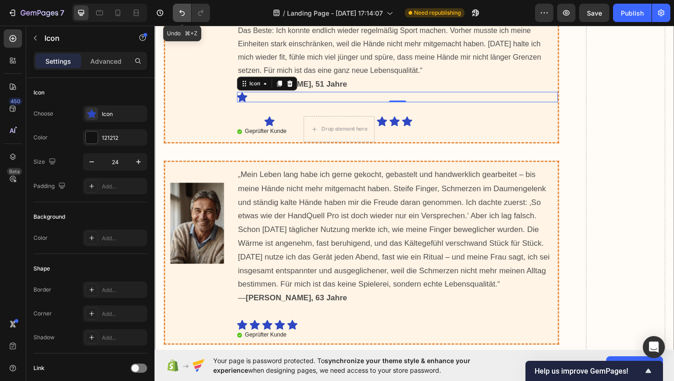
click at [183, 12] on icon "Undo/Redo" at bounding box center [182, 13] width 6 height 6
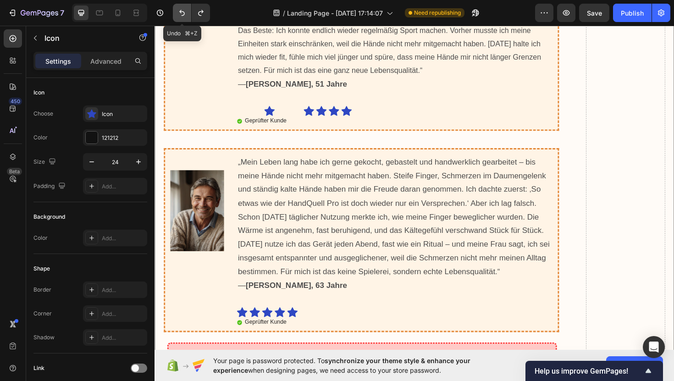
click at [183, 12] on icon "Undo/Redo" at bounding box center [182, 13] width 6 height 6
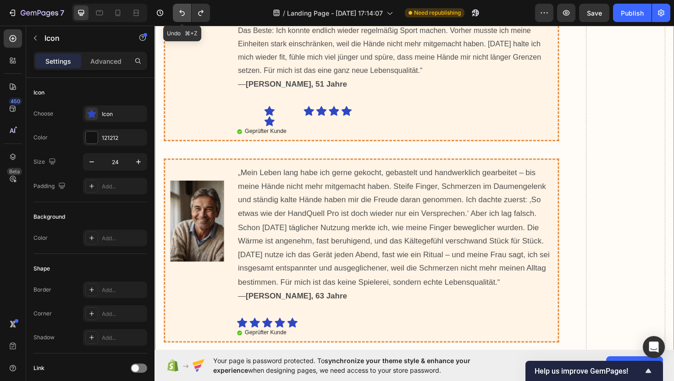
click at [183, 12] on icon "Undo/Redo" at bounding box center [182, 13] width 6 height 6
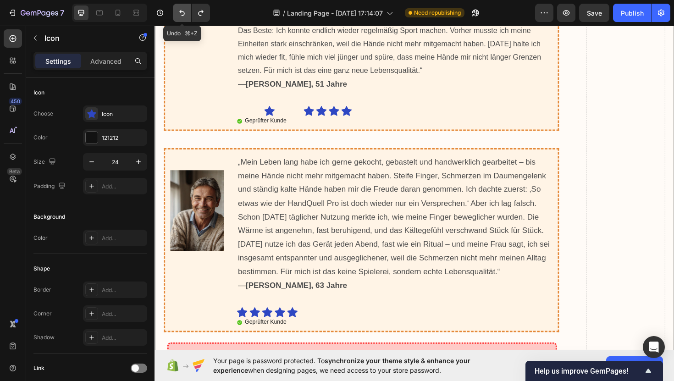
click at [183, 12] on icon "Undo/Redo" at bounding box center [182, 13] width 6 height 6
click at [187, 10] on button "Undo/Redo" at bounding box center [182, 13] width 18 height 18
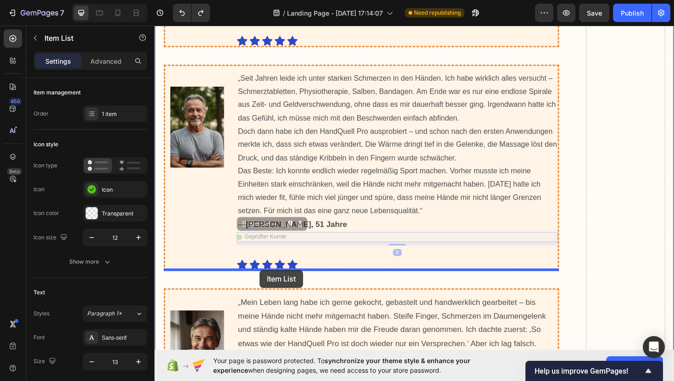
scroll to position [9562, 0]
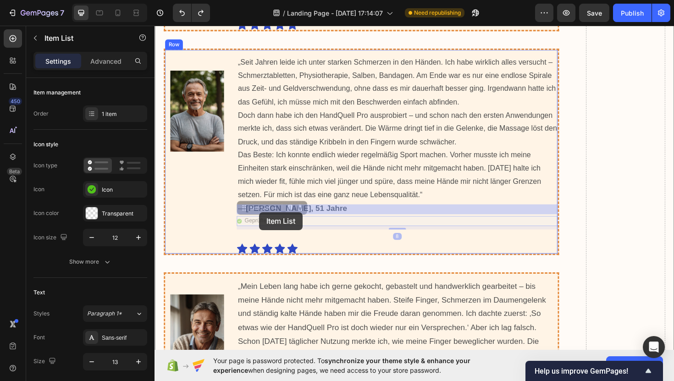
drag, startPoint x: 292, startPoint y: 209, endPoint x: 265, endPoint y: 223, distance: 30.6
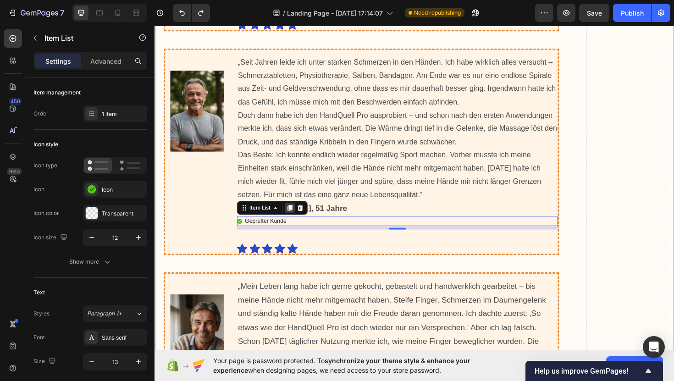
click at [299, 216] on icon at bounding box center [297, 219] width 5 height 6
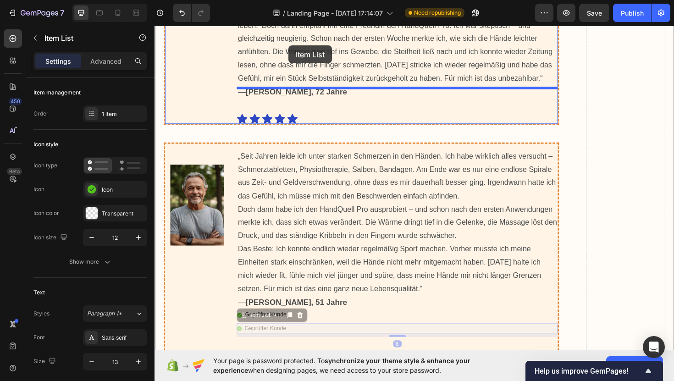
scroll to position [9453, 0]
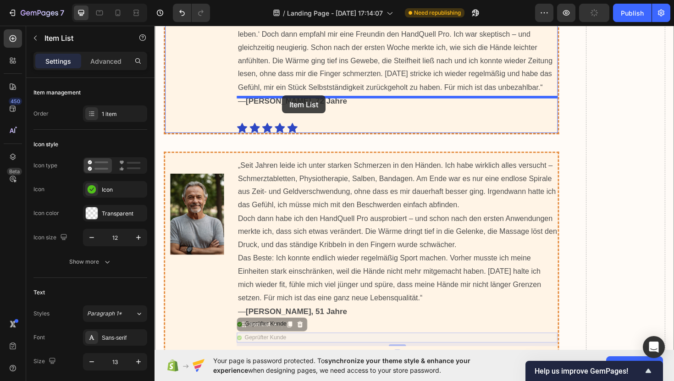
drag, startPoint x: 304, startPoint y: 235, endPoint x: 289, endPoint y: 100, distance: 136.5
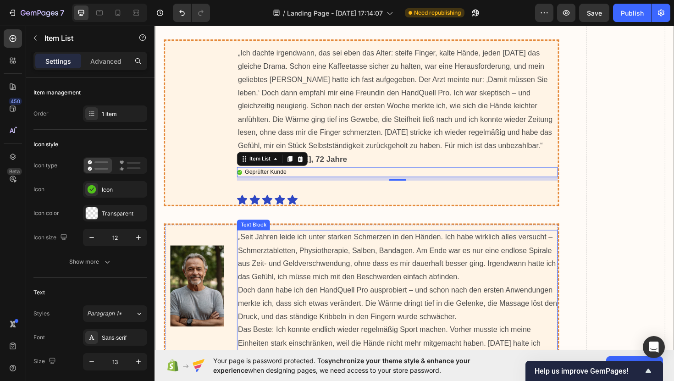
scroll to position [9386, 0]
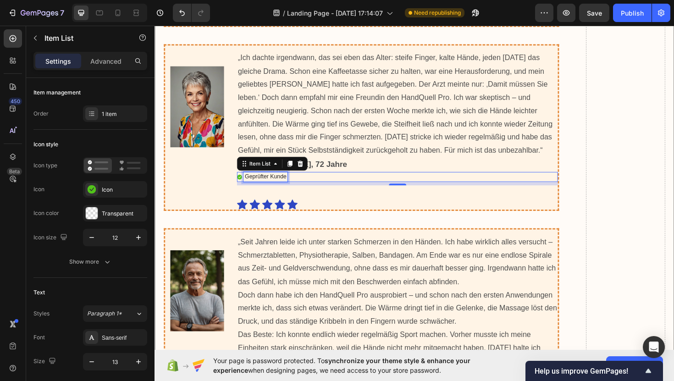
click at [273, 182] on p "Geprüfter Kunde" at bounding box center [272, 186] width 44 height 8
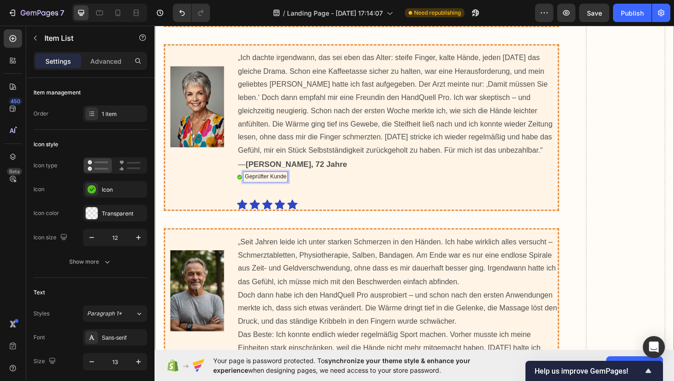
click at [276, 182] on p "Geprüfter Kunde" at bounding box center [272, 186] width 44 height 8
click at [291, 182] on p "Geprüfte Kunde" at bounding box center [271, 186] width 42 height 8
click at [325, 181] on div "Geprüfte Kundin" at bounding box center [412, 186] width 340 height 11
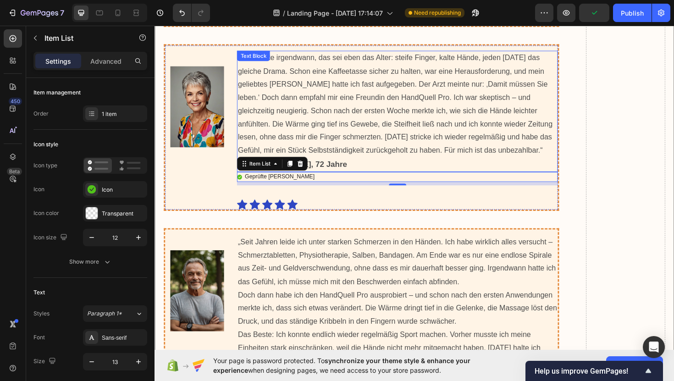
drag, startPoint x: 313, startPoint y: 175, endPoint x: 310, endPoint y: 110, distance: 64.7
click at [310, 110] on div "„Ich dachte irgendwann, das sei eben das Alter: steife Finger, kalte Hände, jed…" at bounding box center [412, 134] width 340 height 174
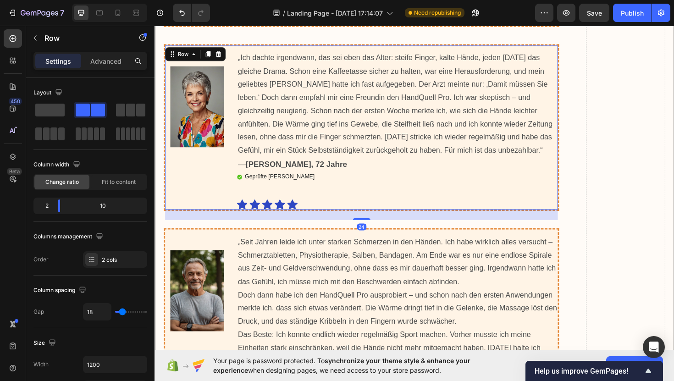
click at [227, 173] on div "Image" at bounding box center [200, 134] width 68 height 174
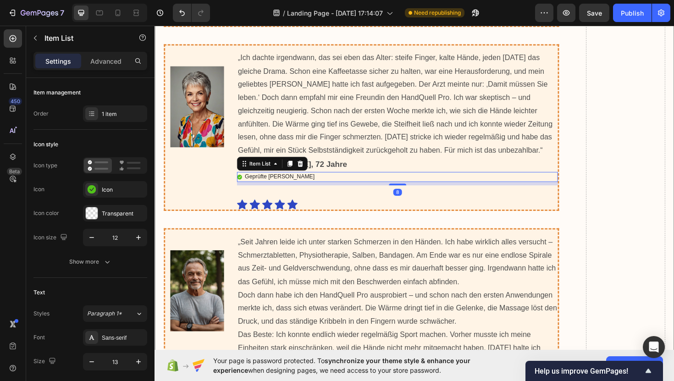
click at [260, 182] on p "Geprüfte Kundin" at bounding box center [287, 186] width 74 height 8
click at [300, 169] on icon at bounding box center [297, 172] width 5 height 6
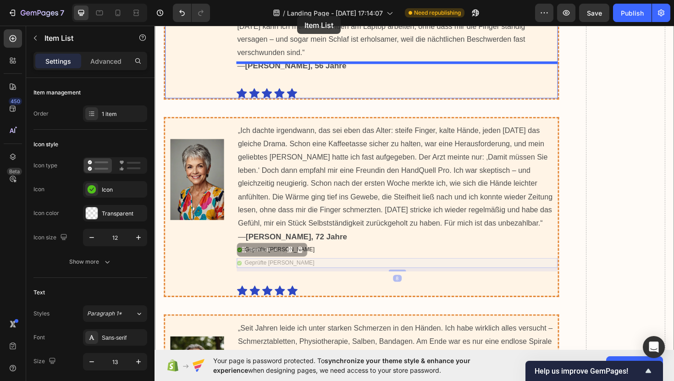
scroll to position [9281, 0]
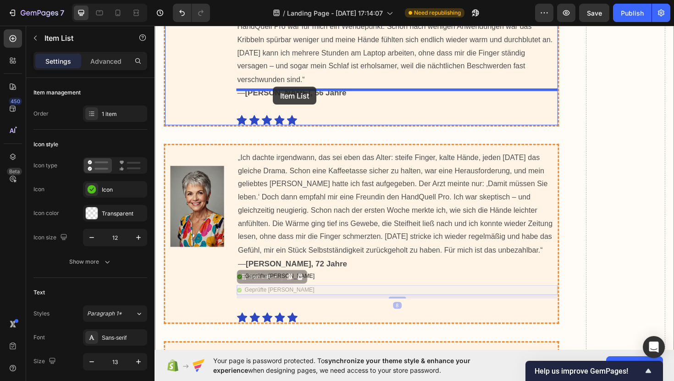
drag, startPoint x: 302, startPoint y: 187, endPoint x: 280, endPoint y: 91, distance: 98.9
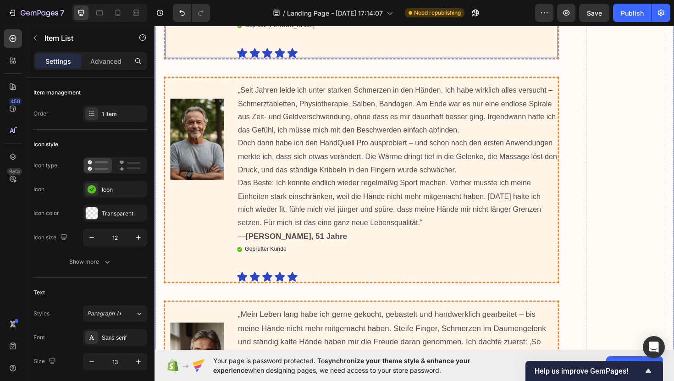
scroll to position [9782, 0]
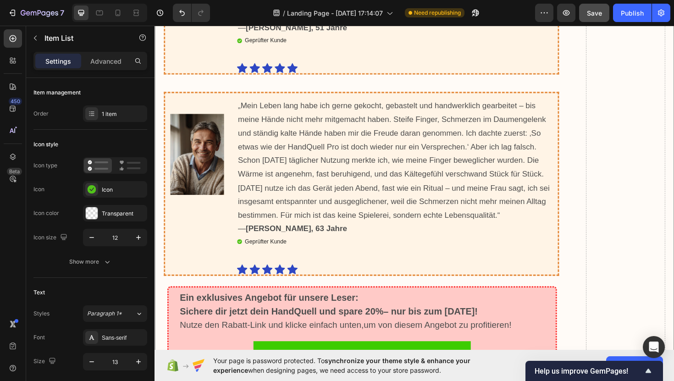
click at [593, 9] on span "Save" at bounding box center [594, 13] width 15 height 8
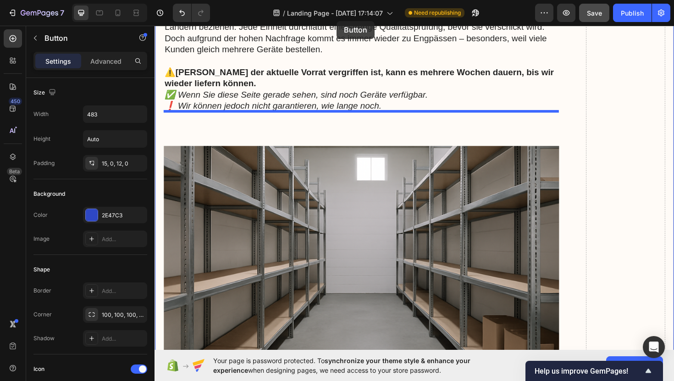
scroll to position [8563, 0]
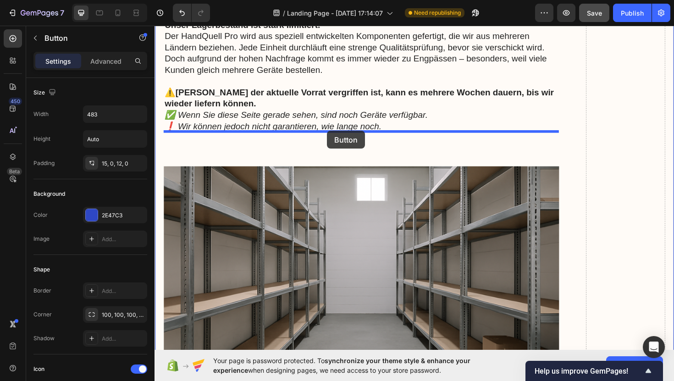
drag, startPoint x: 420, startPoint y: 310, endPoint x: 338, endPoint y: 137, distance: 191.0
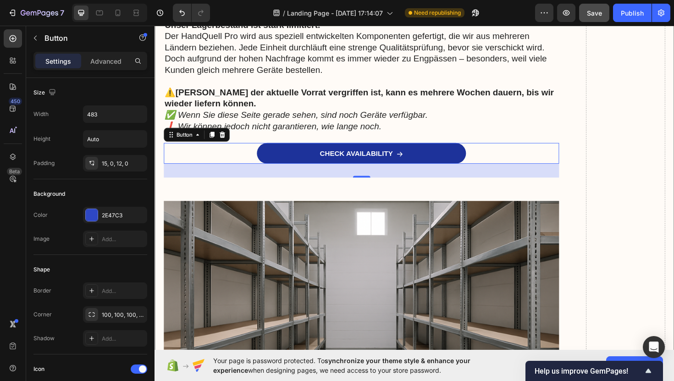
click at [442, 150] on link "CHECK AVAILABILITY" at bounding box center [374, 161] width 222 height 22
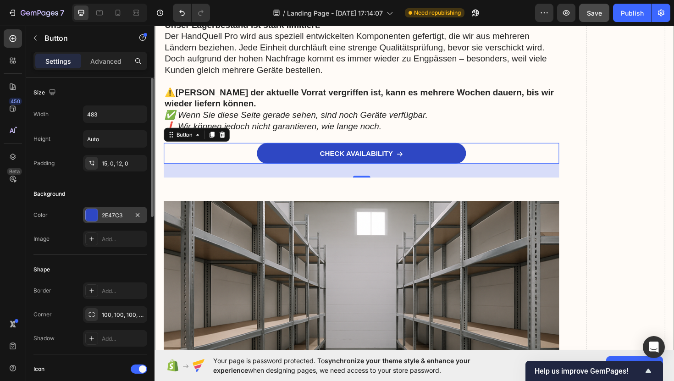
click at [117, 216] on div "2E47C3" at bounding box center [115, 215] width 27 height 8
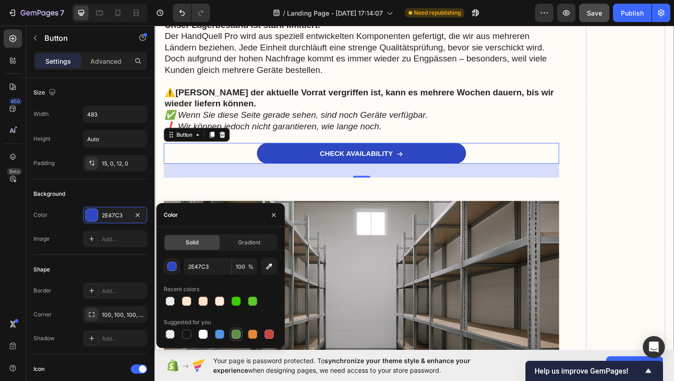
click at [237, 333] on div at bounding box center [236, 334] width 9 height 9
type input "5E8E49"
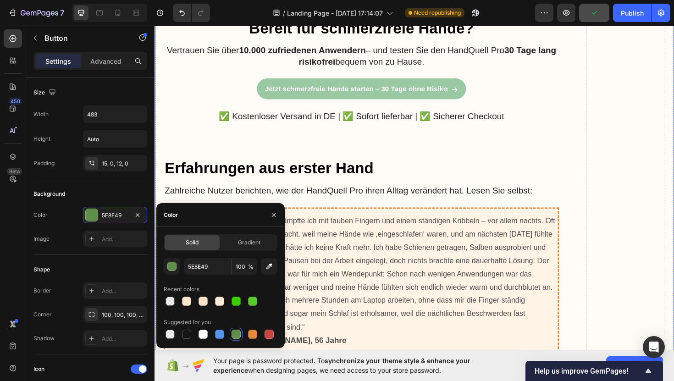
scroll to position [9058, 0]
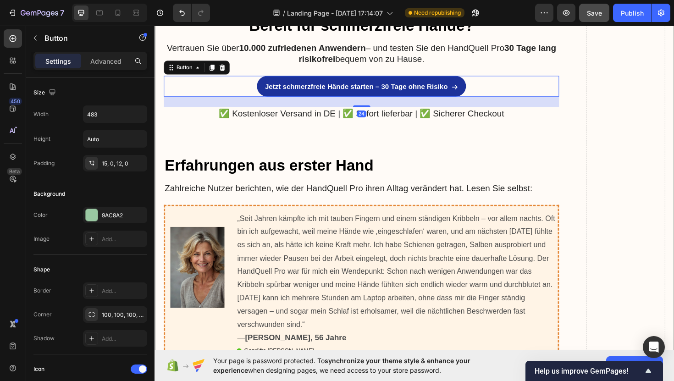
click at [475, 87] on icon at bounding box center [472, 90] width 7 height 7
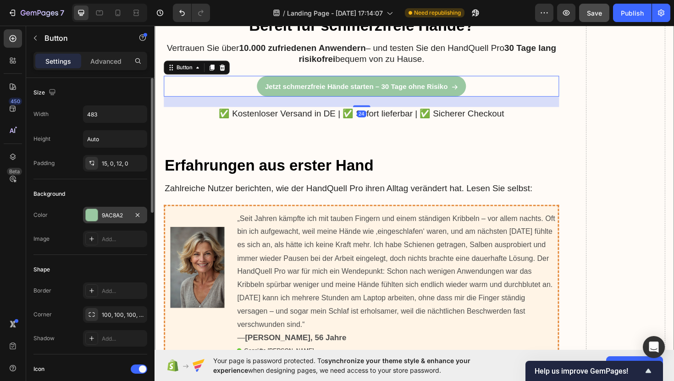
click at [120, 216] on div "9AC8A2" at bounding box center [115, 215] width 27 height 8
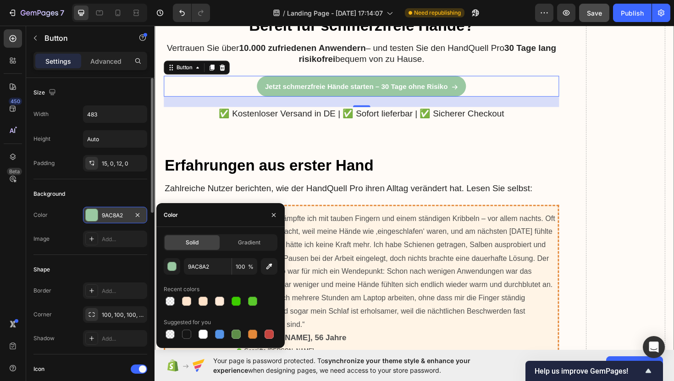
click at [118, 215] on div "9AC8A2" at bounding box center [115, 215] width 27 height 8
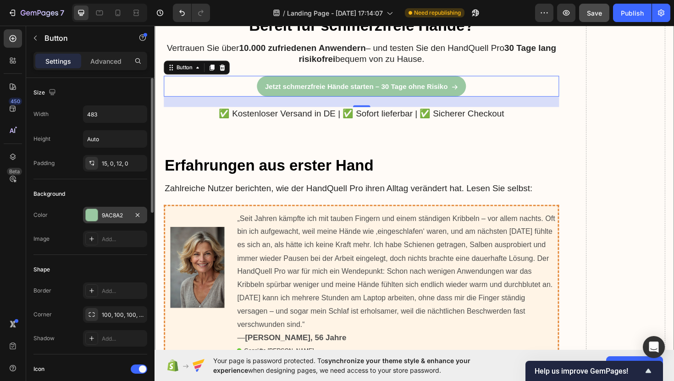
click at [118, 214] on div "9AC8A2" at bounding box center [115, 215] width 27 height 8
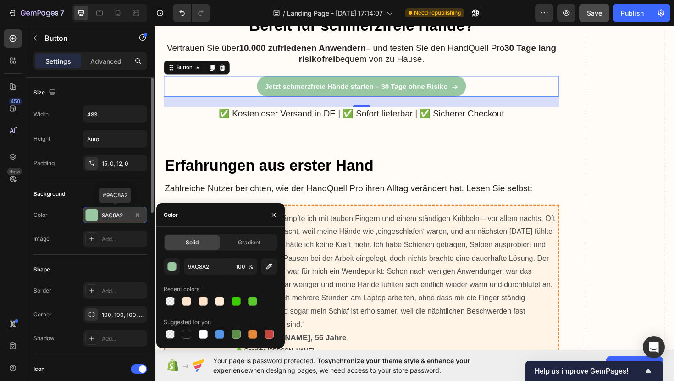
click at [124, 214] on div "9AC8A2" at bounding box center [115, 215] width 27 height 8
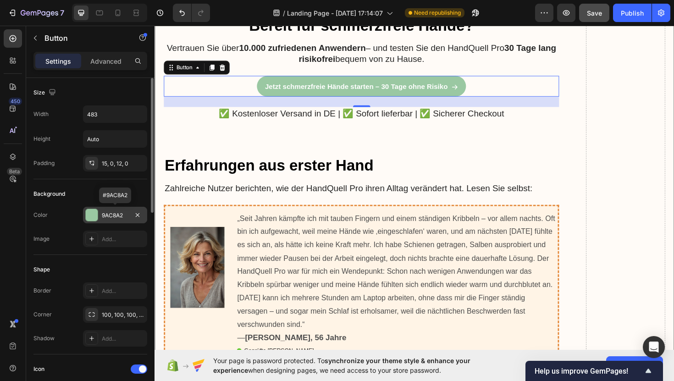
click at [124, 214] on div "9AC8A2" at bounding box center [115, 215] width 27 height 8
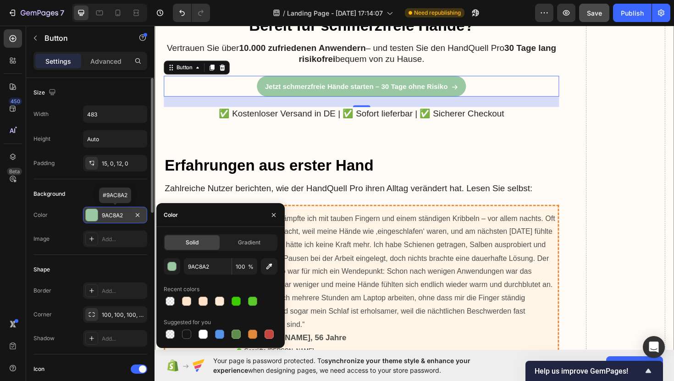
click at [124, 214] on div "9AC8A2" at bounding box center [115, 215] width 27 height 8
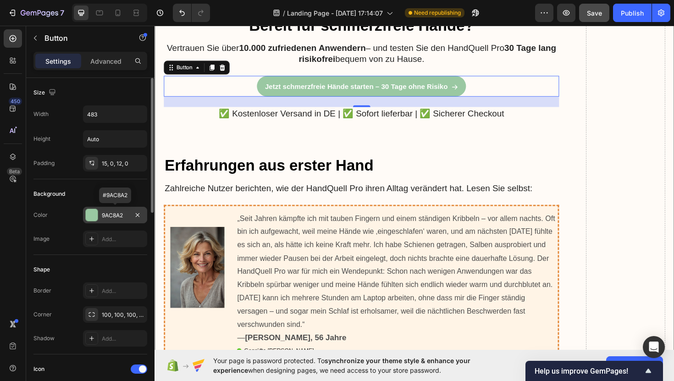
click at [124, 214] on div "9AC8A2" at bounding box center [115, 215] width 27 height 8
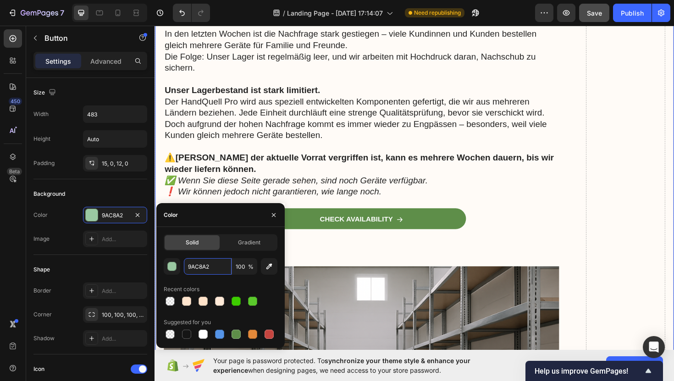
scroll to position [8493, 0]
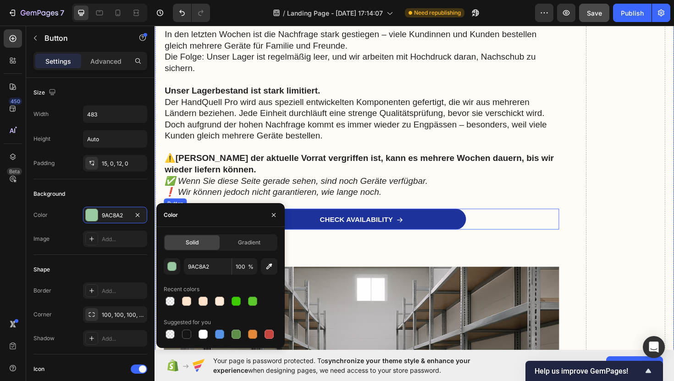
click at [439, 220] on link "CHECK AVAILABILITY" at bounding box center [374, 231] width 222 height 22
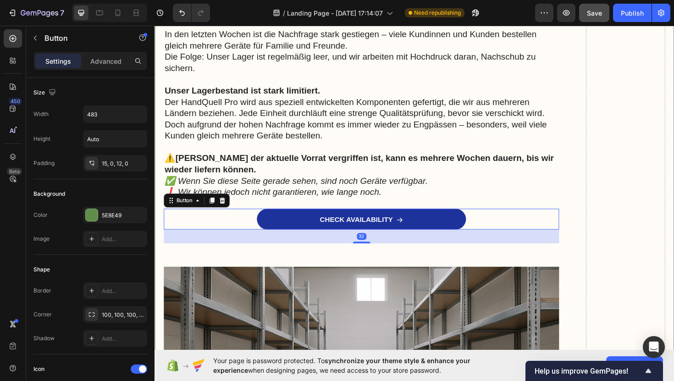
click at [428, 220] on link "CHECK AVAILABILITY" at bounding box center [374, 231] width 222 height 22
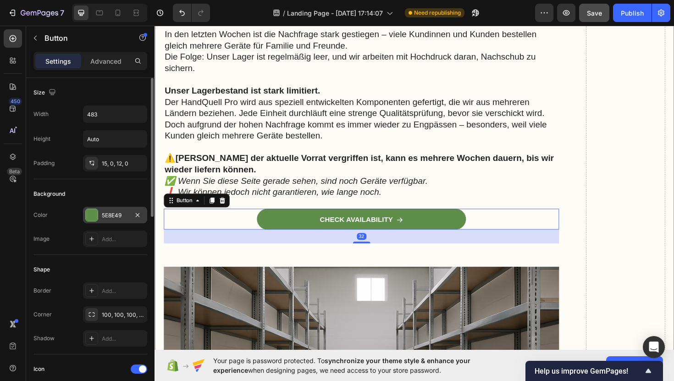
click at [116, 218] on div "5E8E49" at bounding box center [115, 215] width 27 height 8
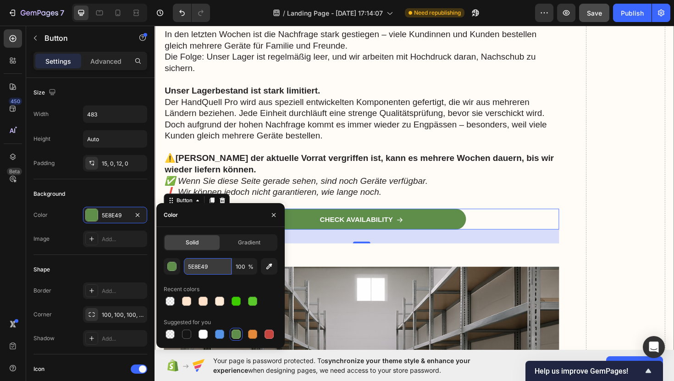
click at [210, 269] on input "5E8E49" at bounding box center [208, 266] width 48 height 17
paste input "9AC8A2"
type input "9AC8A2"
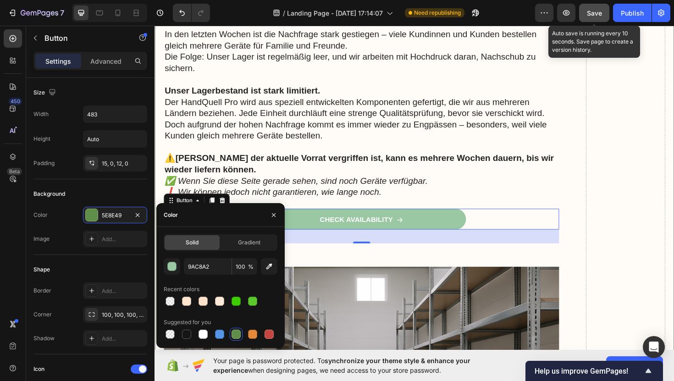
click at [600, 10] on span "Save" at bounding box center [594, 13] width 15 height 8
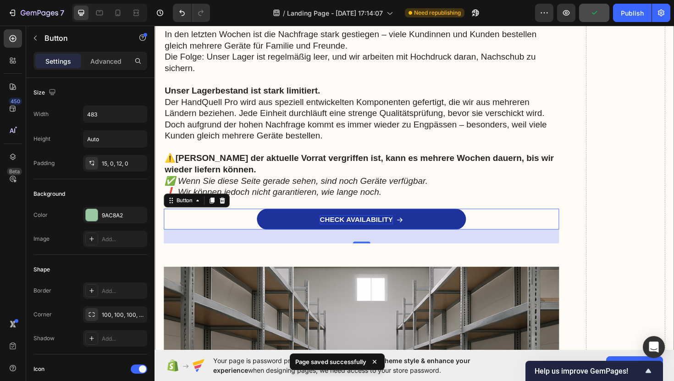
click at [402, 227] on p "CHECK AVAILABILITY" at bounding box center [368, 232] width 78 height 10
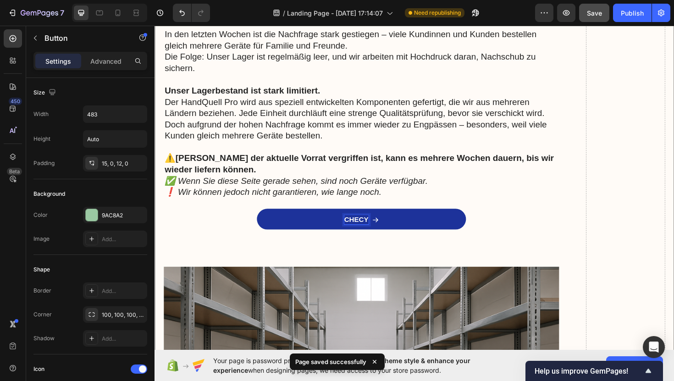
click at [380, 227] on p "CHECY" at bounding box center [368, 232] width 26 height 10
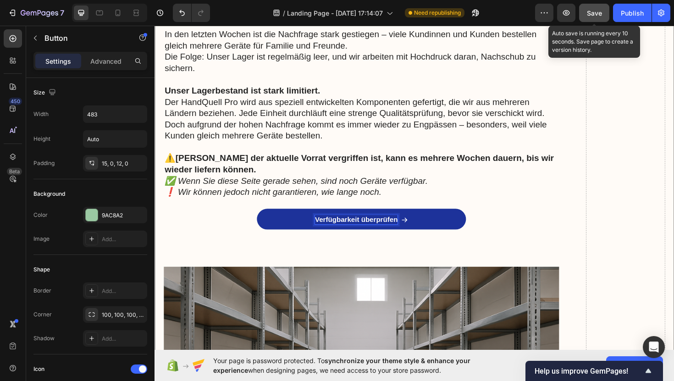
click at [595, 12] on span "Save" at bounding box center [594, 13] width 15 height 8
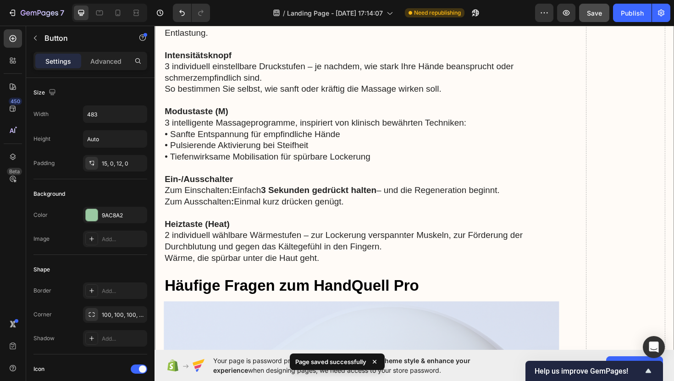
scroll to position [6606, 0]
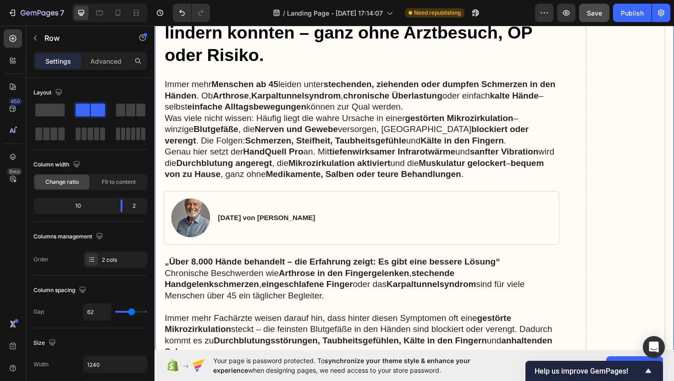
scroll to position [78, 0]
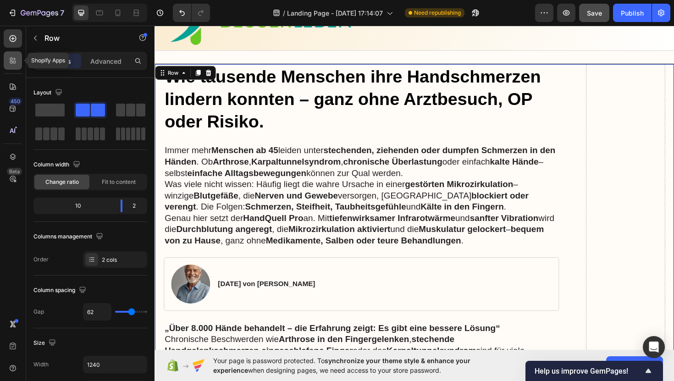
click at [12, 62] on icon at bounding box center [11, 62] width 3 height 3
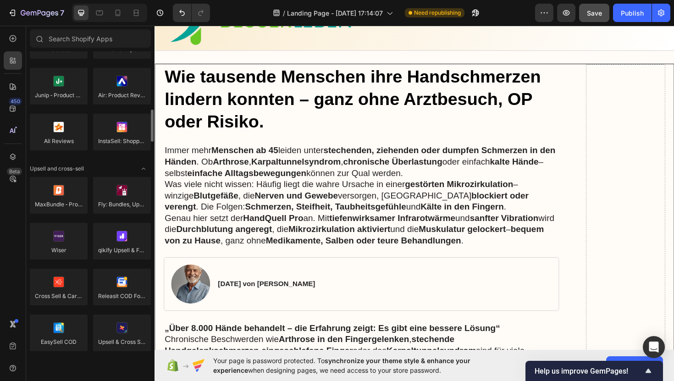
scroll to position [305, 0]
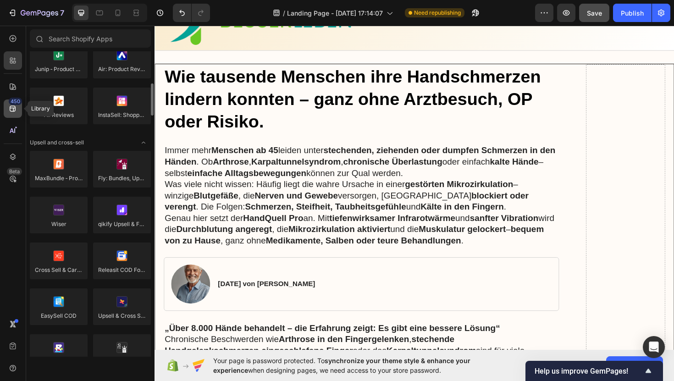
click at [17, 109] on icon at bounding box center [12, 108] width 9 height 9
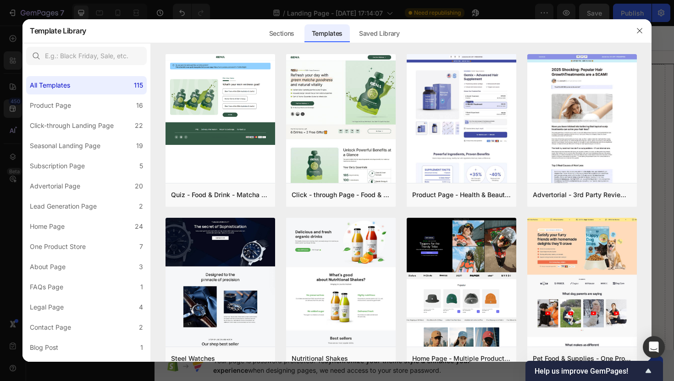
click at [8, 84] on div at bounding box center [337, 190] width 674 height 381
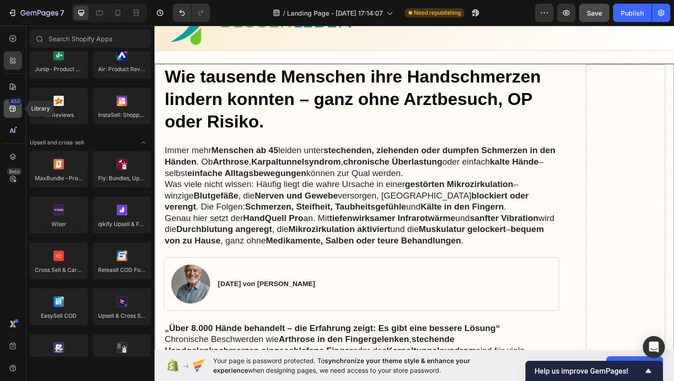
click at [13, 106] on icon at bounding box center [12, 108] width 9 height 9
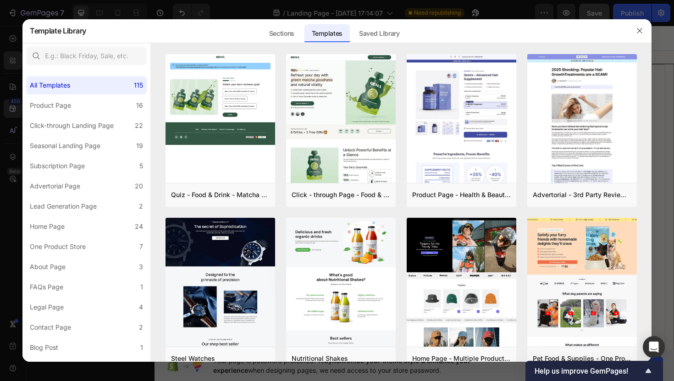
click at [11, 106] on div at bounding box center [337, 190] width 674 height 381
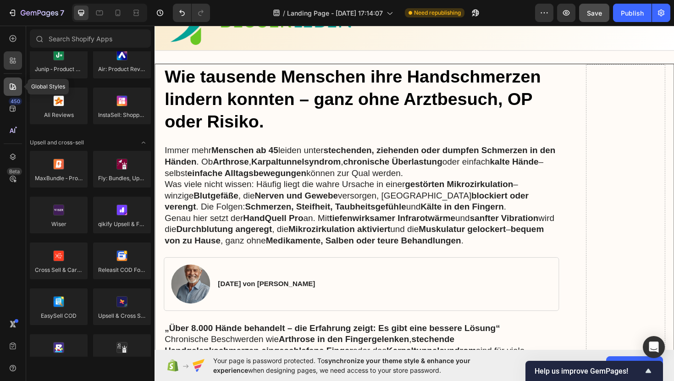
click at [12, 86] on icon at bounding box center [12, 86] width 9 height 9
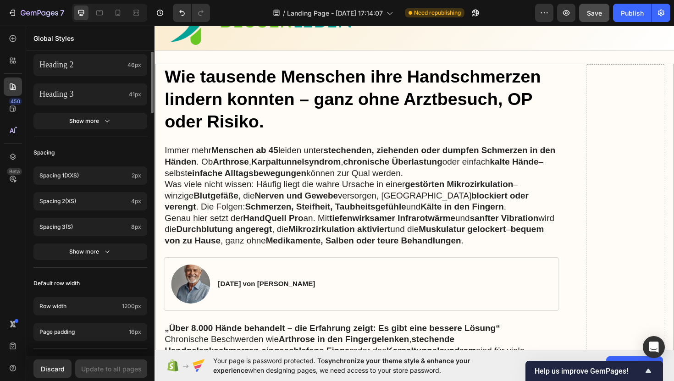
scroll to position [0, 0]
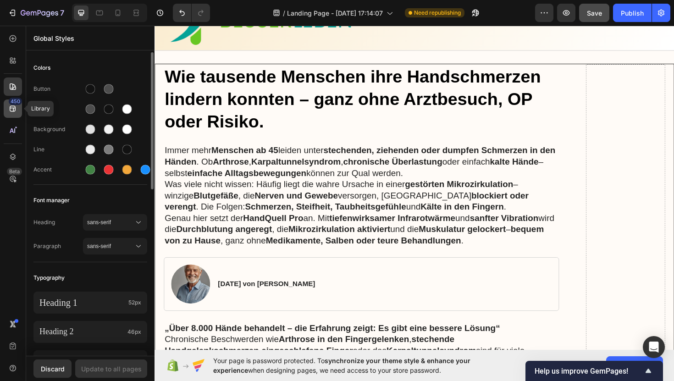
click at [15, 110] on icon at bounding box center [12, 108] width 9 height 9
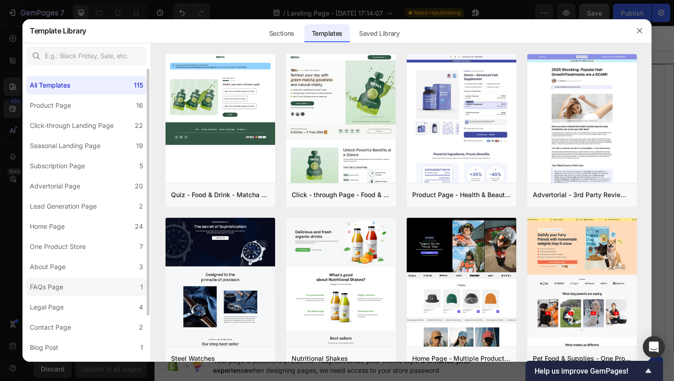
click at [55, 293] on label "FAQs Page 1" at bounding box center [86, 287] width 121 height 18
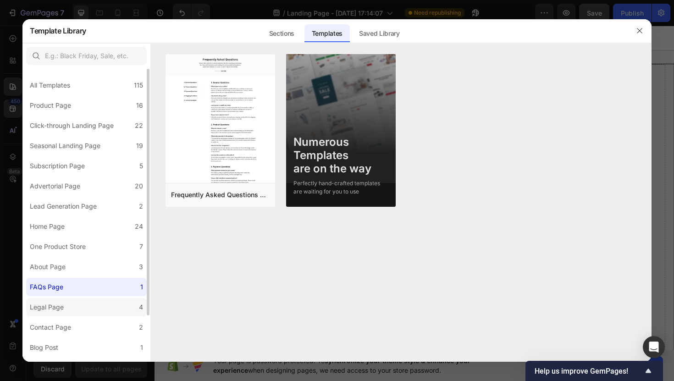
click at [63, 315] on label "Legal Page 4" at bounding box center [86, 307] width 121 height 18
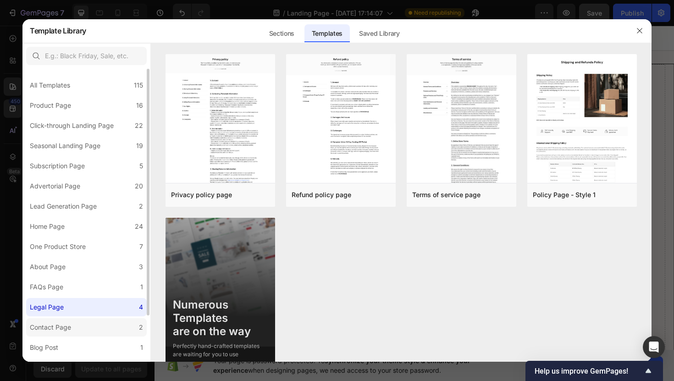
click at [51, 323] on div "Contact Page" at bounding box center [50, 327] width 41 height 11
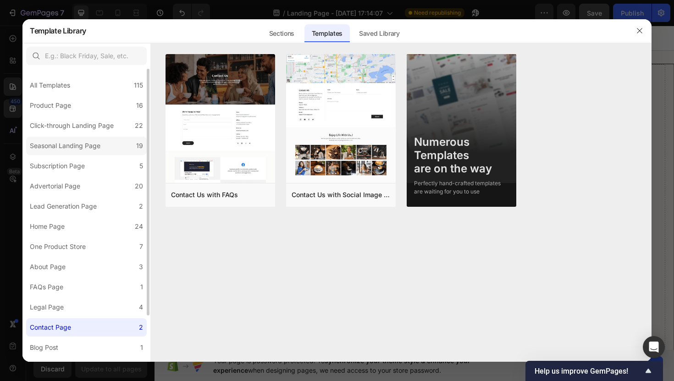
click at [66, 141] on div "Seasonal Landing Page" at bounding box center [65, 145] width 71 height 11
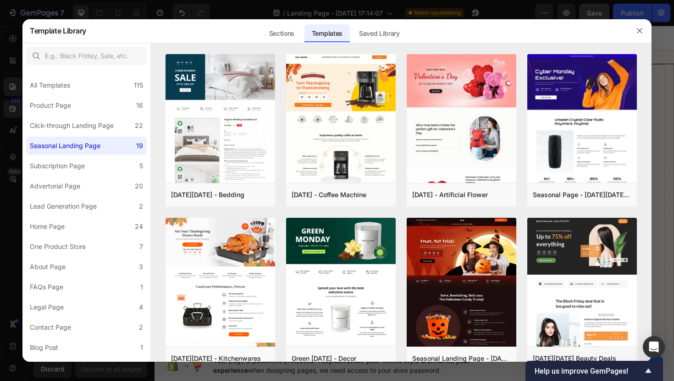
click at [92, 5] on div at bounding box center [337, 190] width 674 height 381
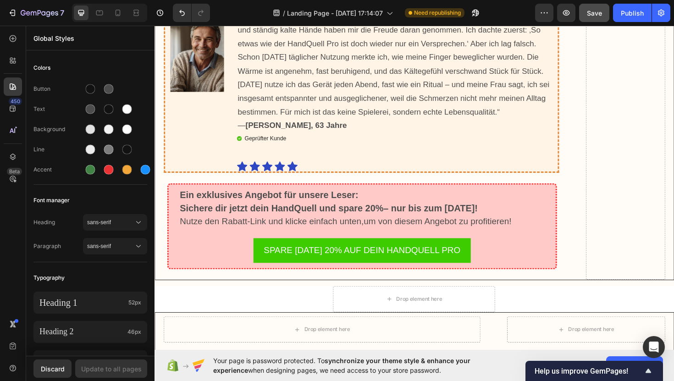
scroll to position [9900, 0]
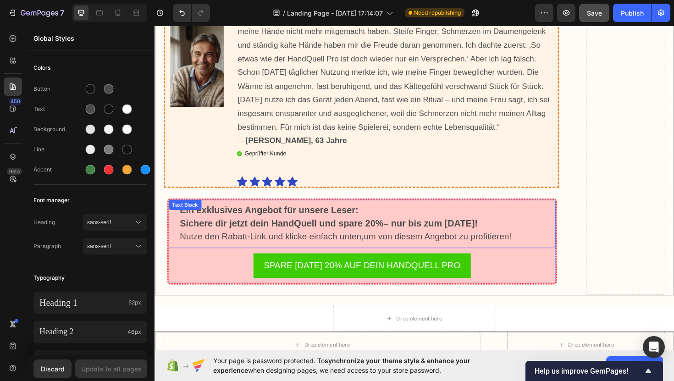
click at [366, 230] on strong "Sichere dir jetzt dein HandQuell und spare 20%– nur bis zum [DATE]!" at bounding box center [339, 235] width 316 height 11
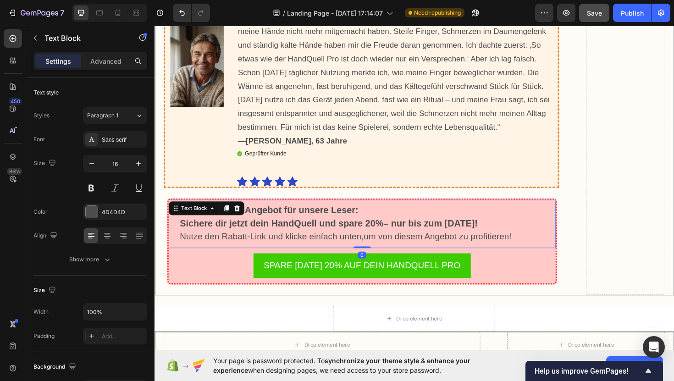
click at [540, 243] on p "Nutze den Rabatt-Link und klicke einfach unten,um von diesem Angebot zu profiti…" at bounding box center [374, 250] width 386 height 14
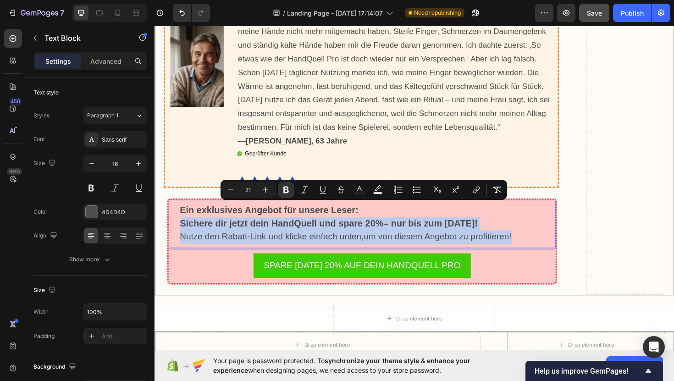
drag, startPoint x: 540, startPoint y: 236, endPoint x: 178, endPoint y: 219, distance: 362.3
click at [178, 219] on div "Ein exklusives Angebot für unsere Leser: Sichere dir jetzt dein HandQuell und s…" at bounding box center [374, 235] width 410 height 51
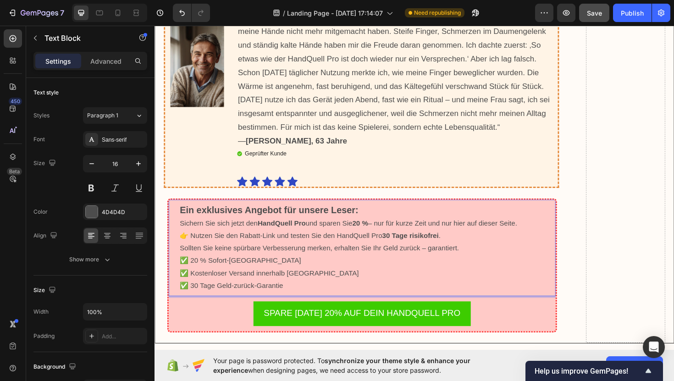
click at [192, 242] on p "👉 Nutzen Sie den Rabatt-Link und testen Sie den HandQuell Pro 30 Tage risikofre…" at bounding box center [374, 255] width 386 height 27
click at [295, 284] on p "✅ 20 % Sofort-Rabatt ✅ Kostenloser Versand innerhalb Deutschlands ✅ 30 Tage Gel…" at bounding box center [374, 287] width 386 height 39
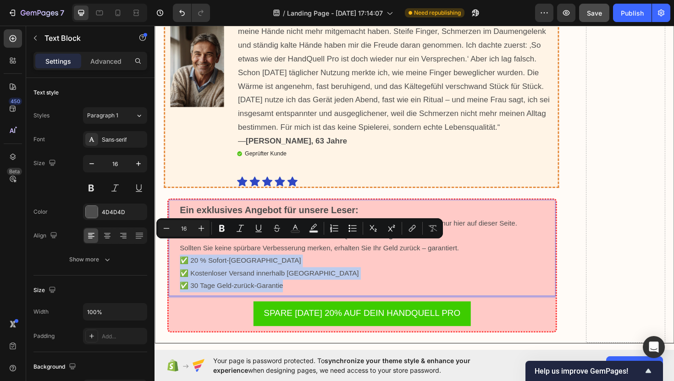
drag, startPoint x: 295, startPoint y: 284, endPoint x: 173, endPoint y: 257, distance: 125.0
click at [173, 257] on div "Ein exklusives Angebot für unsere Leser: Sichern Sie sich jetzt den HandQuell P…" at bounding box center [374, 261] width 410 height 103
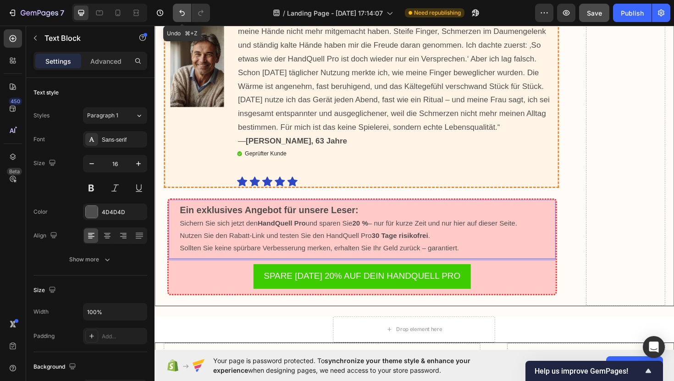
click at [183, 17] on icon "Undo/Redo" at bounding box center [181, 12] width 9 height 9
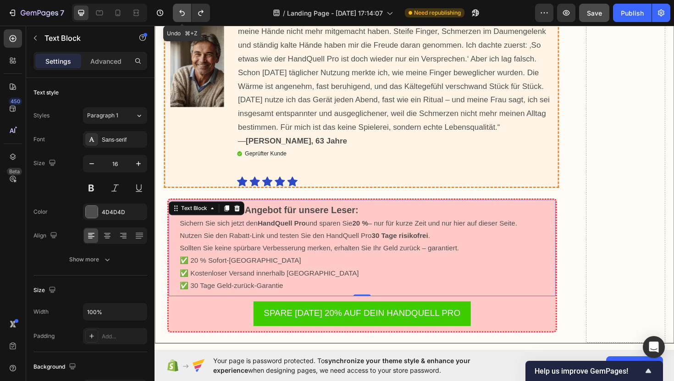
click at [183, 17] on icon "Undo/Redo" at bounding box center [181, 12] width 9 height 9
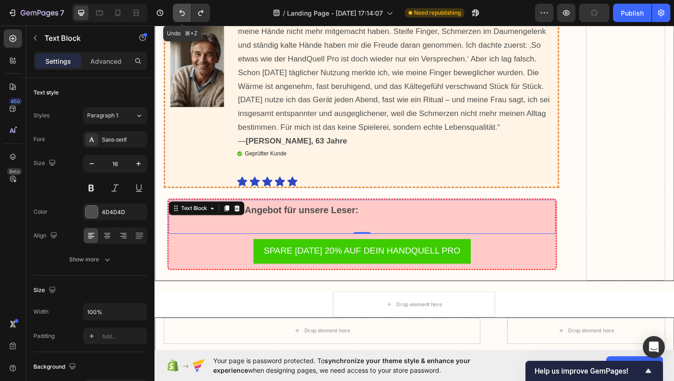
click at [183, 17] on icon "Undo/Redo" at bounding box center [181, 12] width 9 height 9
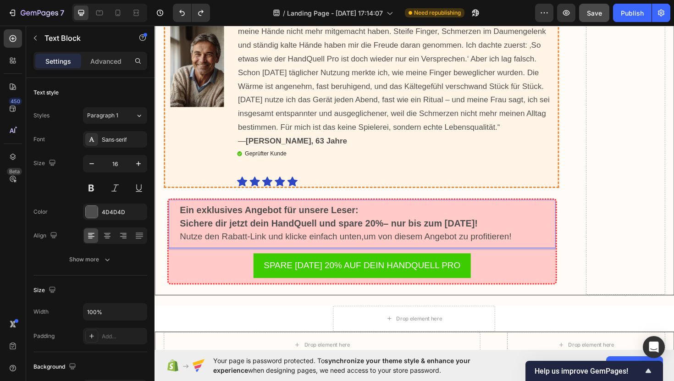
click at [559, 229] on p "Sichere dir jetzt dein HandQuell und spare 20%– nur bis zum [DATE]!" at bounding box center [374, 236] width 386 height 14
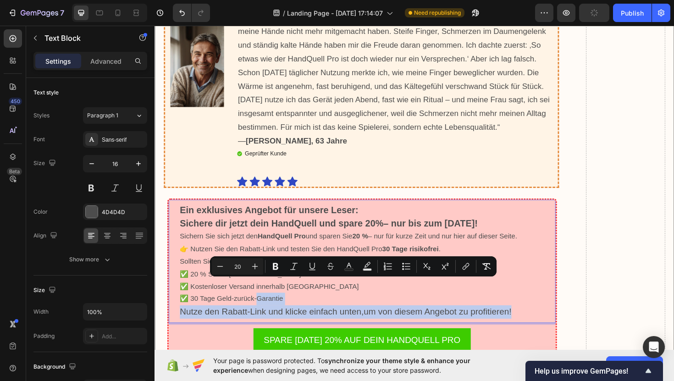
drag, startPoint x: 533, startPoint y: 310, endPoint x: 261, endPoint y: 304, distance: 272.0
click at [261, 304] on div "Ein exklusives Angebot für unsere Leser: Sichere dir jetzt dein HandQuell und s…" at bounding box center [374, 275] width 388 height 123
click at [301, 294] on p "✅ 20 % Sofort-Rabatt ✅ Kostenloser Versand innerhalb Deutschlands ✅ 30 Tage Gel…" at bounding box center [374, 302] width 386 height 39
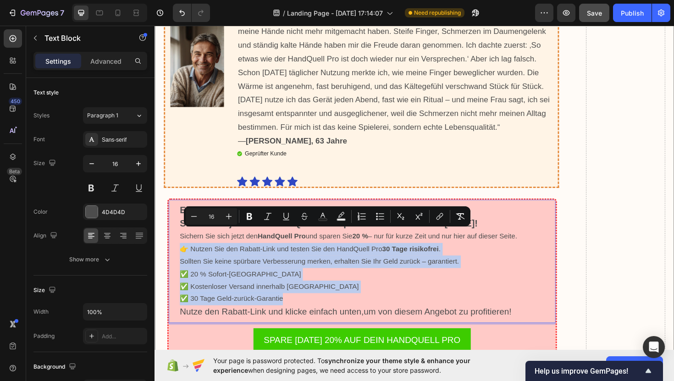
drag, startPoint x: 298, startPoint y: 293, endPoint x: 177, endPoint y: 249, distance: 128.4
click at [177, 249] on div "Ein exklusives Angebot für unsere Leser: Sichere dir jetzt dein HandQuell und s…" at bounding box center [374, 275] width 410 height 131
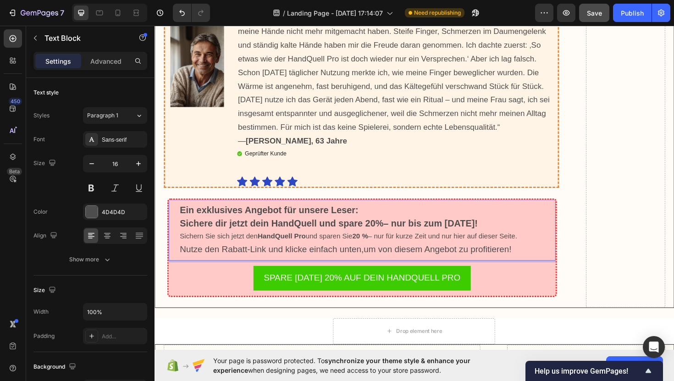
click at [529, 243] on p "Sichern Sie sich jetzt den HandQuell Pro und sparen Sie 20 % – nur für kurze Ze…" at bounding box center [374, 249] width 386 height 13
click at [551, 243] on p "Sichern Sie sich jetzt den HandQuell Pro und sparen Sie 20 % – nur für kurze Ze…" at bounding box center [374, 249] width 386 height 13
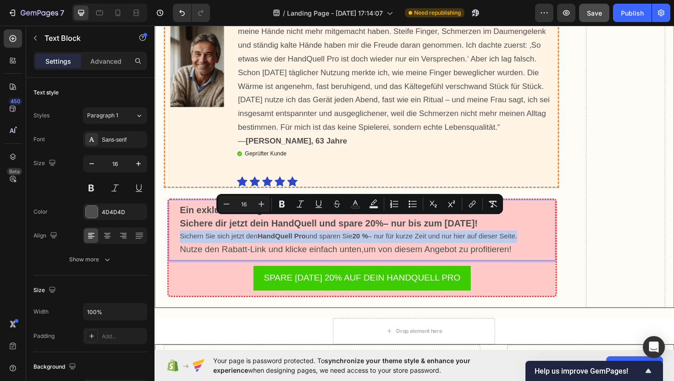
drag, startPoint x: 551, startPoint y: 229, endPoint x: 184, endPoint y: 235, distance: 367.0
click at [184, 243] on p "Sichern Sie sich jetzt den HandQuell Pro und sparen Sie 20 % – nur für kurze Ze…" at bounding box center [374, 249] width 386 height 13
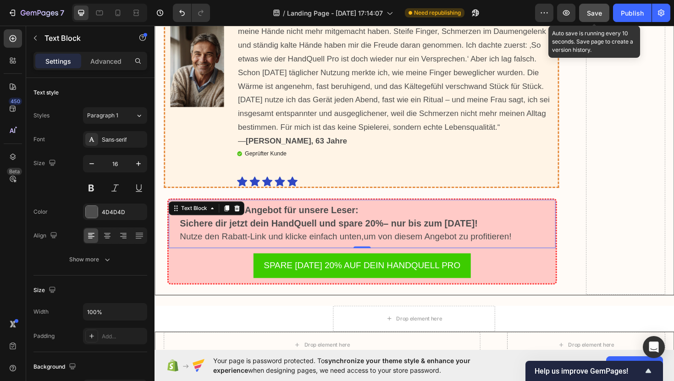
click at [588, 17] on div "Save" at bounding box center [594, 13] width 15 height 10
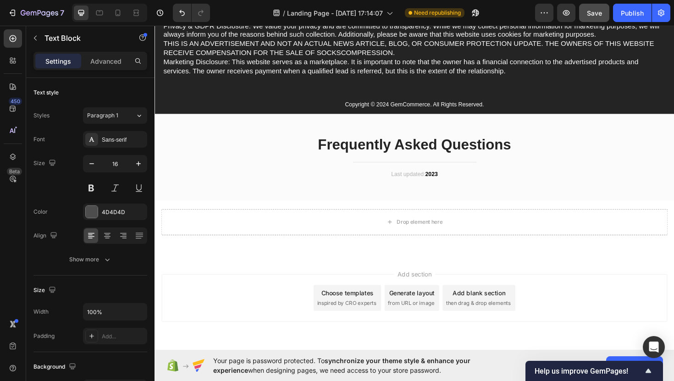
scroll to position [10341, 0]
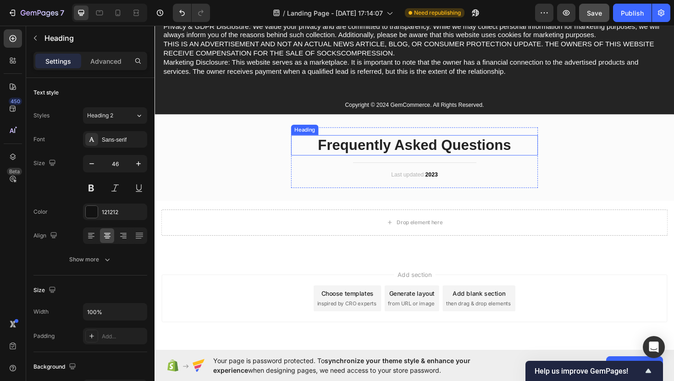
click at [354, 148] on p "Frequently Asked Questions" at bounding box center [430, 153] width 260 height 20
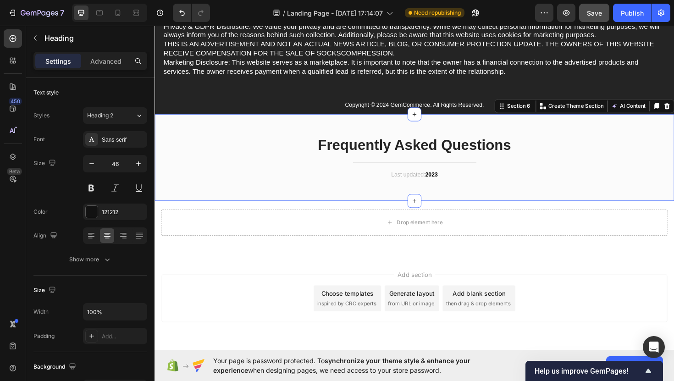
click at [261, 153] on div "Frequently Asked Questions Heading Title Line Last updated: 2023 Text block Row" at bounding box center [429, 165] width 537 height 64
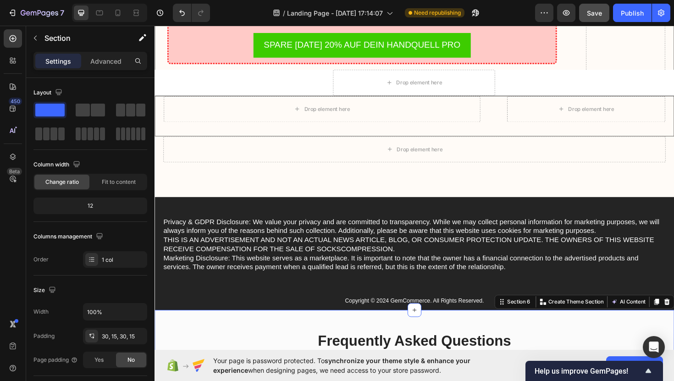
scroll to position [10131, 0]
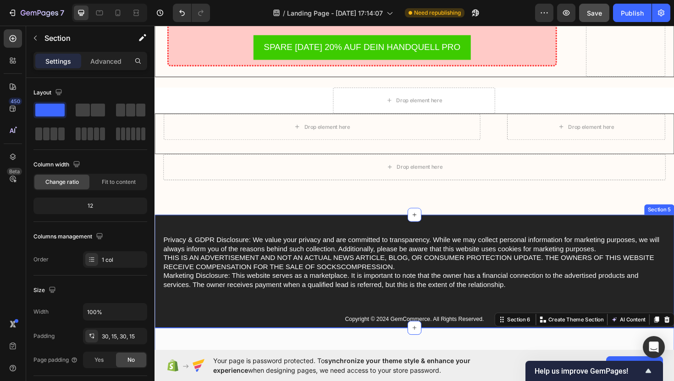
click at [245, 226] on div "Privacy & GDPR Disclosure: We value your privacy and are committed to transpare…" at bounding box center [430, 286] width 550 height 120
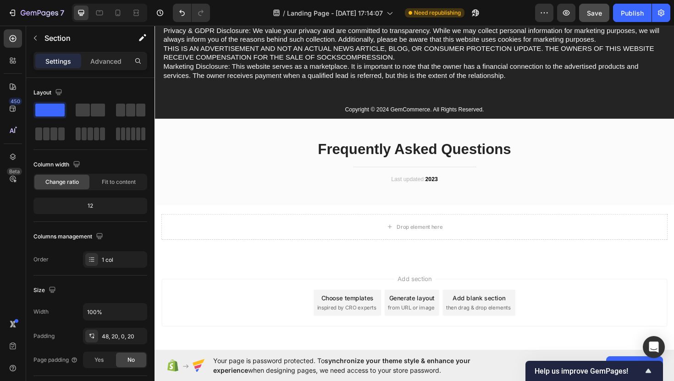
scroll to position [10373, 0]
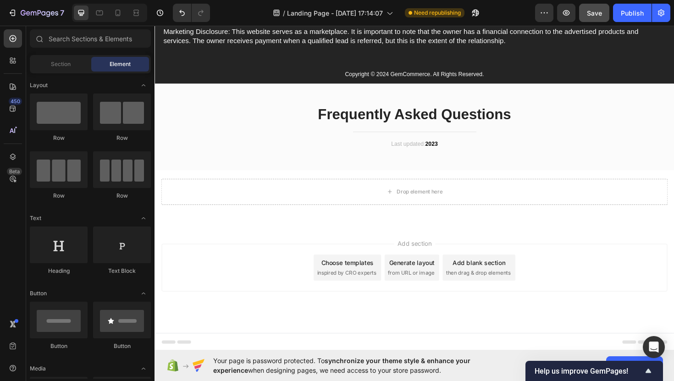
click at [183, 360] on span "Footer" at bounding box center [180, 360] width 17 height 9
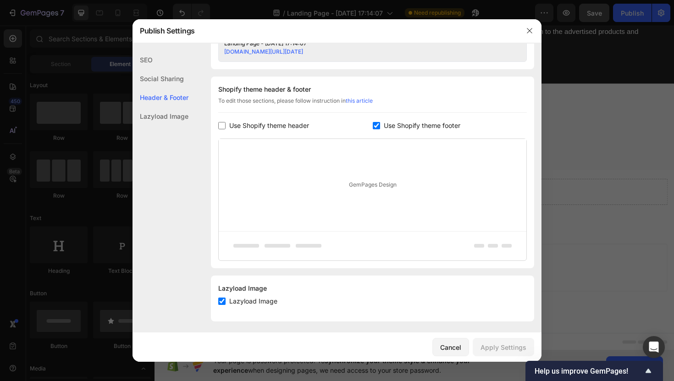
scroll to position [409, 0]
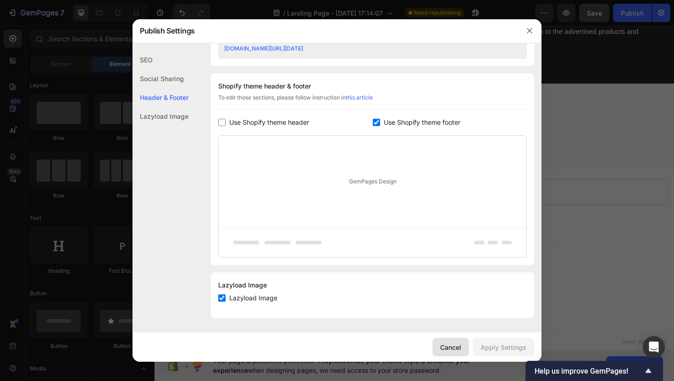
click at [454, 342] on button "Cancel" at bounding box center [450, 347] width 37 height 18
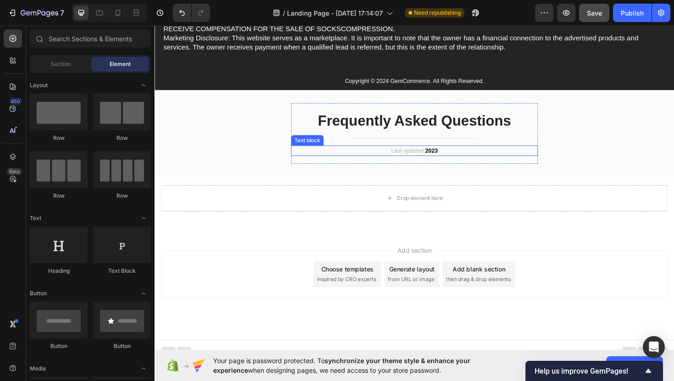
scroll to position [10372, 0]
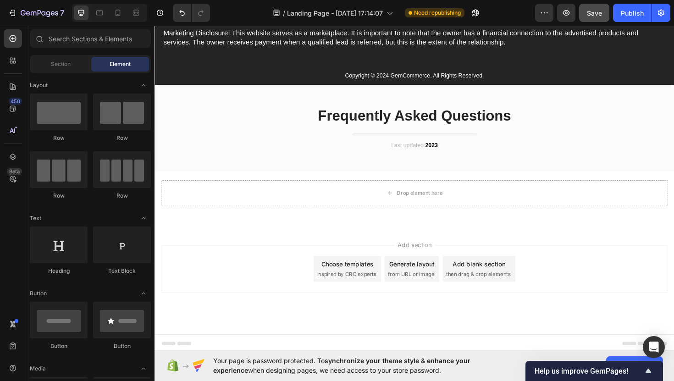
click at [378, 290] on span "inspired by CRO experts" at bounding box center [358, 289] width 63 height 8
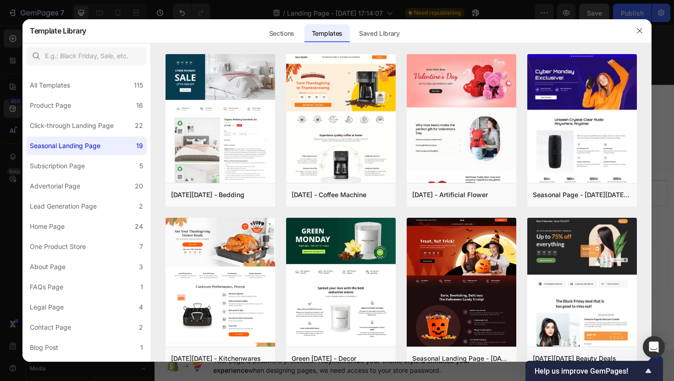
click at [375, 4] on div at bounding box center [337, 190] width 674 height 381
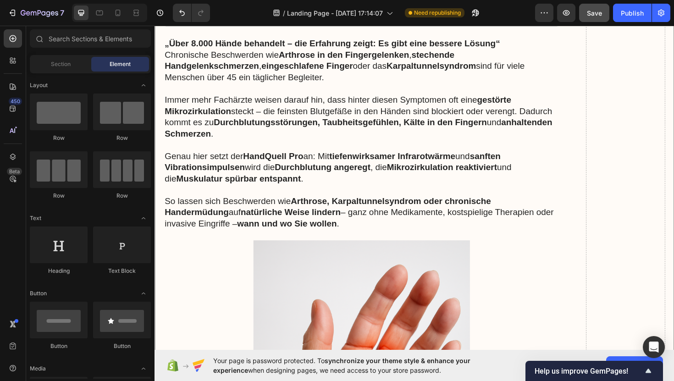
scroll to position [0, 0]
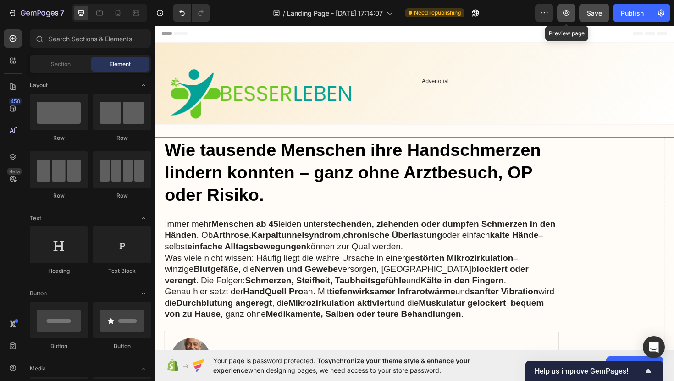
click at [567, 13] on icon "button" at bounding box center [566, 12] width 3 height 3
click at [546, 10] on icon "button" at bounding box center [544, 12] width 9 height 9
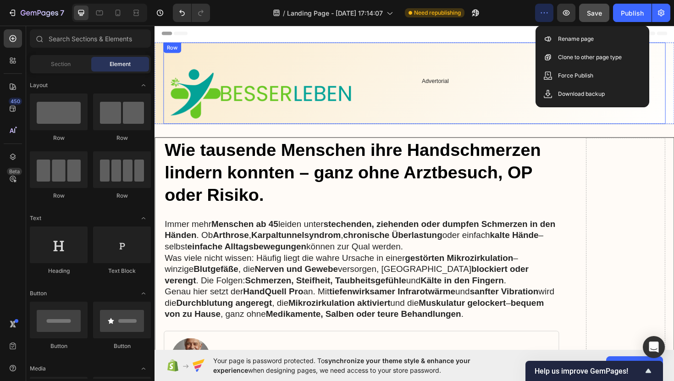
click at [531, 72] on div "Text Block Advertorial Text Block" at bounding box center [566, 87] width 259 height 78
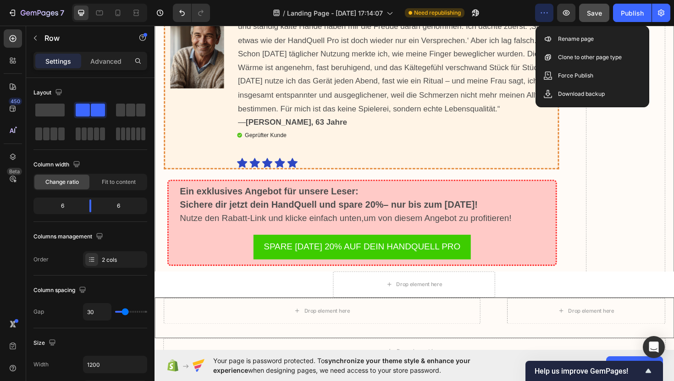
scroll to position [10098, 0]
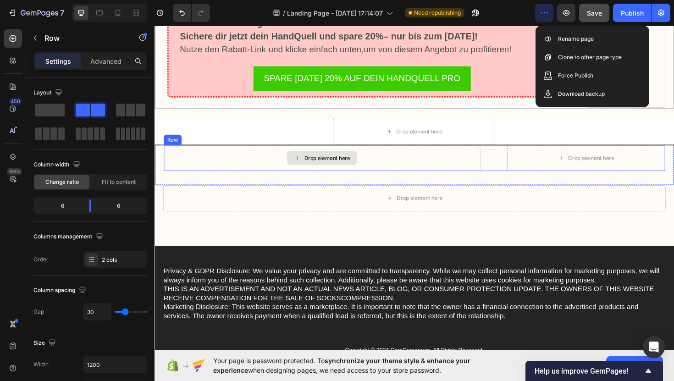
click at [464, 152] on div "Drop element here" at bounding box center [331, 166] width 335 height 28
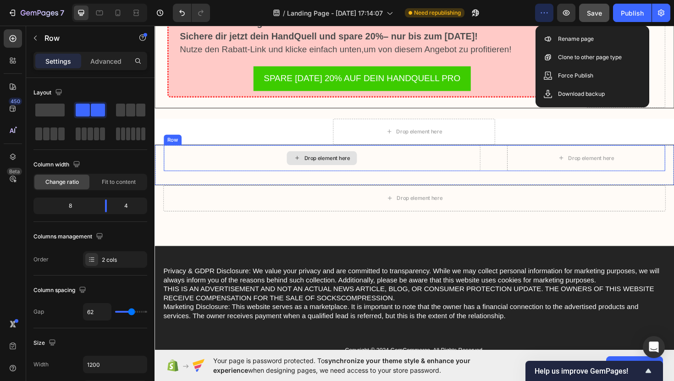
click at [245, 152] on div "Drop element here" at bounding box center [331, 166] width 335 height 28
click at [222, 140] on icon at bounding box center [221, 143] width 6 height 6
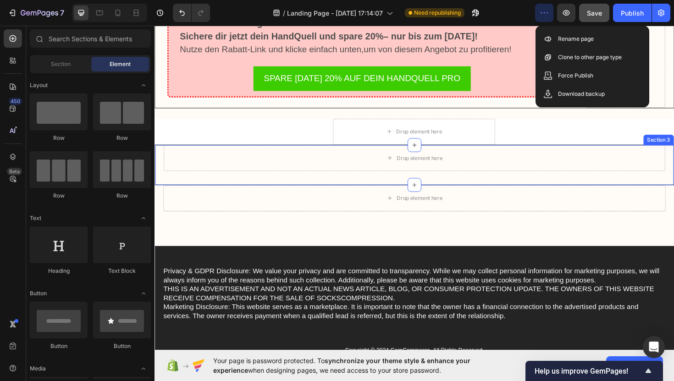
click at [230, 171] on div "Drop element here Section 3" at bounding box center [430, 173] width 550 height 43
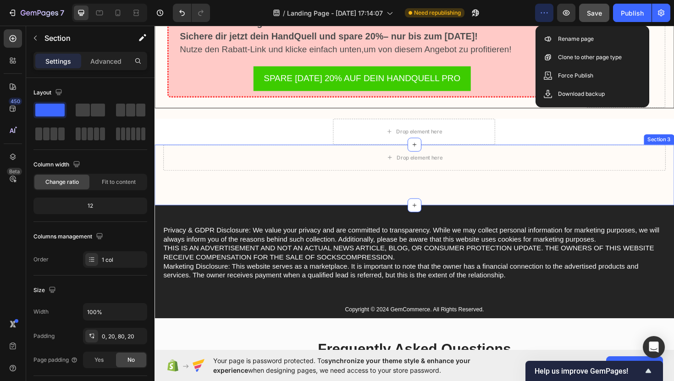
click at [517, 153] on div "Drop element here" at bounding box center [430, 166] width 532 height 28
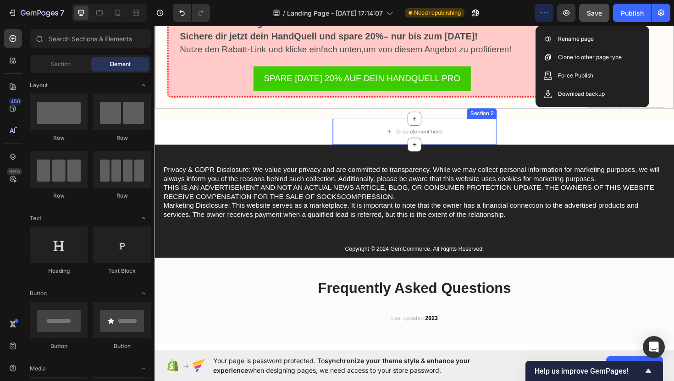
click at [511, 124] on div "Drop element here" at bounding box center [430, 138] width 172 height 28
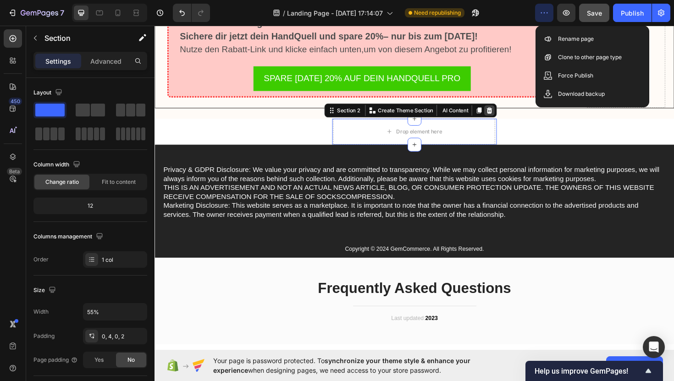
click at [509, 112] on icon at bounding box center [509, 115] width 6 height 6
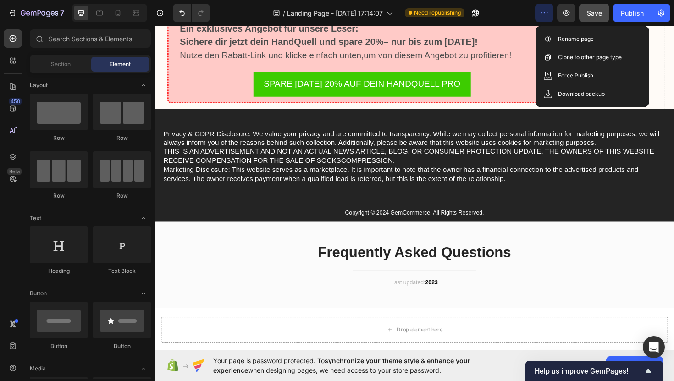
scroll to position [10093, 0]
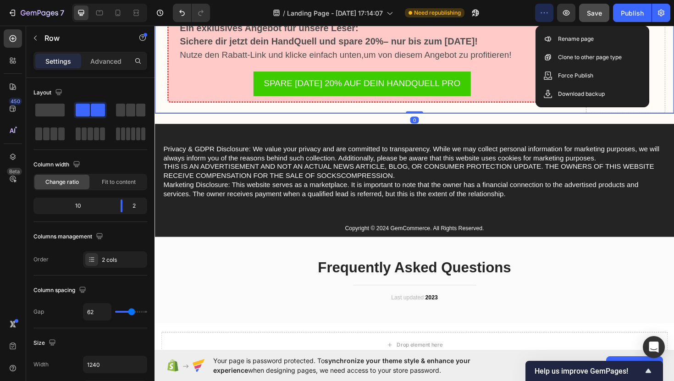
click at [618, 278] on div "Frequently Asked Questions Heading Title Line Last updated: 2023 Text block Row" at bounding box center [429, 295] width 537 height 64
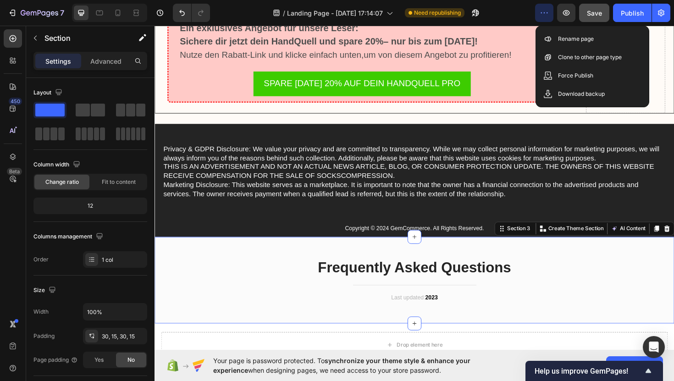
click at [576, 282] on div "Frequently Asked Questions Heading Title Line Last updated: 2023 Text block Row" at bounding box center [429, 295] width 537 height 64
click at [674, 233] on div "Section 3 You can create reusable sections Create Theme Section AI Content Writ…" at bounding box center [610, 240] width 190 height 15
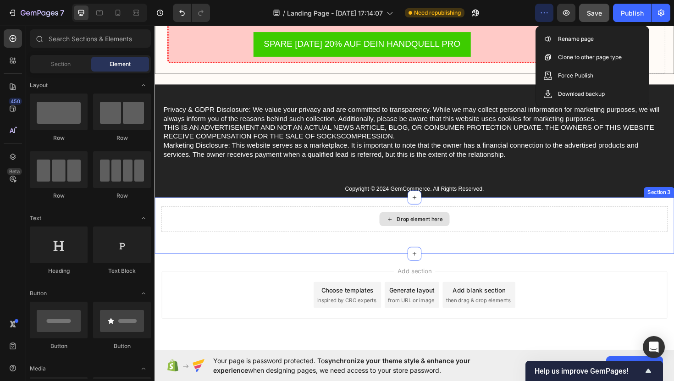
scroll to position [10147, 0]
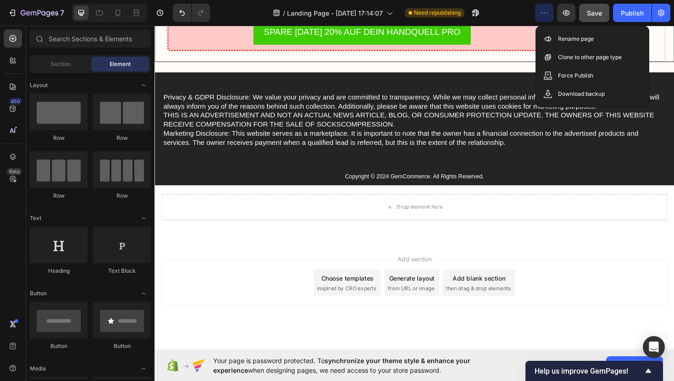
click at [546, 286] on div "Add section Choose templates inspired by CRO experts Generate layout from URL o…" at bounding box center [430, 298] width 536 height 50
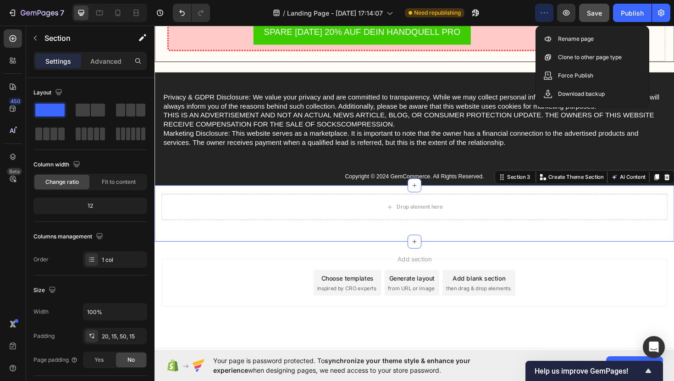
click at [596, 216] on div "Drop element here Section 3 You can create reusable sections Create Theme Secti…" at bounding box center [430, 225] width 550 height 60
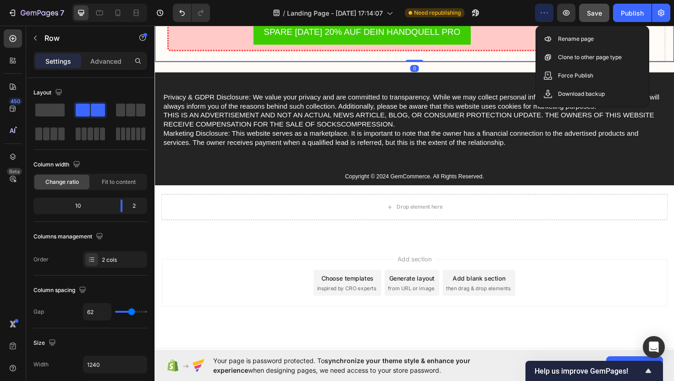
click at [527, 5] on div "/ Landing Page - Jul 29, 17:14:07 Need republishing" at bounding box center [376, 13] width 318 height 18
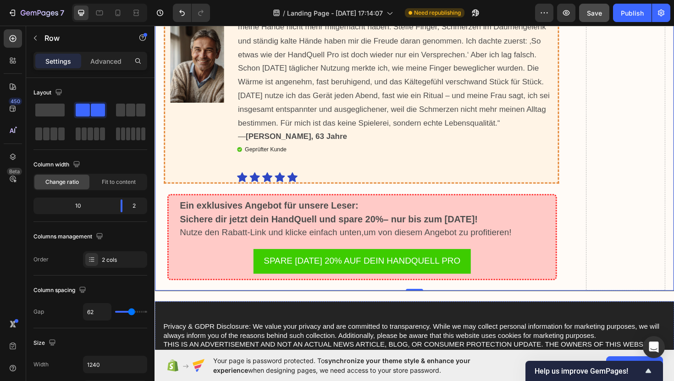
scroll to position [9884, 0]
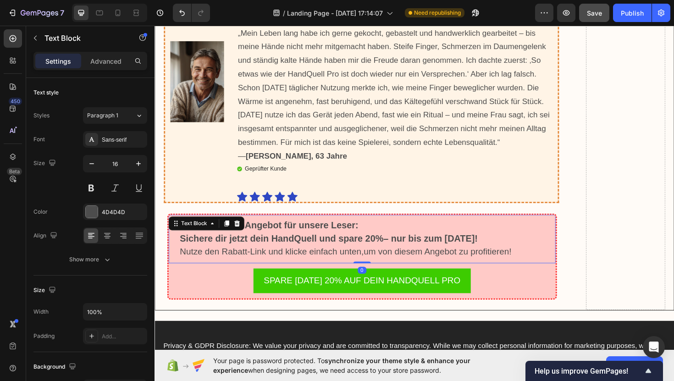
click at [348, 232] on strong "Ein exklusives Angebot für unsere Leser:" at bounding box center [275, 237] width 189 height 11
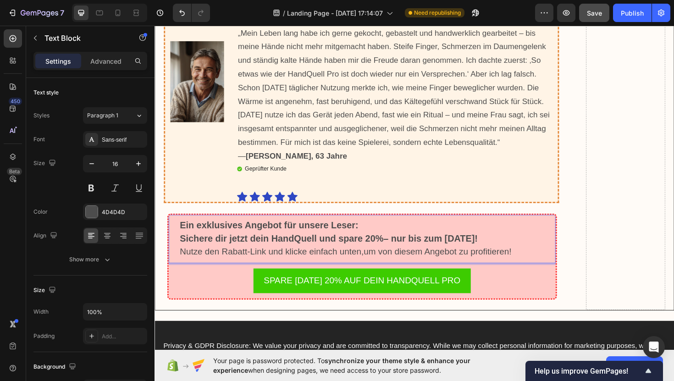
click at [371, 231] on p "Ein exklusives Angebot für unsere Leser:" at bounding box center [374, 238] width 386 height 14
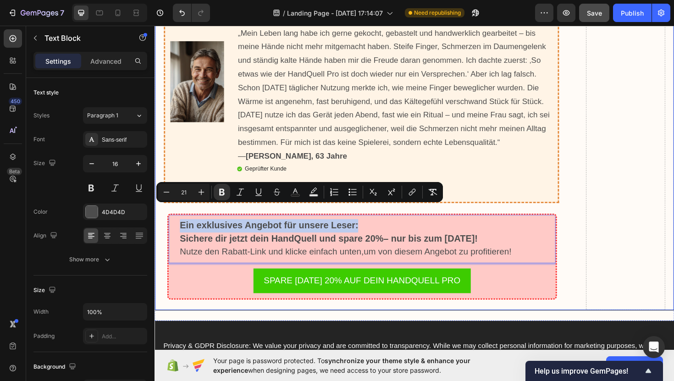
drag, startPoint x: 371, startPoint y: 222, endPoint x: 267, endPoint y: 203, distance: 104.9
click at [366, 232] on strong "Ein exklusives Angebot für unsere Leser:" at bounding box center [275, 237] width 189 height 11
click at [375, 231] on p "Ein exklusives Angebot für unsere Leser:" at bounding box center [374, 238] width 386 height 14
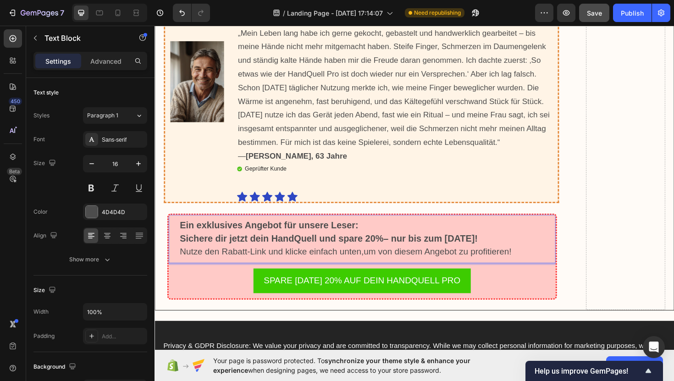
click at [375, 231] on p "Ein exklusives Angebot für unsere Leser:" at bounding box center [374, 238] width 386 height 14
click at [186, 232] on strong "EIhr Leser-Vorteil: 20 % sparen und 30 Tage risikofrei testen" at bounding box center [335, 237] width 308 height 11
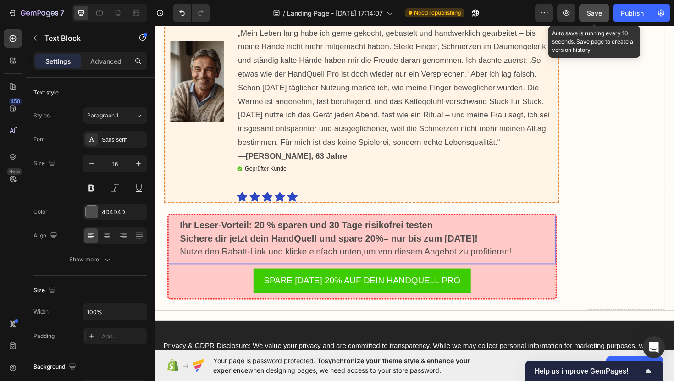
click at [598, 10] on span "Save" at bounding box center [594, 13] width 15 height 8
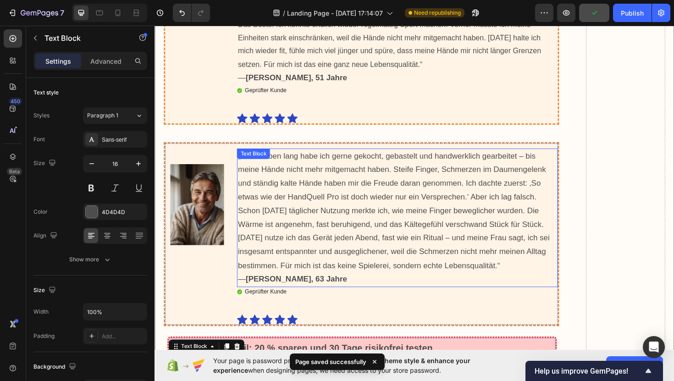
scroll to position [9751, 0]
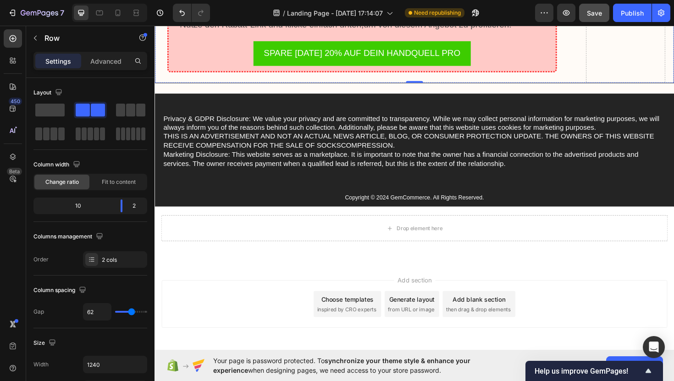
scroll to position [10147, 0]
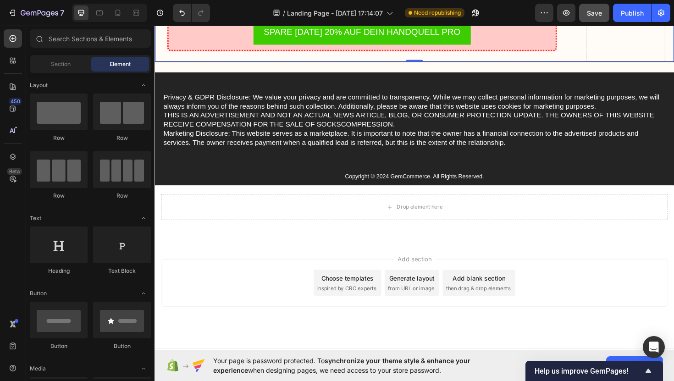
click at [313, 368] on div "Footer" at bounding box center [430, 377] width 536 height 18
